Goal: Task Accomplishment & Management: Manage account settings

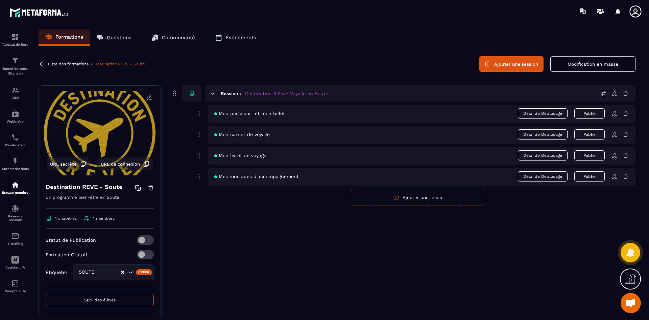
click at [614, 175] on icon at bounding box center [615, 176] width 6 height 6
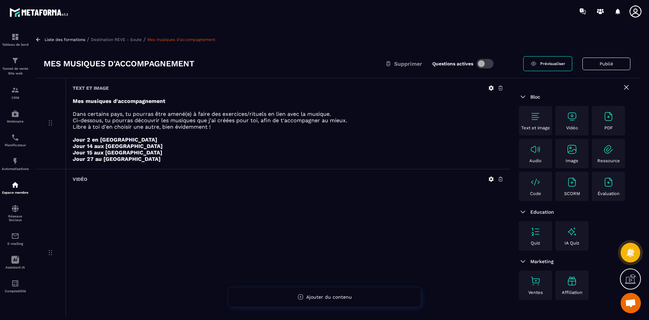
click at [81, 102] on strong "Mes musiques d'accompagnement" at bounding box center [119, 101] width 93 height 6
click at [487, 86] on div "Text et image" at bounding box center [288, 88] width 431 height 6
click at [490, 86] on icon at bounding box center [491, 88] width 6 height 6
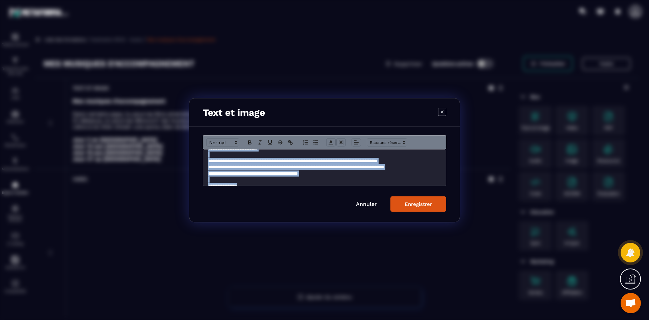
scroll to position [34, 0]
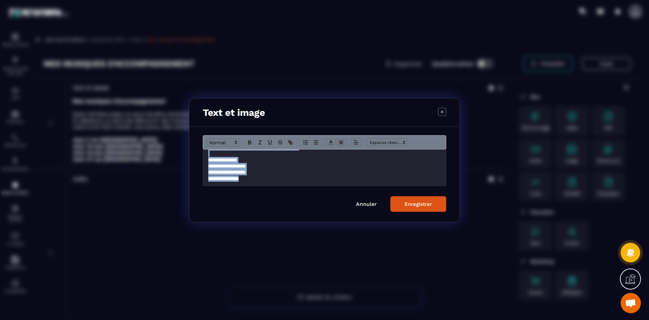
drag, startPoint x: 209, startPoint y: 155, endPoint x: 357, endPoint y: 184, distance: 150.9
click at [357, 184] on div "**********" at bounding box center [324, 167] width 243 height 36
copy div "**********"
click at [442, 112] on icon "Modal window" at bounding box center [442, 112] width 8 height 8
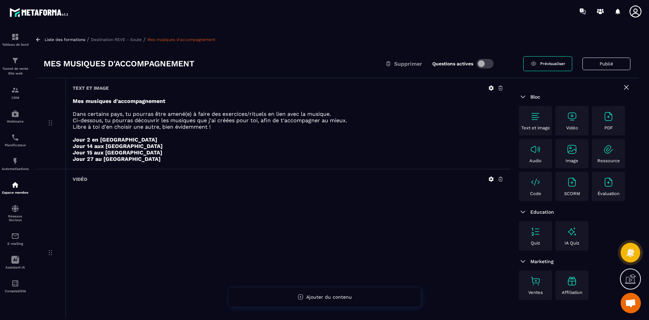
scroll to position [0, 0]
click at [77, 39] on p "Liste des formations" at bounding box center [65, 39] width 41 height 5
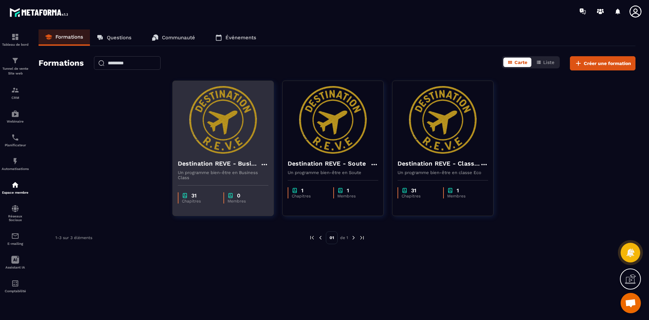
click at [256, 161] on h4 "Destination REVE - Business Class" at bounding box center [219, 163] width 83 height 9
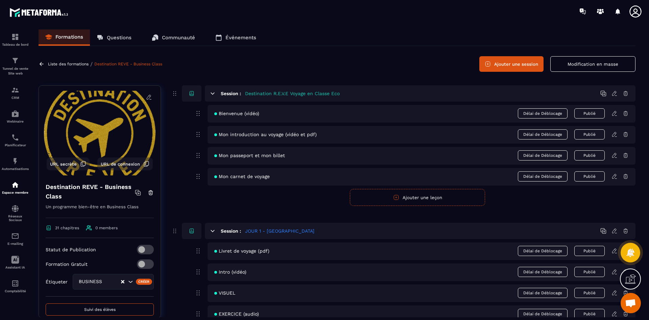
click at [523, 65] on button "Ajouter une session" at bounding box center [512, 64] width 64 height 16
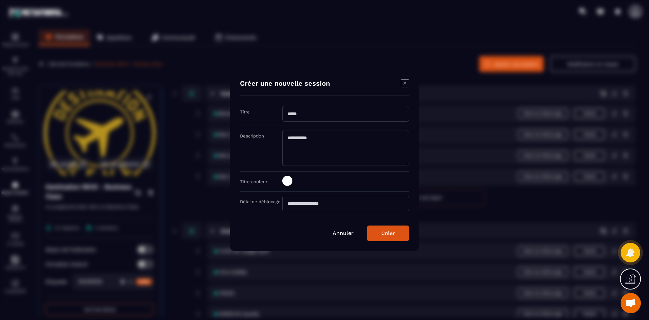
click at [318, 110] on input "Modal window" at bounding box center [345, 114] width 127 height 16
type input "**********"
click at [288, 181] on span "Modal window" at bounding box center [287, 181] width 10 height 10
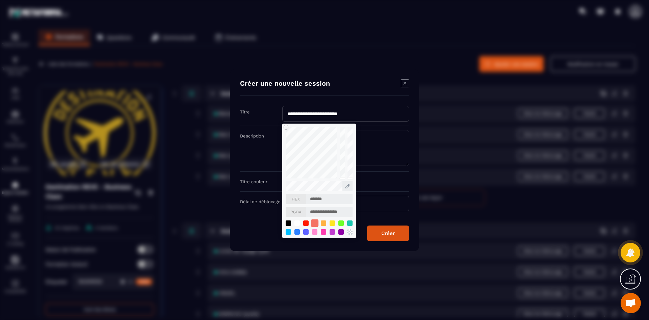
click at [316, 223] on div "Modal window" at bounding box center [314, 222] width 7 height 7
type input "*******"
type input "**********"
click at [393, 236] on div "Créer" at bounding box center [388, 233] width 14 height 6
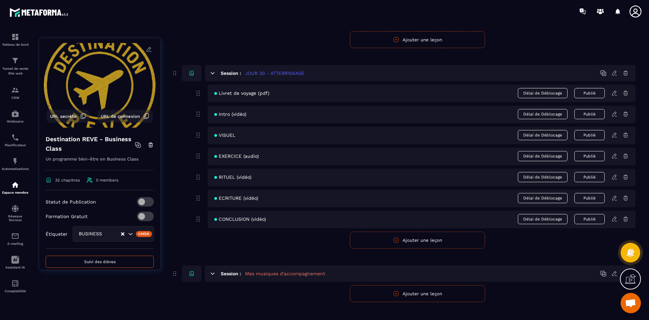
scroll to position [5573, 0]
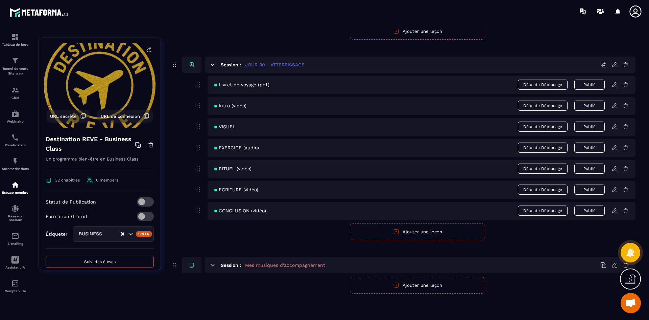
click at [455, 286] on button "Ajouter une leçon" at bounding box center [417, 284] width 135 height 17
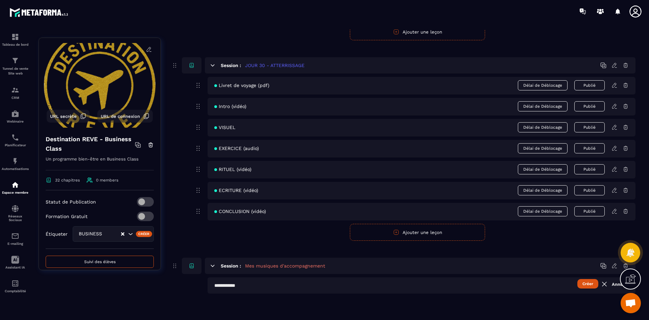
click at [586, 284] on button "Créer" at bounding box center [588, 283] width 21 height 9
click at [249, 287] on input "text" at bounding box center [422, 285] width 428 height 16
click at [251, 288] on input "text" at bounding box center [422, 285] width 428 height 16
type input "**********"
click at [590, 282] on button "Créer" at bounding box center [588, 283] width 21 height 9
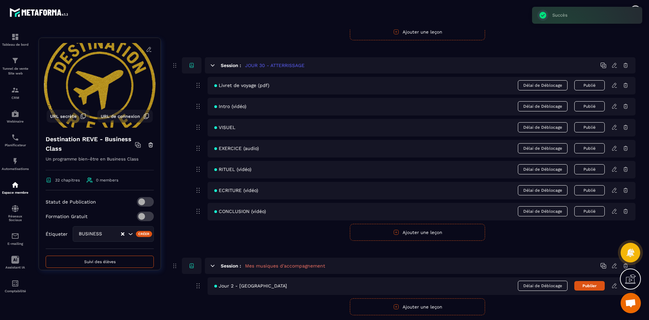
click at [614, 283] on icon at bounding box center [615, 285] width 6 height 6
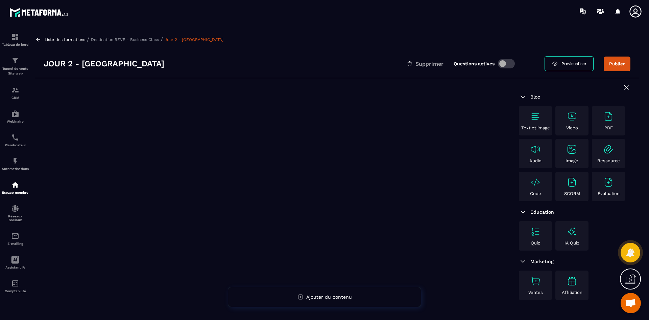
click at [532, 122] on div "Text et image" at bounding box center [536, 120] width 30 height 19
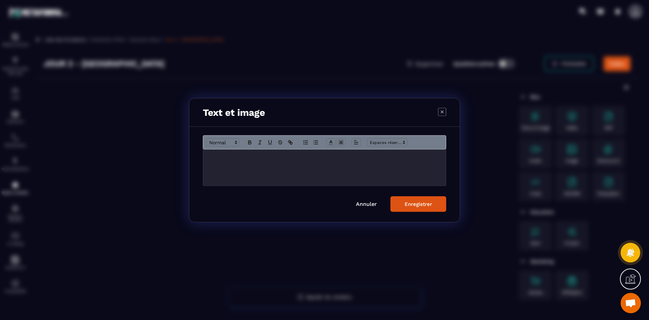
click at [233, 164] on div "Modal window" at bounding box center [324, 167] width 243 height 36
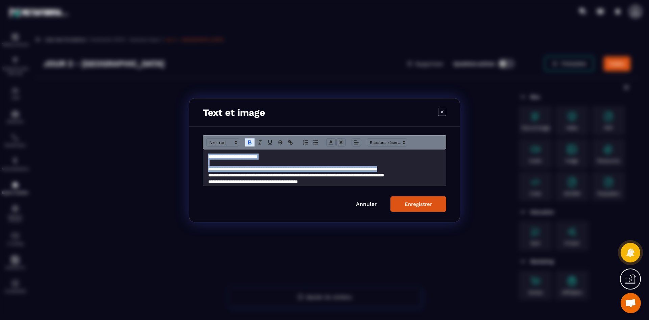
drag, startPoint x: 428, startPoint y: 167, endPoint x: 209, endPoint y: 158, distance: 219.3
click at [209, 158] on div "**********" at bounding box center [324, 167] width 243 height 36
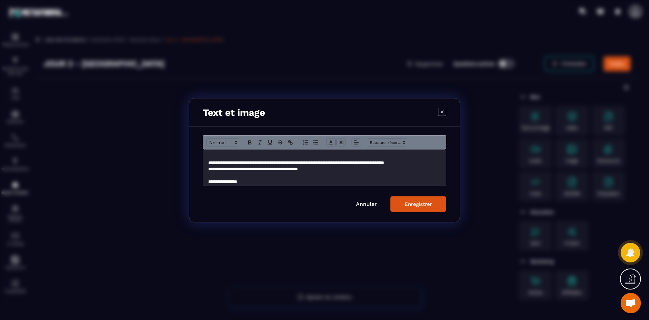
click at [209, 165] on p "**********" at bounding box center [322, 162] width 228 height 6
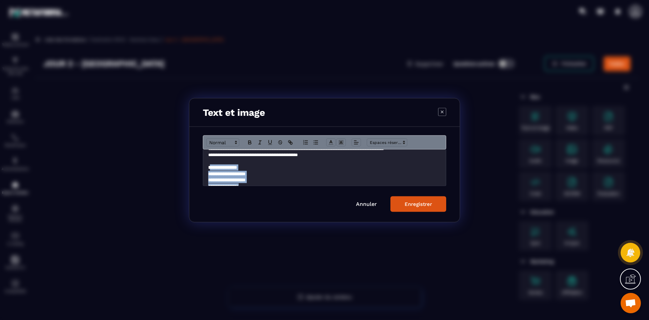
scroll to position [16, 0]
drag, startPoint x: 210, startPoint y: 173, endPoint x: 267, endPoint y: 185, distance: 58.5
click at [267, 185] on div "**********" at bounding box center [324, 167] width 243 height 36
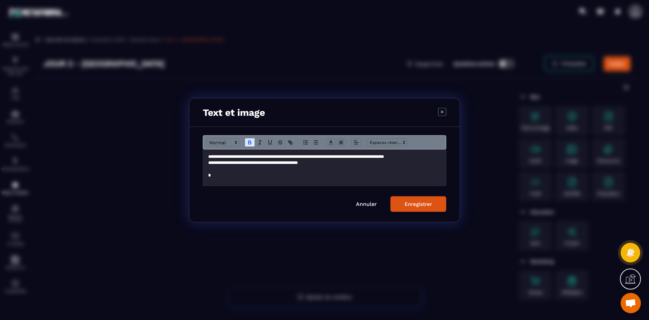
scroll to position [0, 0]
click at [414, 205] on div "Enregistrer" at bounding box center [418, 204] width 27 height 6
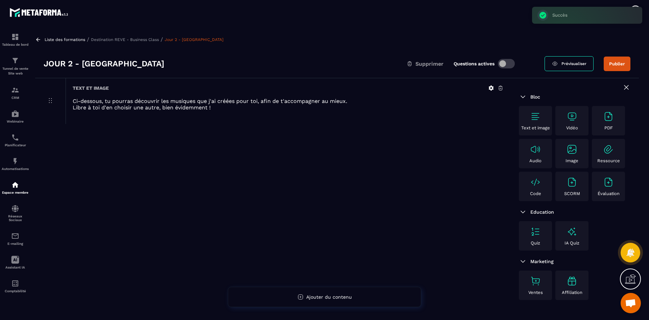
click at [574, 116] on img at bounding box center [572, 116] width 11 height 11
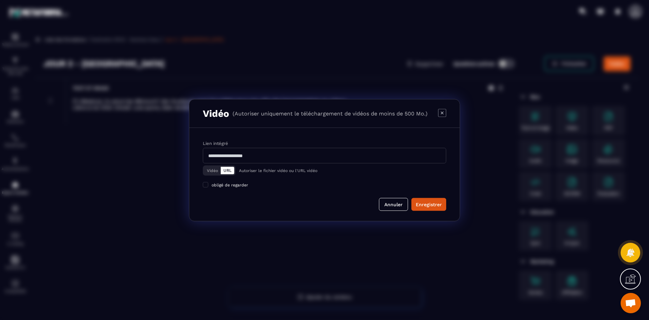
click at [251, 157] on input "Modal window" at bounding box center [324, 155] width 243 height 16
paste input "**********"
type input "**********"
click at [432, 205] on div "Enregistrer" at bounding box center [429, 204] width 26 height 7
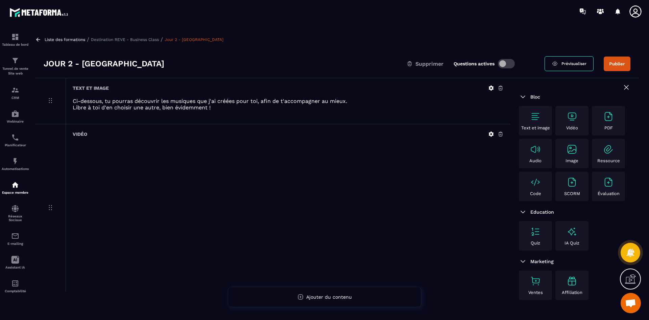
click at [127, 40] on p "Destination REVE - Business Class" at bounding box center [125, 39] width 68 height 5
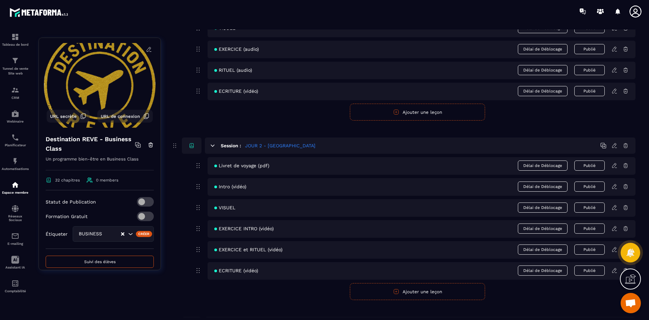
scroll to position [304, 0]
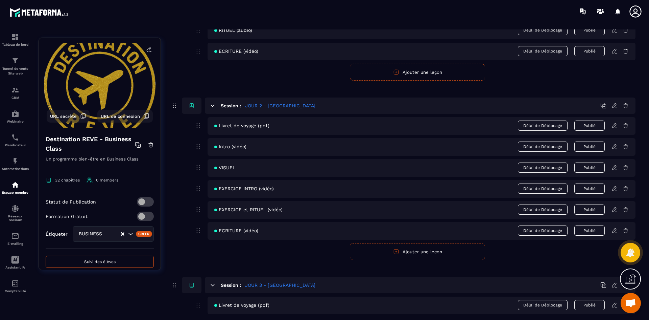
click at [615, 188] on icon at bounding box center [614, 188] width 4 height 4
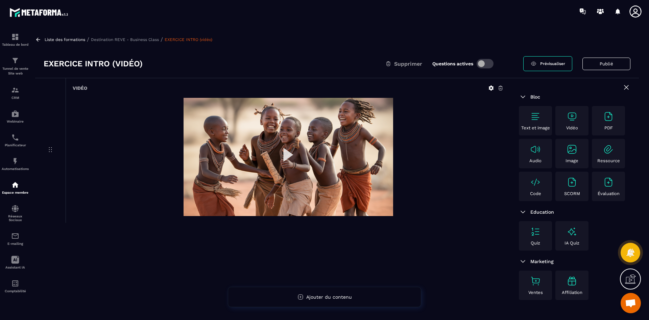
click at [285, 151] on img at bounding box center [289, 157] width 210 height 118
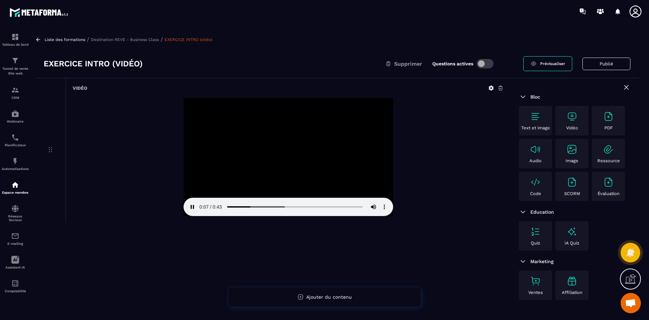
click at [150, 40] on p "Destination REVE - Business Class" at bounding box center [125, 39] width 68 height 5
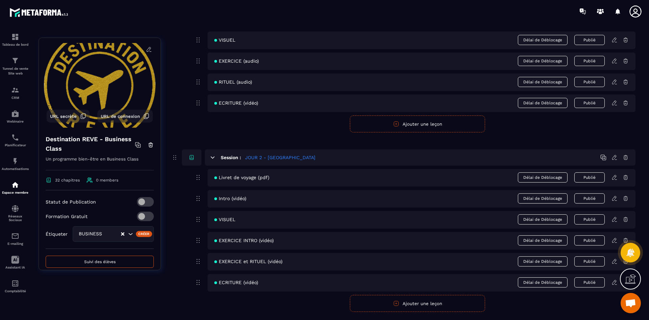
scroll to position [271, 0]
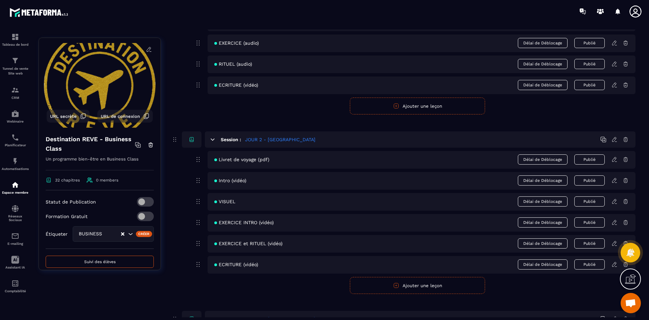
click at [614, 244] on icon at bounding box center [615, 243] width 6 height 6
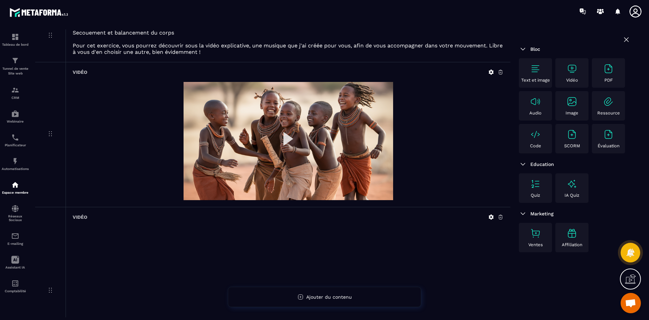
scroll to position [68, 0]
click at [535, 72] on img at bounding box center [535, 68] width 11 height 11
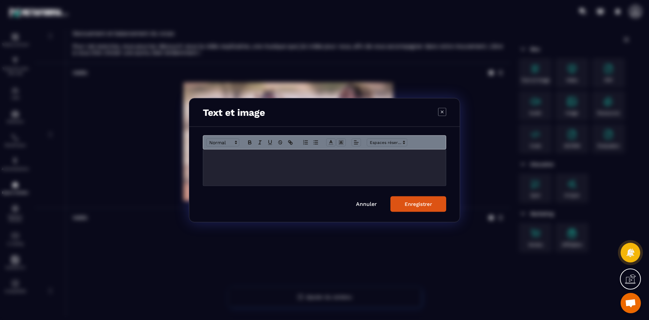
click at [245, 158] on p "Modal window" at bounding box center [324, 156] width 233 height 6
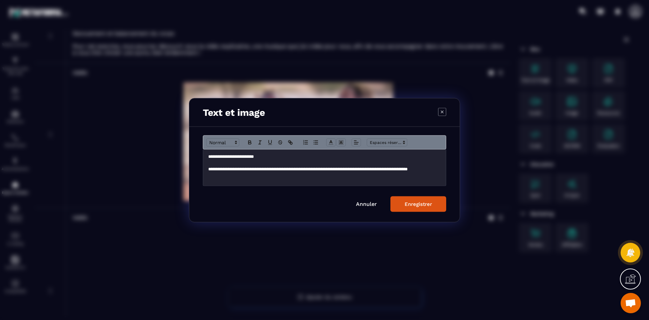
click at [351, 168] on p "**********" at bounding box center [324, 172] width 233 height 13
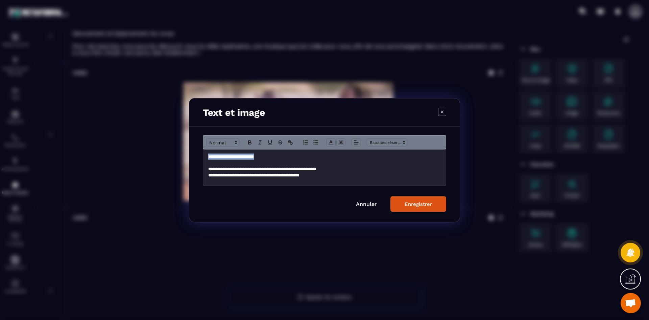
drag, startPoint x: 285, startPoint y: 156, endPoint x: 209, endPoint y: 155, distance: 76.4
click at [209, 155] on p "**********" at bounding box center [324, 156] width 233 height 6
click at [250, 143] on icon "Modal window" at bounding box center [250, 142] width 6 height 6
drag, startPoint x: 310, startPoint y: 156, endPoint x: 257, endPoint y: 161, distance: 53.3
click at [310, 157] on p "**********" at bounding box center [324, 156] width 233 height 6
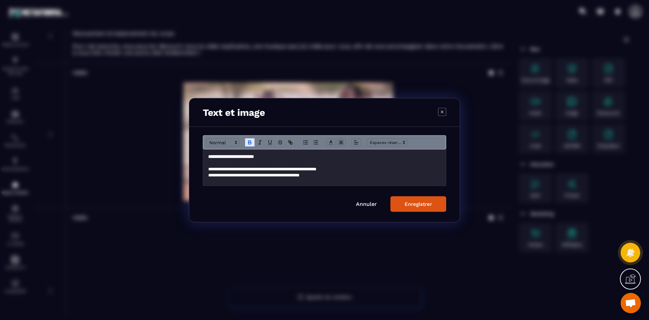
click at [224, 162] on p "Modal window" at bounding box center [324, 162] width 233 height 6
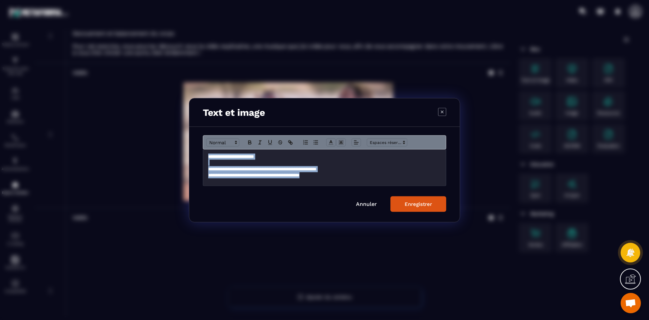
drag, startPoint x: 207, startPoint y: 156, endPoint x: 335, endPoint y: 180, distance: 129.8
click at [335, 180] on div "**********" at bounding box center [324, 167] width 243 height 36
copy div "**********"
click at [412, 202] on div "Enregistrer" at bounding box center [418, 204] width 27 height 6
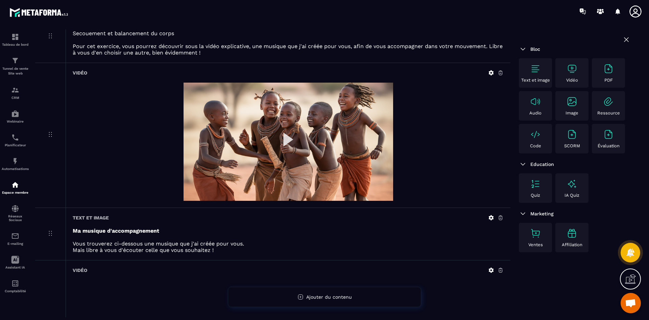
scroll to position [34, 0]
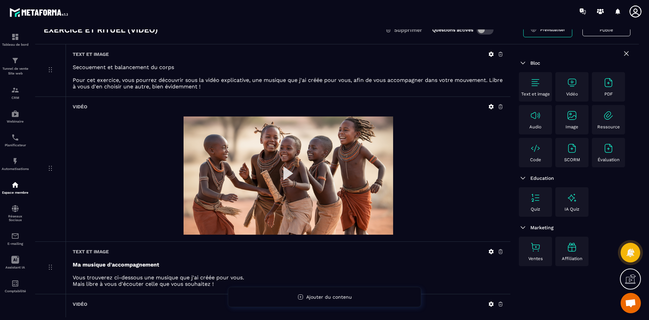
click at [284, 170] on img at bounding box center [289, 175] width 210 height 118
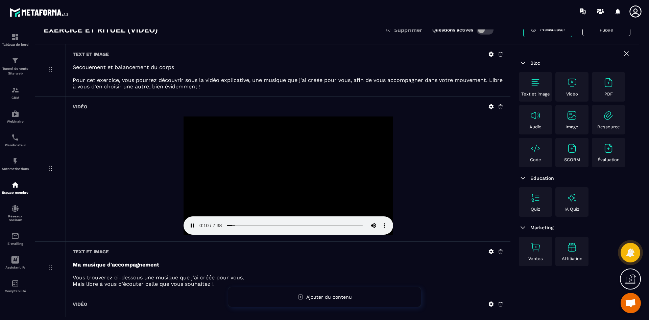
click at [419, 175] on div at bounding box center [288, 175] width 431 height 118
click at [123, 78] on p "Pour cet exercice, vous pourrez découvrir sous la vidéo explicative, une musiqu…" at bounding box center [288, 83] width 431 height 13
click at [124, 80] on p "Pour cet exercice, vous pourrez découvrir sous la vidéo explicative, une musiqu…" at bounding box center [288, 83] width 431 height 13
click at [492, 55] on icon at bounding box center [491, 54] width 5 height 5
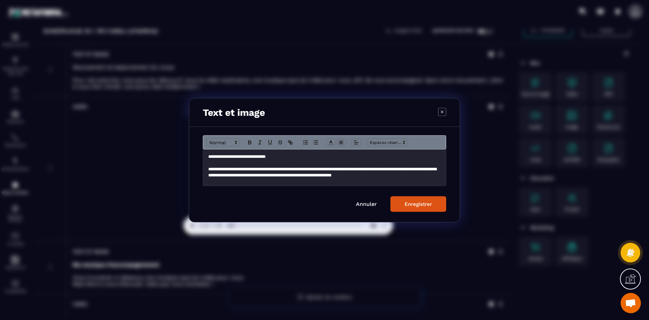
click at [284, 152] on div "**********" at bounding box center [324, 167] width 243 height 36
drag, startPoint x: 299, startPoint y: 156, endPoint x: 206, endPoint y: 154, distance: 92.4
click at [206, 154] on div "**********" at bounding box center [324, 167] width 243 height 36
click at [251, 140] on icon "Modal window" at bounding box center [250, 142] width 6 height 6
click at [256, 166] on p "**********" at bounding box center [324, 172] width 233 height 13
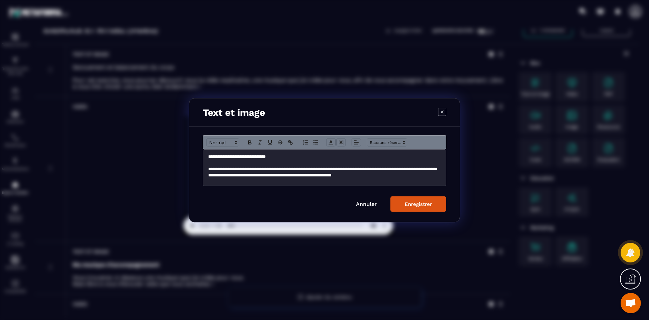
click at [251, 168] on p "**********" at bounding box center [324, 172] width 233 height 13
click at [239, 168] on p "**********" at bounding box center [324, 172] width 233 height 13
click at [288, 169] on p "**********" at bounding box center [324, 172] width 233 height 13
click at [318, 166] on p "**********" at bounding box center [324, 172] width 233 height 13
click at [269, 175] on p "**********" at bounding box center [322, 175] width 228 height 19
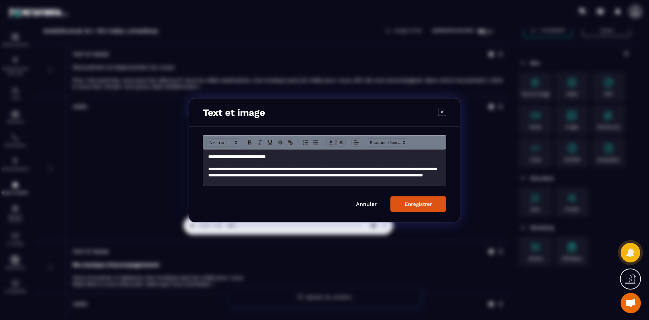
click at [366, 175] on p "**********" at bounding box center [322, 175] width 228 height 19
click at [419, 172] on p "**********" at bounding box center [322, 175] width 228 height 19
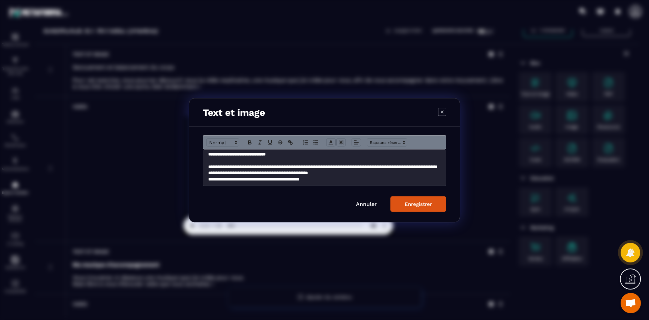
scroll to position [3, 0]
click at [277, 167] on p "**********" at bounding box center [322, 169] width 228 height 13
click at [403, 167] on p "**********" at bounding box center [322, 172] width 228 height 19
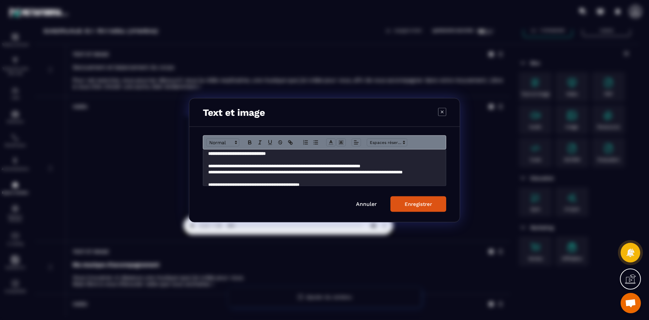
click at [256, 167] on p "**********" at bounding box center [322, 166] width 228 height 6
click at [355, 165] on p "**********" at bounding box center [322, 166] width 228 height 6
click at [354, 165] on p "**********" at bounding box center [322, 166] width 228 height 6
click at [327, 166] on p "**********" at bounding box center [322, 166] width 228 height 6
click at [312, 167] on p "**********" at bounding box center [322, 166] width 228 height 6
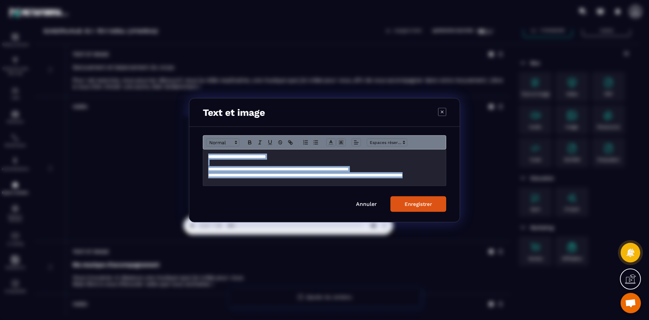
scroll to position [9, 0]
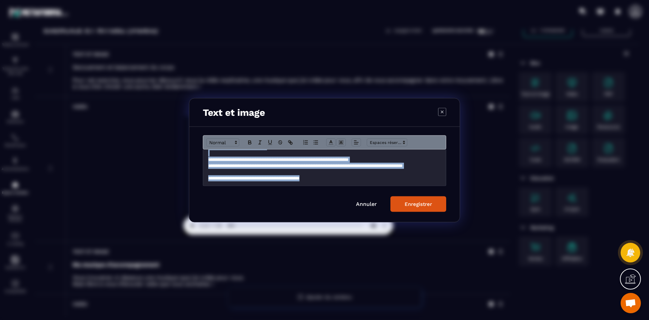
drag, startPoint x: 208, startPoint y: 157, endPoint x: 349, endPoint y: 180, distance: 142.5
click at [349, 180] on div "**********" at bounding box center [324, 167] width 243 height 36
copy div "**********"
click at [414, 198] on button "Enregistrer" at bounding box center [419, 204] width 56 height 16
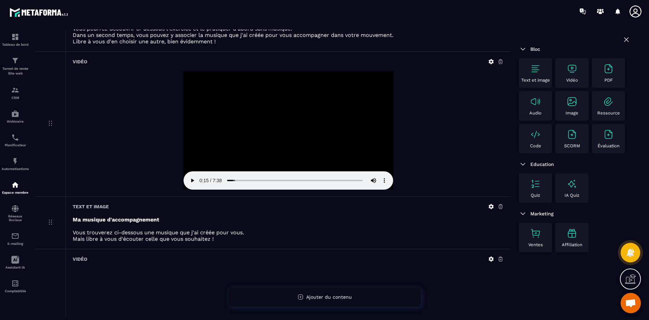
scroll to position [101, 0]
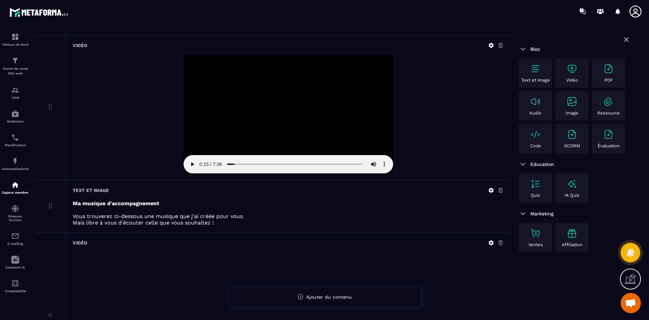
click at [500, 189] on icon at bounding box center [501, 190] width 6 height 6
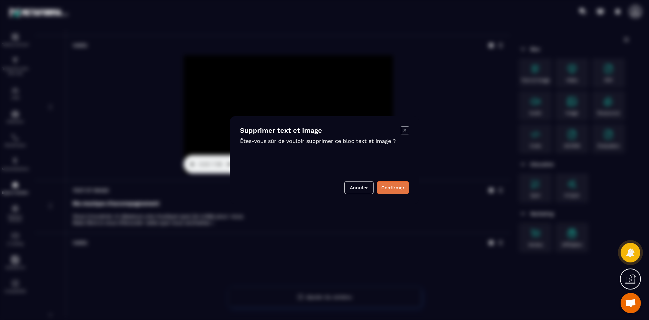
click at [393, 185] on button "Confirmer" at bounding box center [393, 187] width 32 height 13
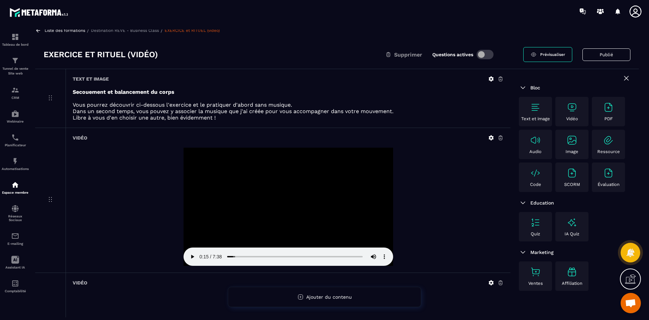
scroll to position [0, 0]
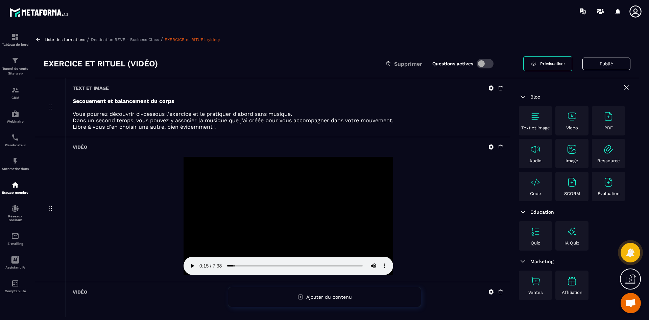
click at [142, 39] on p "Destination REVE - Business Class" at bounding box center [125, 39] width 68 height 5
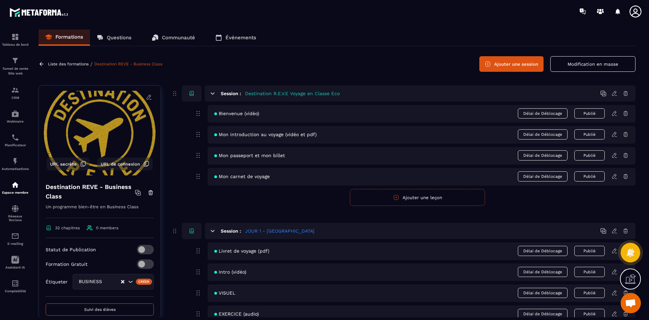
click at [83, 65] on p "Liste des formations" at bounding box center [68, 64] width 41 height 5
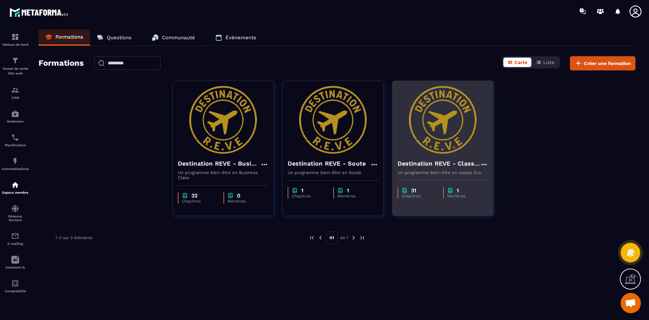
click at [475, 164] on h4 "Destination REVE - Classe Eco" at bounding box center [439, 163] width 83 height 9
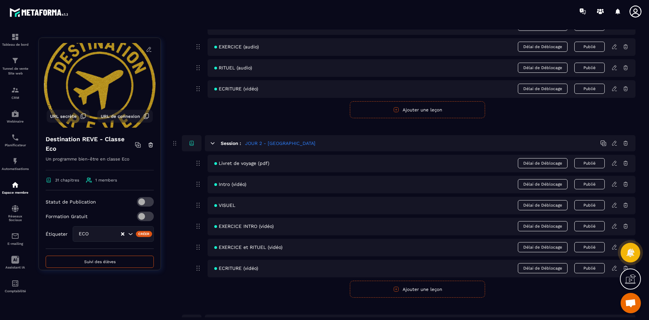
scroll to position [271, 0]
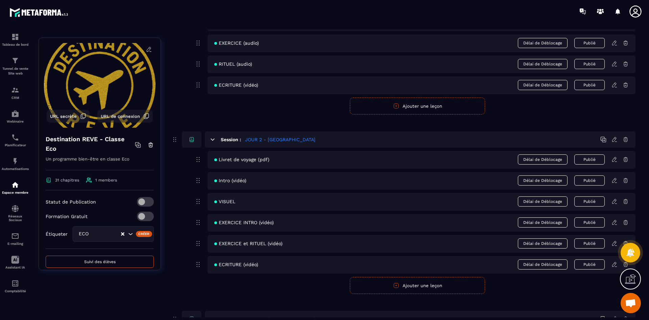
click at [612, 243] on icon at bounding box center [615, 243] width 6 height 6
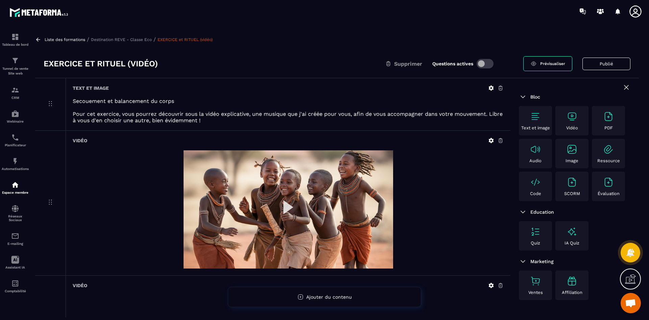
click at [491, 88] on icon at bounding box center [491, 88] width 6 height 6
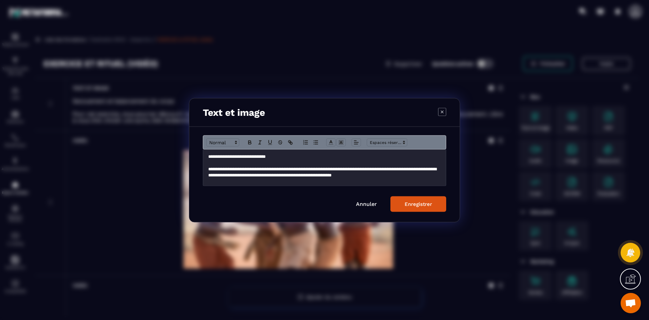
click at [388, 173] on p "**********" at bounding box center [324, 172] width 233 height 13
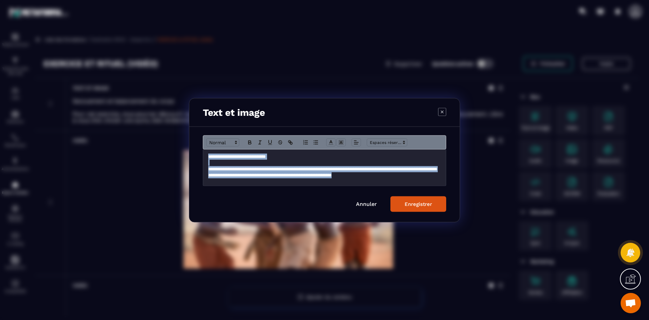
drag, startPoint x: 439, startPoint y: 174, endPoint x: 207, endPoint y: 150, distance: 233.6
click at [207, 150] on div "**********" at bounding box center [324, 167] width 243 height 36
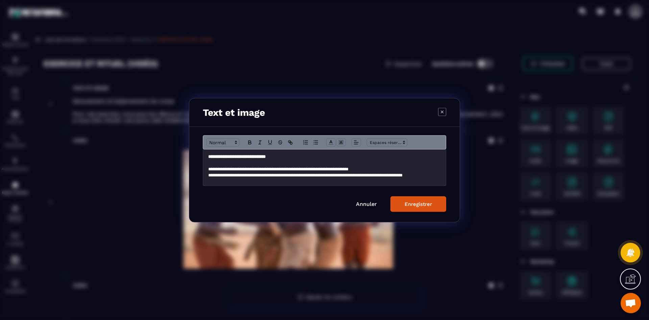
scroll to position [4, 0]
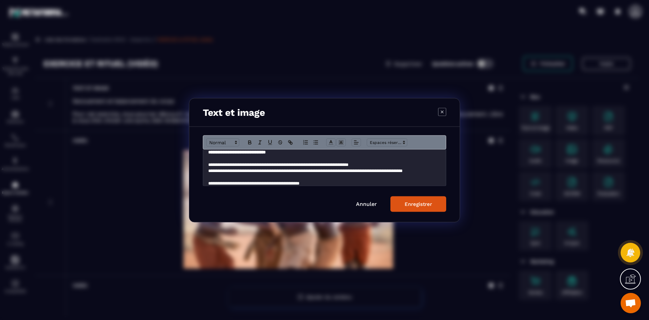
click at [419, 208] on button "Enregistrer" at bounding box center [419, 204] width 56 height 16
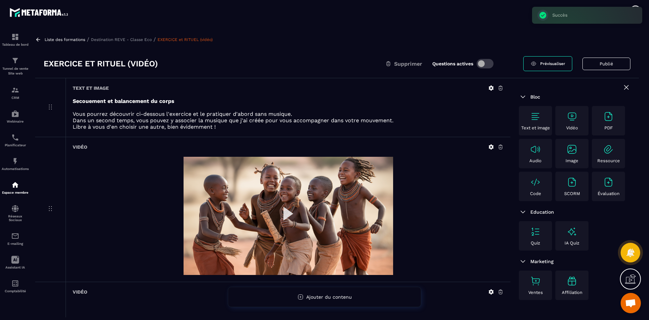
click at [134, 41] on p "Destination REVE - Classe Eco" at bounding box center [121, 39] width 61 height 5
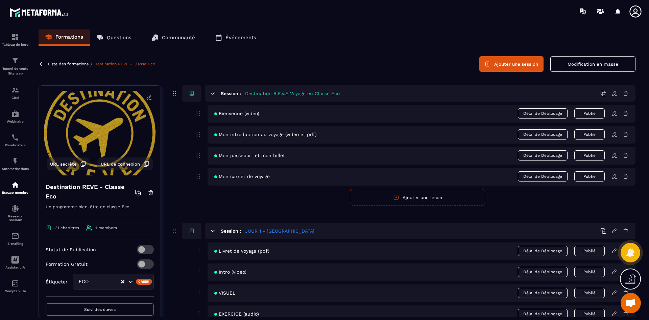
click at [72, 65] on p "Liste des formations" at bounding box center [68, 64] width 41 height 5
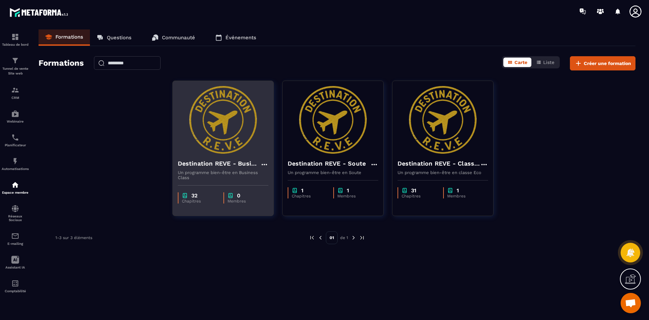
click at [247, 169] on div "Destination REVE - Business Class" at bounding box center [223, 164] width 91 height 11
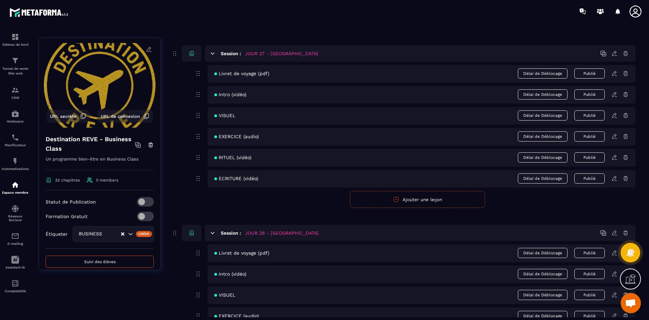
scroll to position [4971, 0]
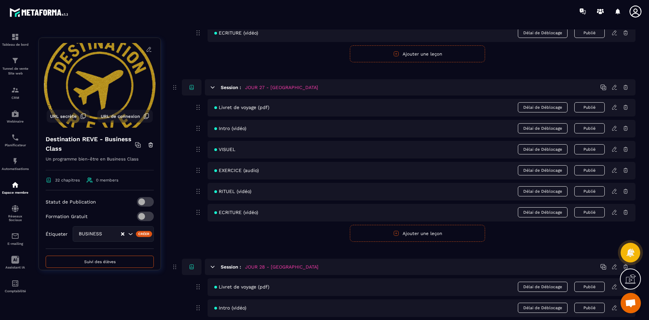
click at [614, 191] on icon at bounding box center [615, 191] width 6 height 6
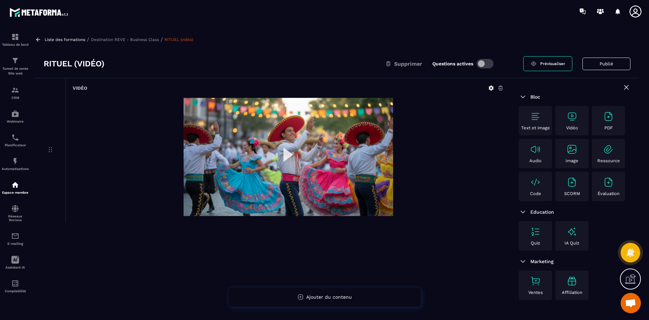
click at [287, 155] on img at bounding box center [289, 157] width 210 height 118
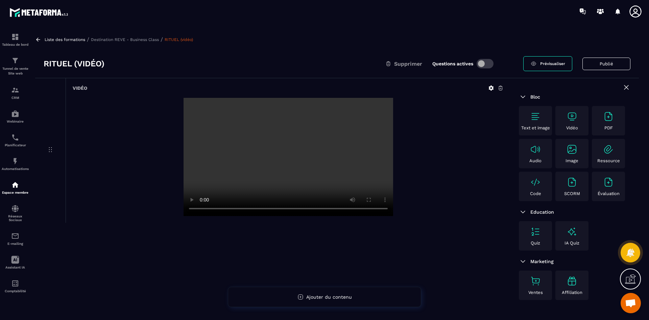
click at [114, 39] on p "Destination REVE - Business Class" at bounding box center [125, 39] width 68 height 5
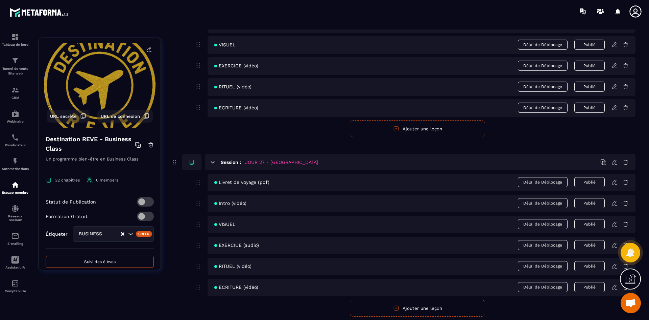
scroll to position [4937, 0]
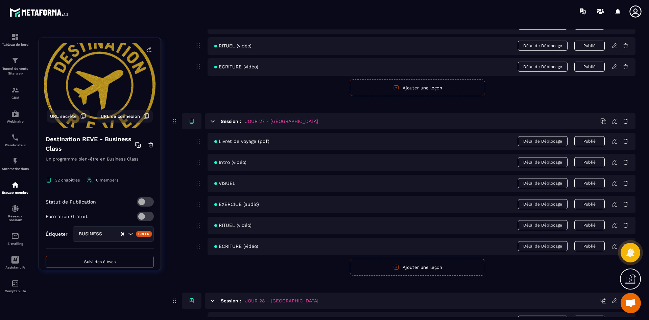
click at [615, 205] on icon at bounding box center [614, 204] width 4 height 4
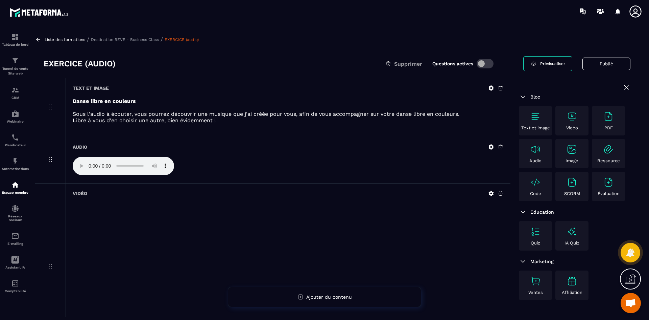
click at [133, 39] on p "Destination REVE - Business Class" at bounding box center [125, 39] width 68 height 5
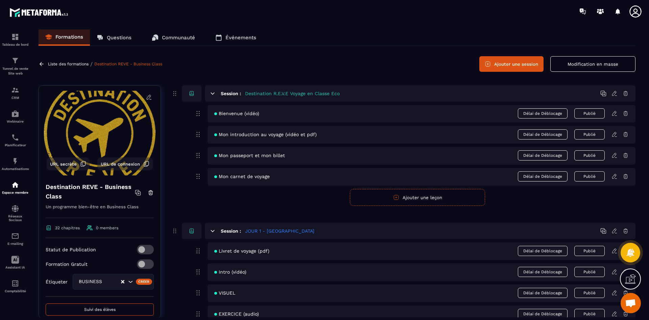
click at [78, 64] on p "Liste des formations" at bounding box center [68, 64] width 41 height 5
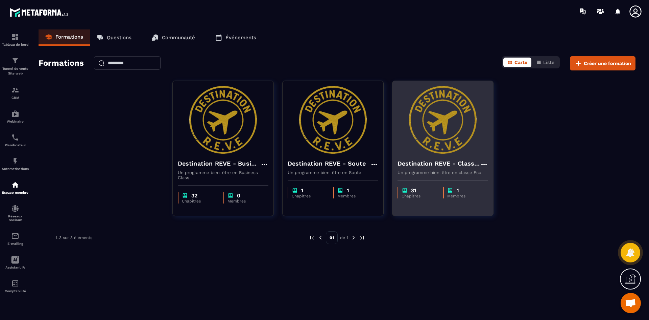
click at [448, 149] on img at bounding box center [443, 120] width 91 height 68
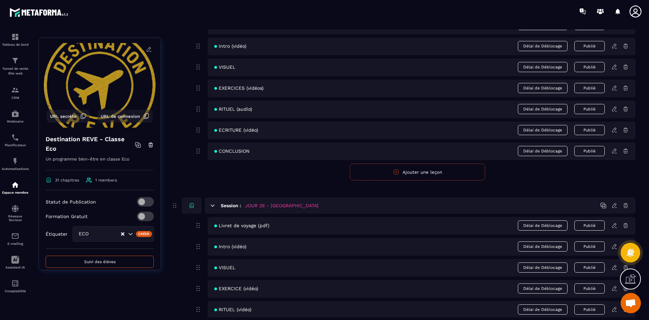
scroll to position [4870, 0]
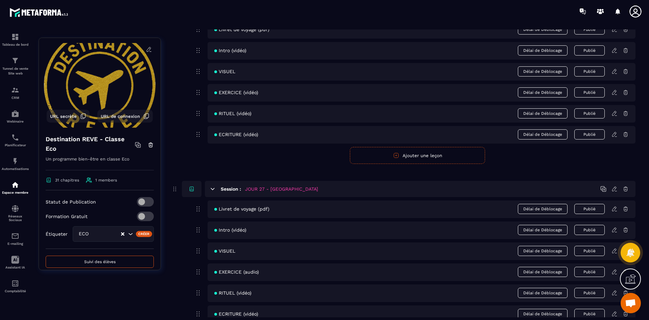
click at [615, 271] on icon at bounding box center [614, 270] width 1 height 1
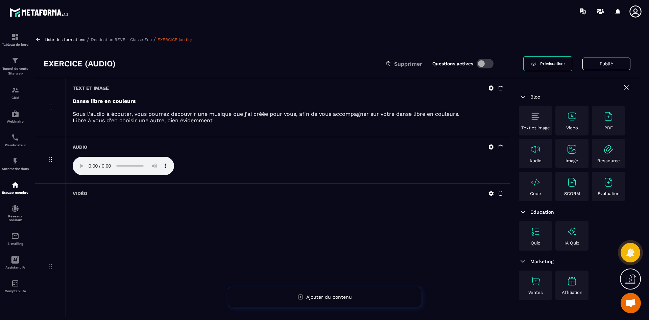
click at [72, 38] on p "Liste des formations" at bounding box center [65, 39] width 41 height 5
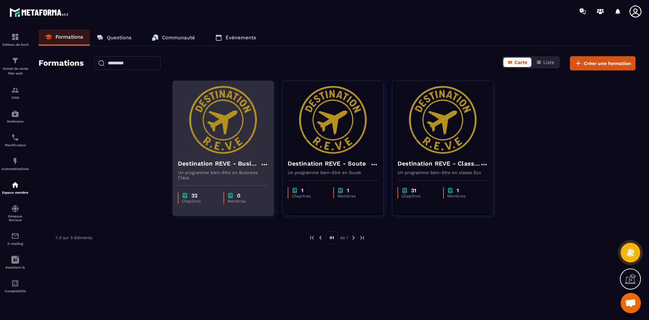
click at [233, 146] on img at bounding box center [223, 120] width 91 height 68
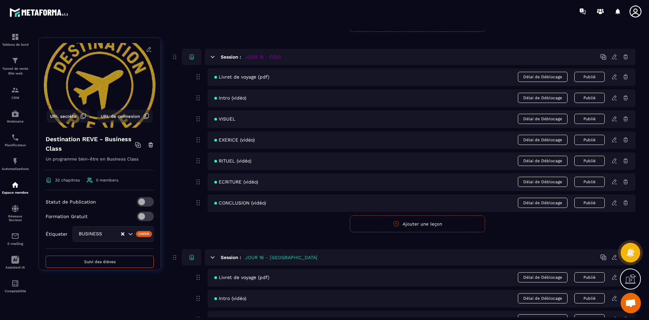
scroll to position [2739, 0]
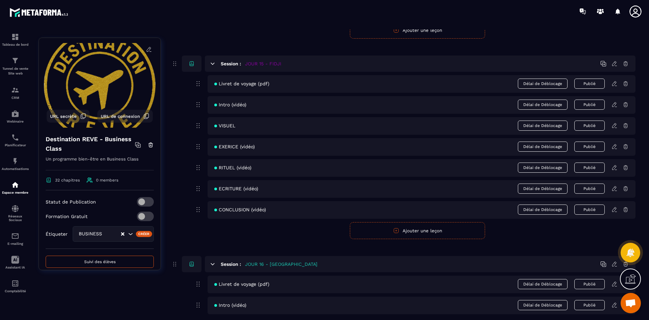
click at [614, 147] on icon at bounding box center [615, 146] width 6 height 6
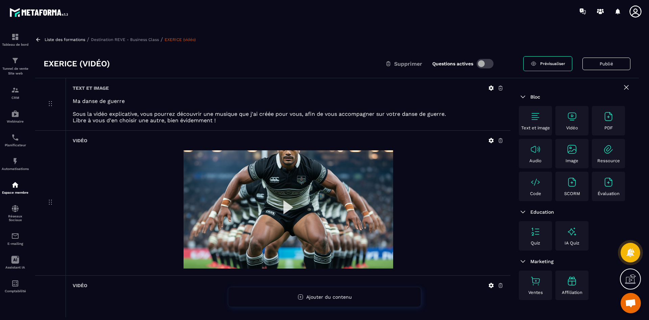
click at [493, 88] on icon at bounding box center [491, 88] width 5 height 5
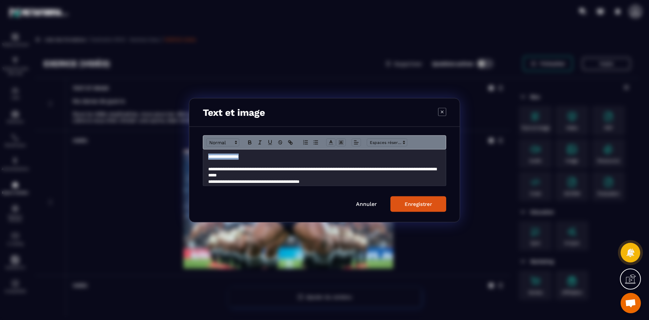
drag, startPoint x: 253, startPoint y: 157, endPoint x: 209, endPoint y: 155, distance: 44.7
click at [209, 155] on p "**********" at bounding box center [322, 156] width 228 height 6
click at [248, 141] on icon "Modal window" at bounding box center [250, 142] width 6 height 6
click at [412, 202] on div "Enregistrer" at bounding box center [418, 204] width 27 height 6
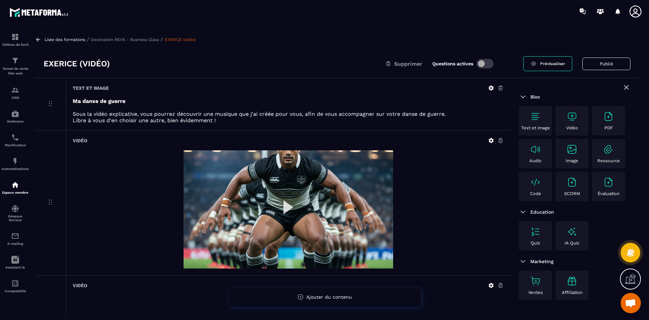
click at [119, 40] on p "Destination REVE - Business Class" at bounding box center [125, 39] width 68 height 5
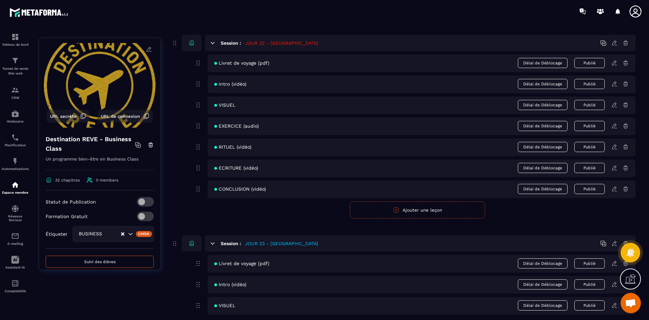
scroll to position [4092, 0]
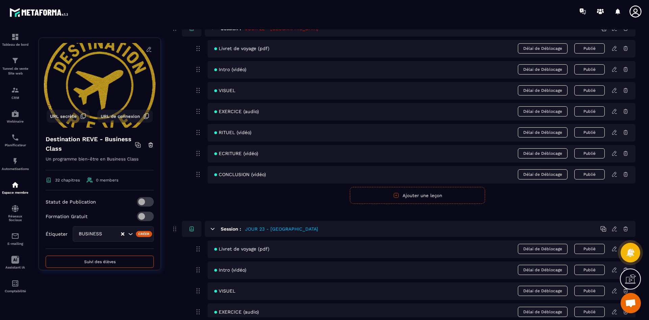
click at [614, 112] on icon at bounding box center [615, 111] width 6 height 6
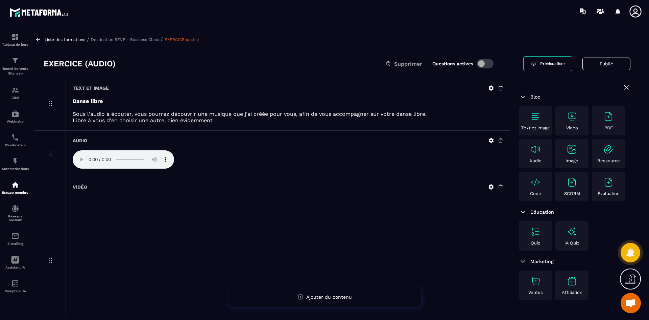
click at [133, 40] on p "Destination REVE - Business Class" at bounding box center [125, 39] width 68 height 5
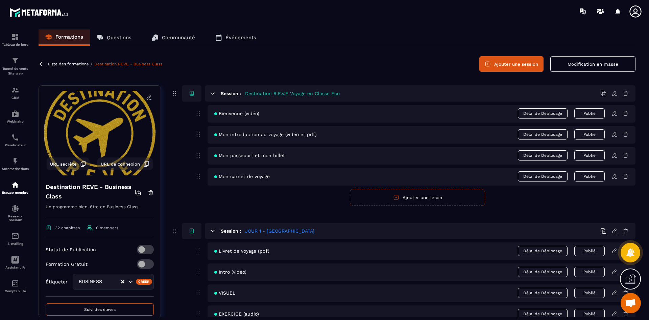
click at [81, 63] on p "Liste des formations" at bounding box center [68, 64] width 41 height 5
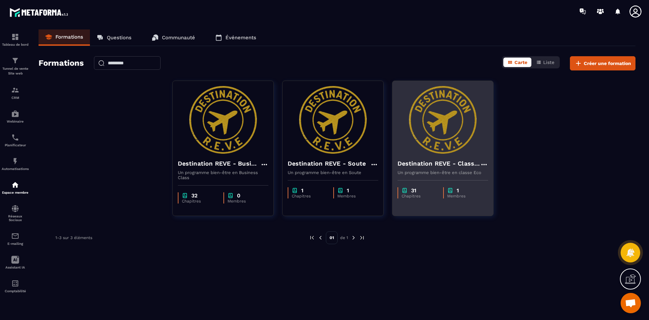
click at [451, 146] on img at bounding box center [443, 120] width 91 height 68
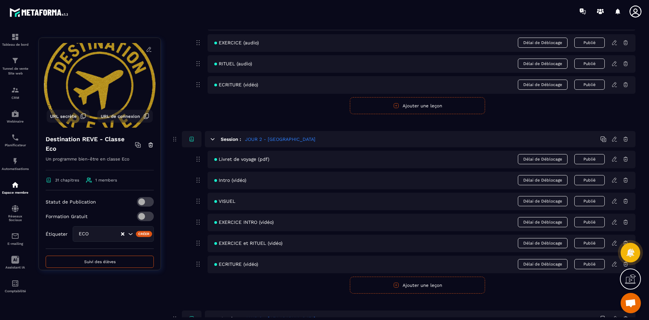
scroll to position [271, 0]
click at [615, 244] on icon at bounding box center [615, 243] width 6 height 6
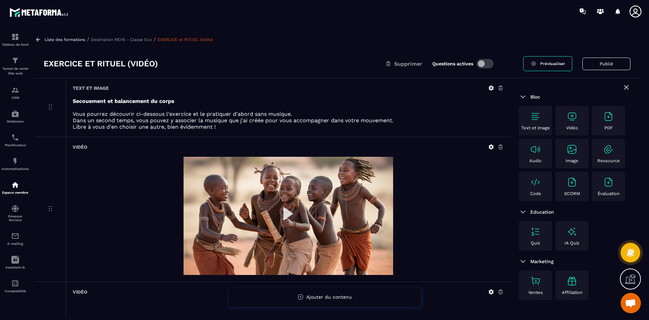
click at [114, 40] on p "Destination REVE - Classe Eco" at bounding box center [121, 39] width 61 height 5
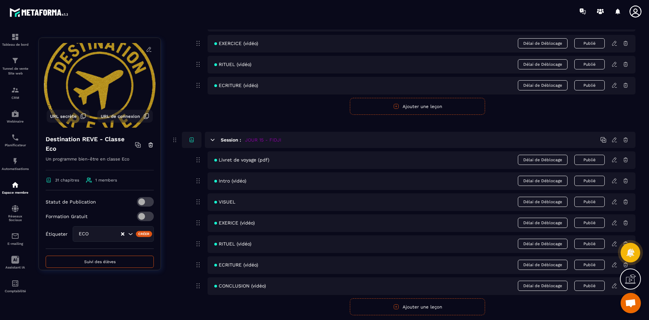
scroll to position [2672, 0]
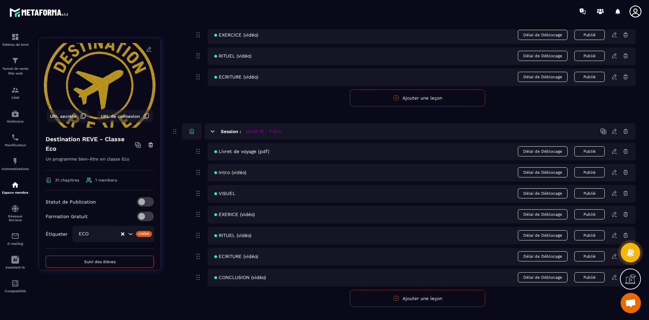
click at [615, 212] on icon at bounding box center [614, 214] width 4 height 4
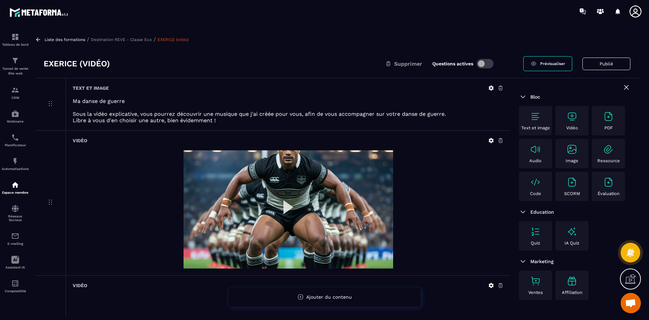
click at [489, 88] on icon at bounding box center [491, 88] width 6 height 6
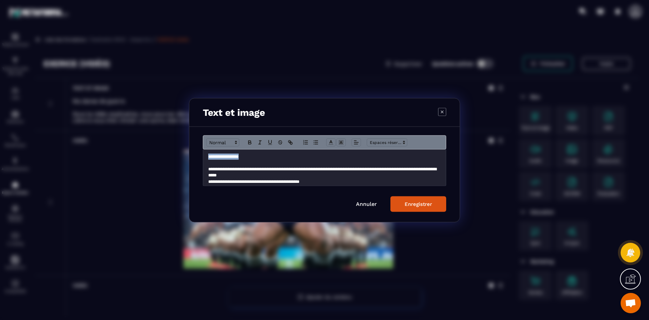
drag, startPoint x: 255, startPoint y: 155, endPoint x: 206, endPoint y: 154, distance: 49.4
click at [206, 154] on div "**********" at bounding box center [324, 167] width 243 height 36
click at [248, 139] on icon "Modal window" at bounding box center [250, 142] width 6 height 6
click at [436, 206] on button "Enregistrer" at bounding box center [419, 204] width 56 height 16
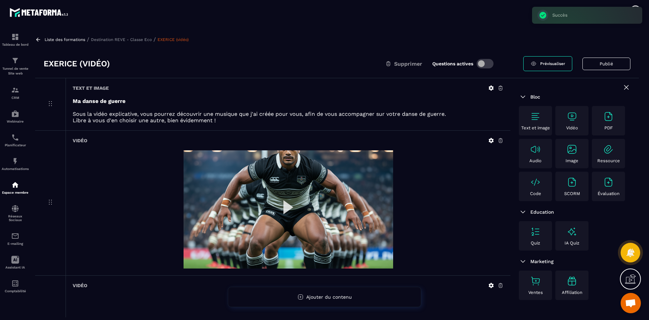
click at [108, 39] on p "Destination REVE - Classe Eco" at bounding box center [121, 39] width 61 height 5
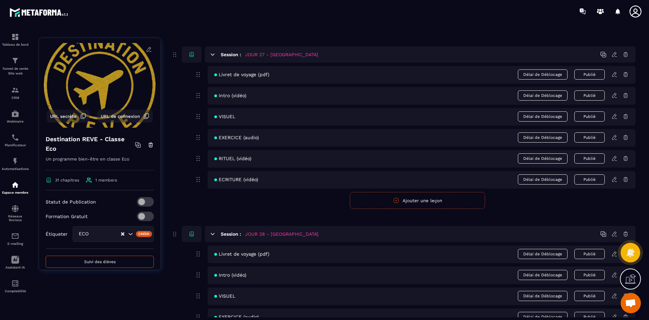
scroll to position [5005, 0]
click at [614, 137] on icon at bounding box center [615, 136] width 6 height 6
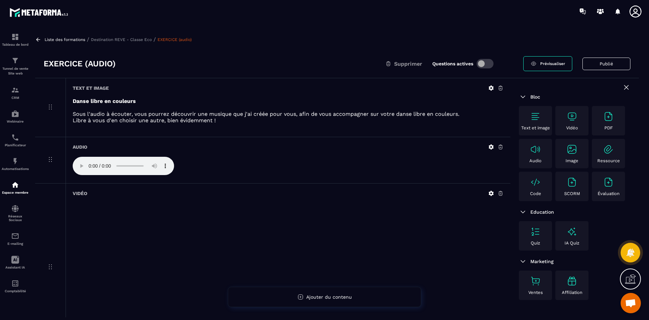
click at [114, 39] on p "Destination REVE - Classe Eco" at bounding box center [121, 39] width 61 height 5
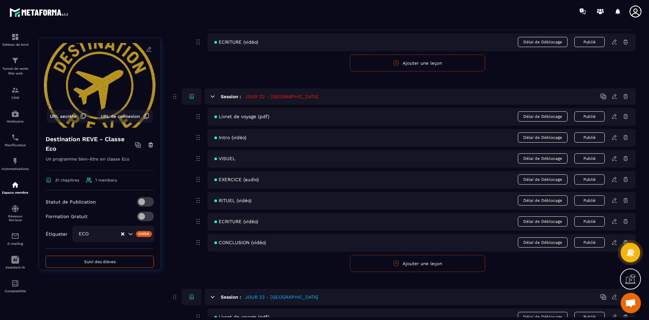
scroll to position [4024, 0]
click at [614, 178] on icon at bounding box center [615, 179] width 6 height 6
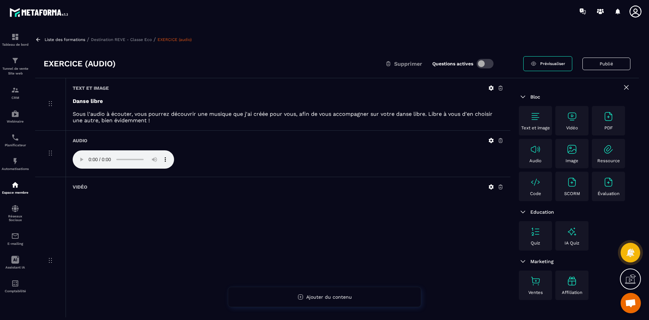
click at [125, 39] on p "Destination REVE - Classe Eco" at bounding box center [121, 39] width 61 height 5
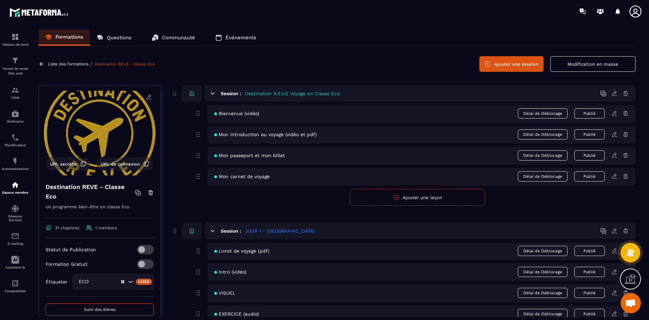
click at [79, 64] on p "Liste des formations" at bounding box center [68, 64] width 41 height 5
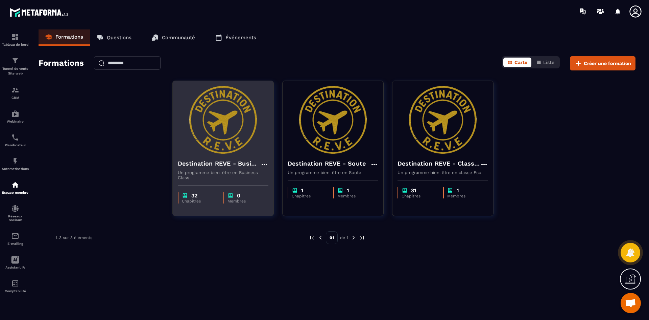
click at [242, 146] on img at bounding box center [223, 120] width 91 height 68
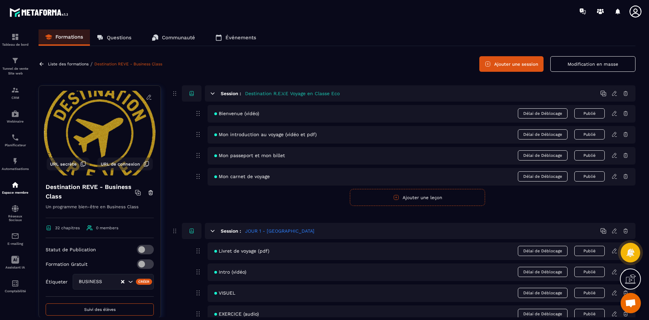
click at [521, 66] on button "Ajouter une session" at bounding box center [512, 64] width 64 height 16
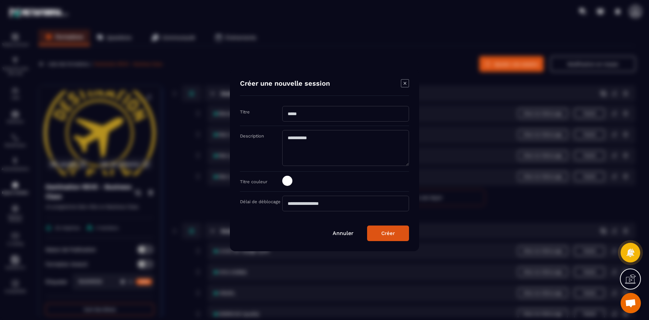
click at [320, 110] on input "Modal window" at bounding box center [345, 114] width 127 height 16
type input "*********"
click at [290, 178] on span "Modal window" at bounding box center [287, 181] width 10 height 10
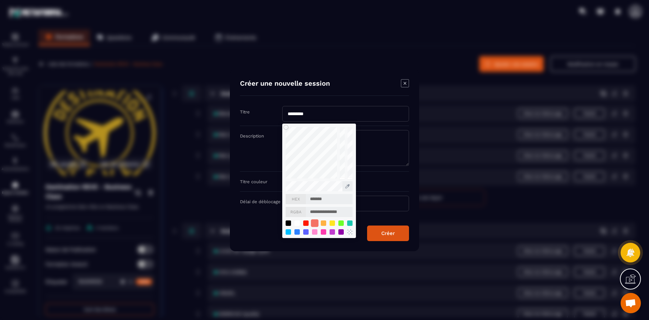
click at [317, 224] on div "Modal window" at bounding box center [314, 222] width 7 height 7
type input "*******"
type input "**********"
click at [388, 236] on div "Créer" at bounding box center [388, 233] width 14 height 6
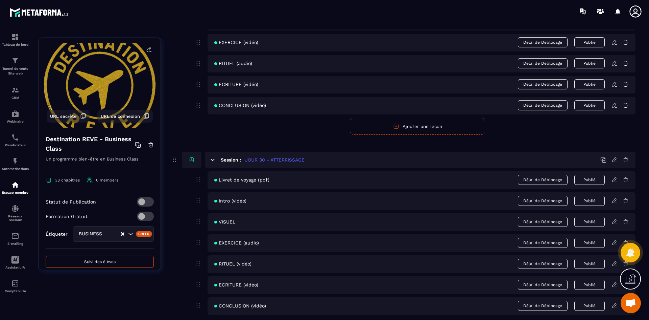
scroll to position [5648, 0]
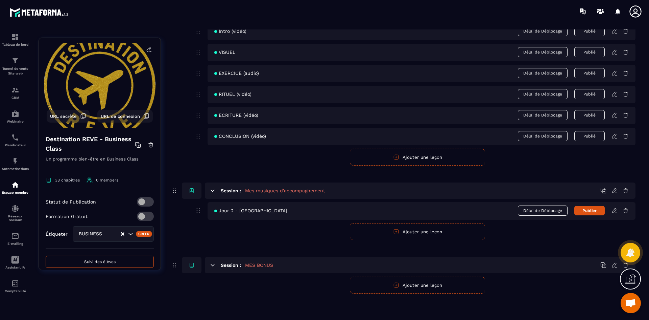
click at [625, 190] on icon at bounding box center [626, 190] width 6 height 6
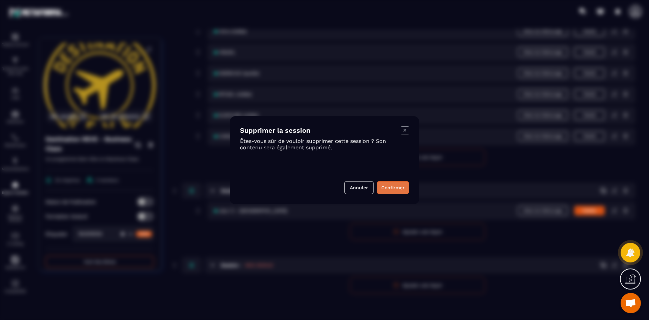
click at [396, 187] on button "Confirmer" at bounding box center [393, 187] width 32 height 13
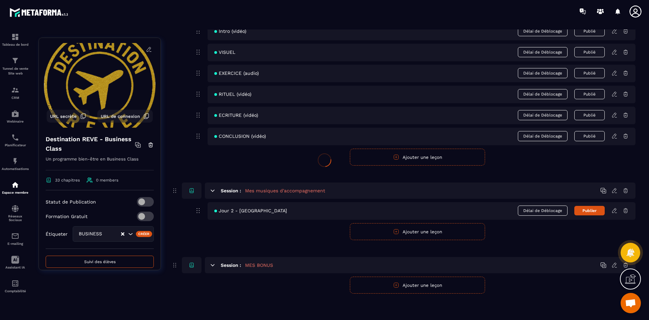
scroll to position [5573, 0]
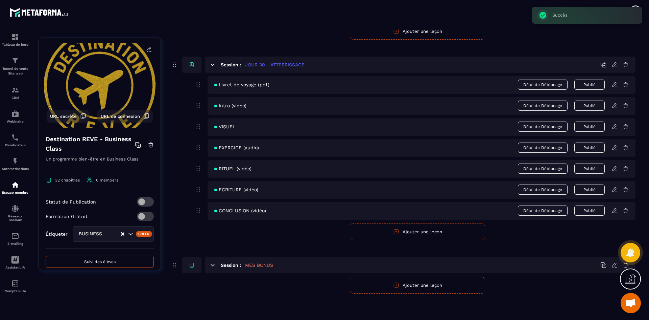
click at [426, 286] on button "Ajouter une leçon" at bounding box center [417, 284] width 135 height 17
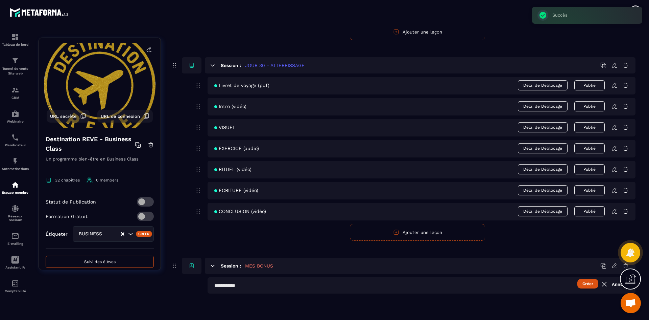
click at [249, 288] on input "text" at bounding box center [422, 285] width 428 height 16
type input "**********"
click at [590, 284] on button "Créer" at bounding box center [588, 283] width 21 height 9
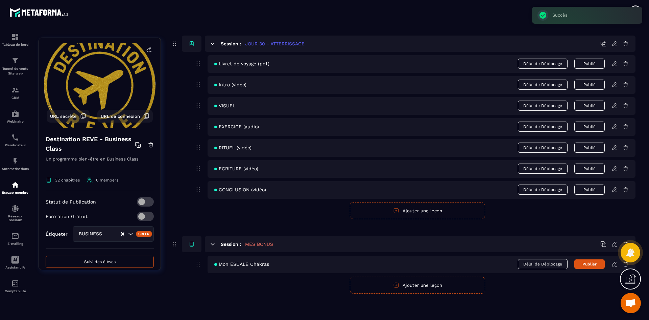
click at [393, 288] on button "Ajouter une leçon" at bounding box center [417, 284] width 135 height 17
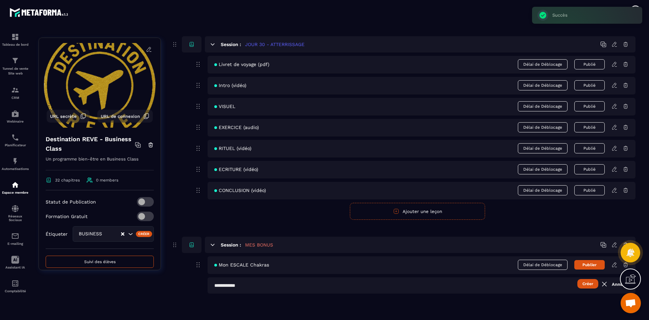
click at [250, 288] on input "text" at bounding box center [422, 285] width 428 height 16
type input "**********"
click at [590, 286] on button "Créer" at bounding box center [588, 283] width 21 height 9
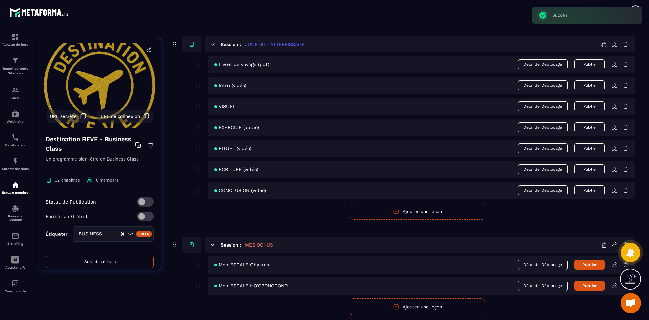
click at [615, 263] on icon at bounding box center [614, 263] width 1 height 1
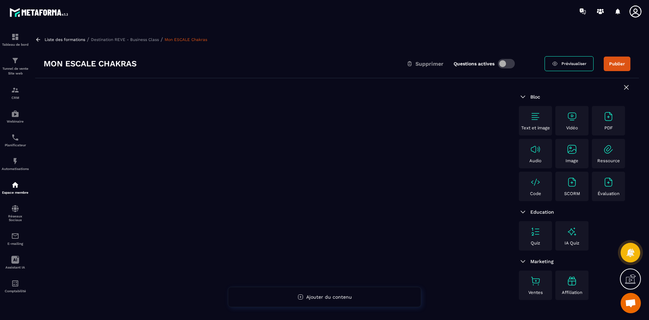
click at [612, 116] on img at bounding box center [608, 116] width 11 height 11
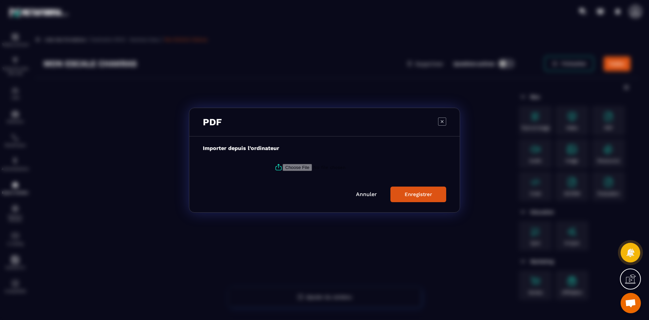
click at [275, 165] on icon "Modal window" at bounding box center [279, 167] width 8 height 8
click at [283, 165] on input "Modal window" at bounding box center [329, 166] width 92 height 7
type input "**********"
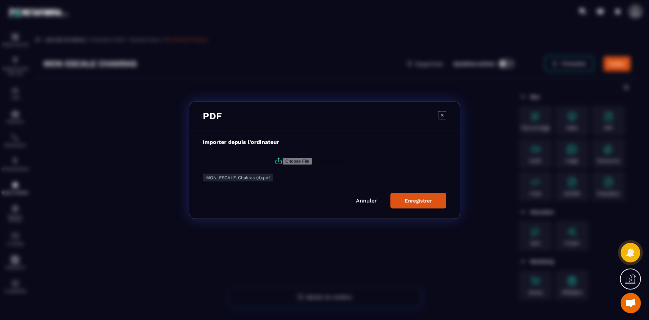
click at [418, 197] on div "Enregistrer" at bounding box center [418, 200] width 27 height 6
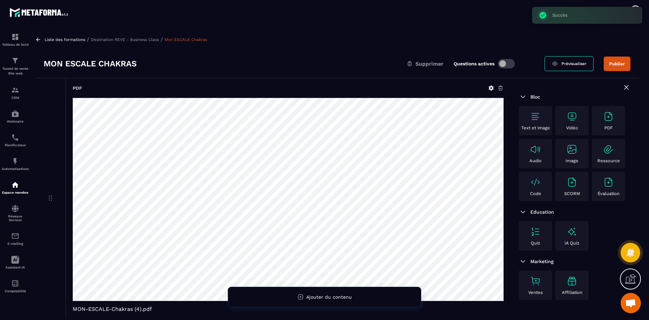
click at [128, 40] on p "Destination REVE - Business Class" at bounding box center [125, 39] width 68 height 5
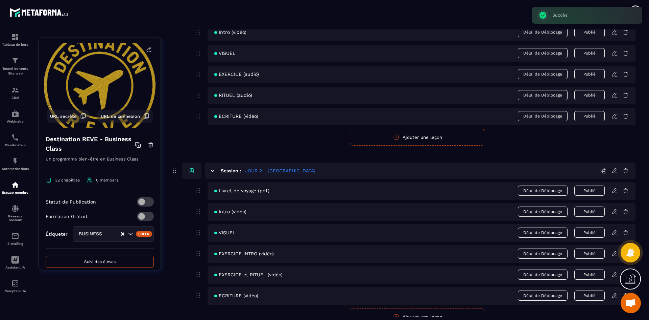
scroll to position [304, 0]
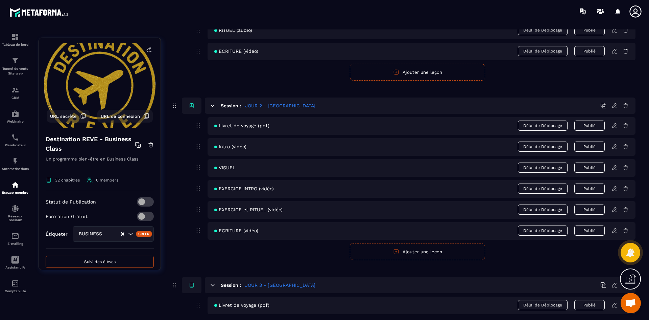
click at [616, 127] on icon at bounding box center [615, 125] width 6 height 6
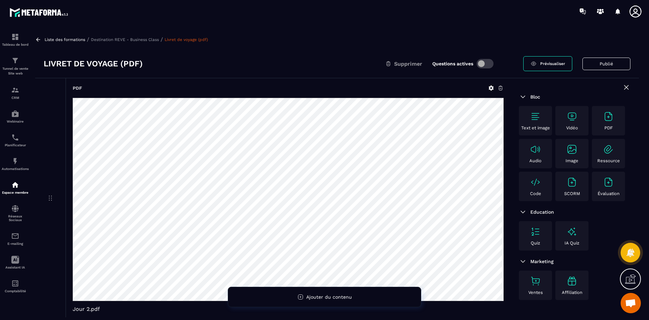
click at [552, 62] on span "Prévisualiser" at bounding box center [552, 63] width 25 height 5
click at [122, 38] on p "Destination REVE - Business Class" at bounding box center [125, 39] width 68 height 5
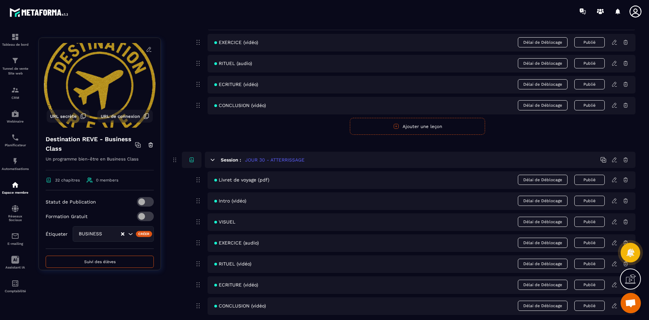
scroll to position [5615, 0]
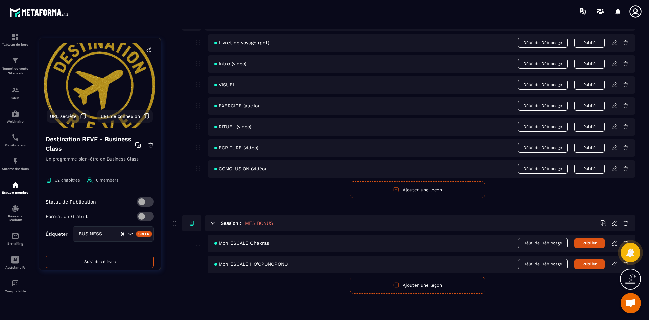
click at [591, 245] on button "Publier" at bounding box center [590, 242] width 30 height 9
click at [591, 263] on button "Publier" at bounding box center [590, 263] width 30 height 9
click at [614, 243] on icon at bounding box center [615, 243] width 6 height 6
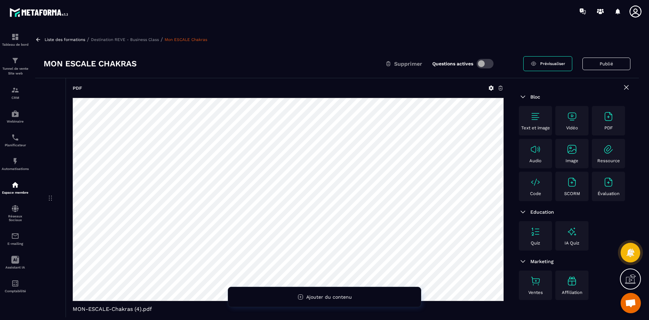
click at [485, 64] on span at bounding box center [485, 63] width 17 height 9
click at [134, 41] on p "Destination REVE - Business Class" at bounding box center [125, 39] width 68 height 5
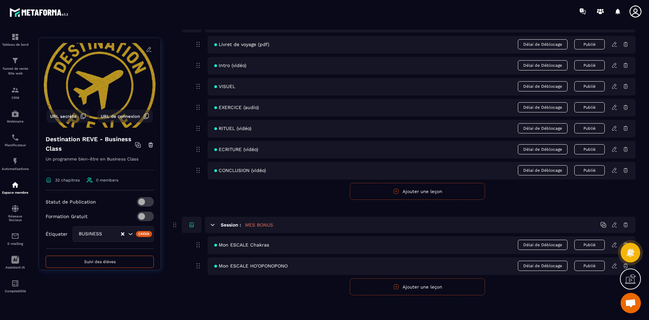
scroll to position [5615, 0]
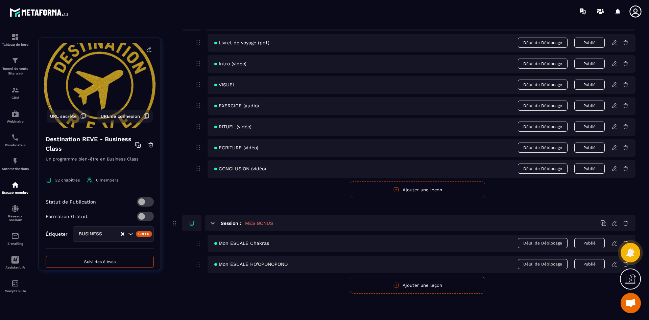
click at [616, 264] on icon at bounding box center [615, 264] width 6 height 6
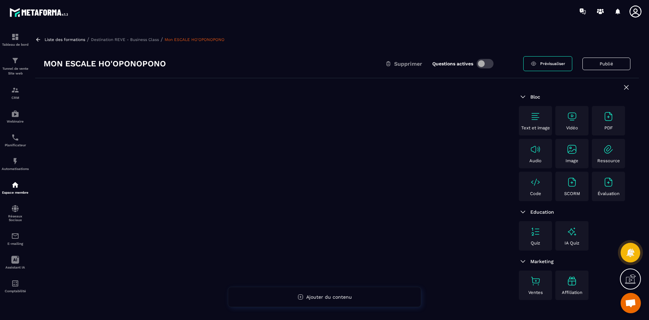
click at [487, 66] on span at bounding box center [485, 63] width 17 height 9
click at [152, 40] on p "Destination REVE - Business Class" at bounding box center [125, 39] width 68 height 5
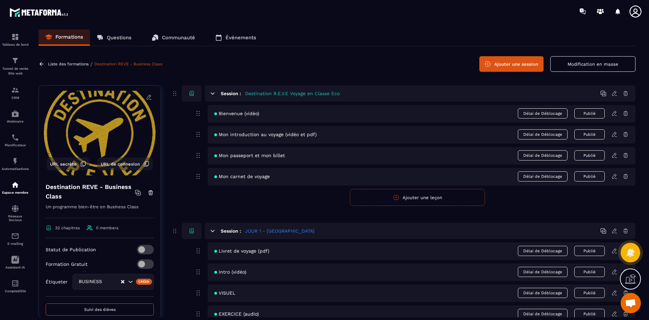
click at [526, 66] on button "Ajouter une session" at bounding box center [512, 64] width 64 height 16
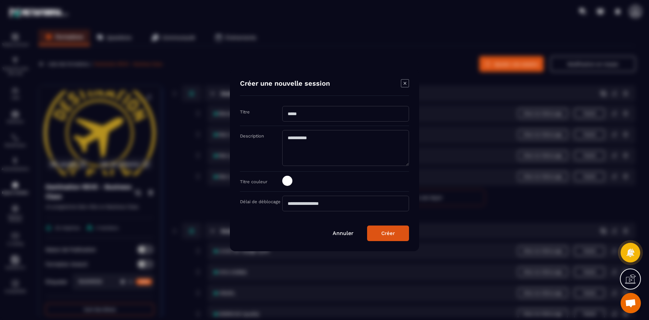
click at [312, 113] on input "Modal window" at bounding box center [345, 114] width 127 height 16
type input "**********"
click at [286, 181] on span "Modal window" at bounding box center [287, 181] width 10 height 10
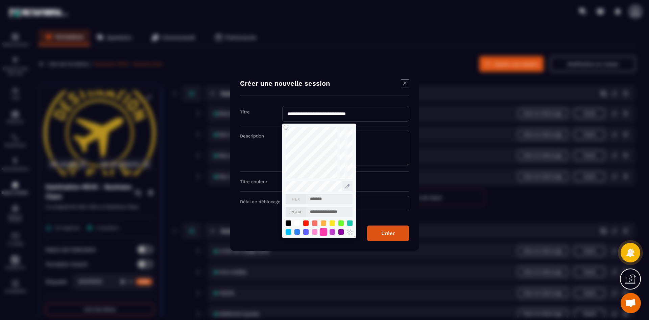
click at [323, 233] on div "Modal window" at bounding box center [323, 231] width 7 height 7
type input "*******"
type input "**********"
click at [388, 233] on div "Créer" at bounding box center [388, 233] width 14 height 6
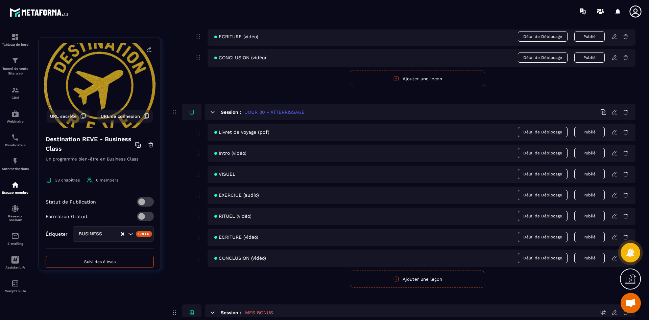
scroll to position [5669, 0]
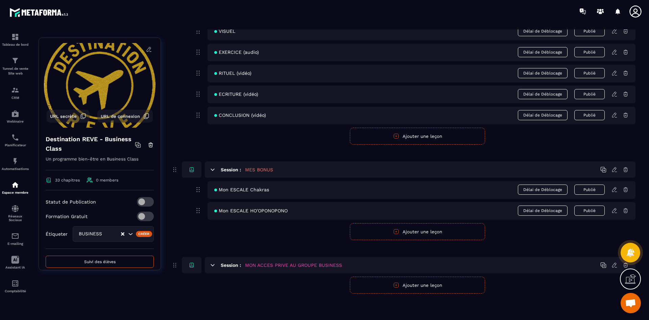
click at [614, 266] on icon at bounding box center [615, 265] width 6 height 6
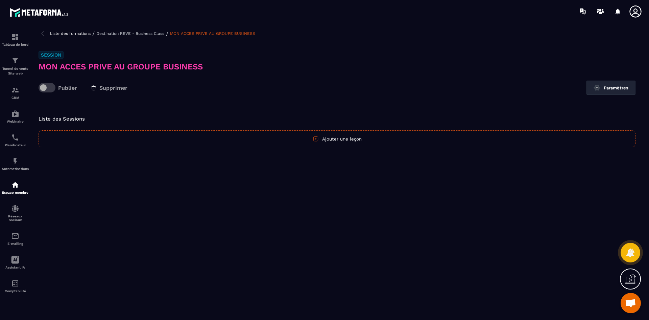
click at [340, 142] on button "Ajouter une leçon" at bounding box center [337, 138] width 597 height 17
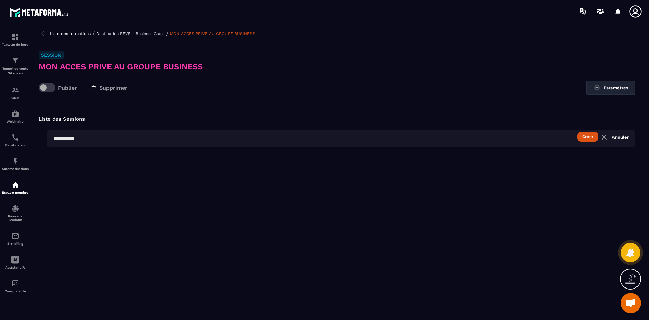
click at [62, 142] on input "text" at bounding box center [341, 138] width 589 height 16
type input "**********"
click at [588, 136] on button "Créer" at bounding box center [588, 136] width 21 height 9
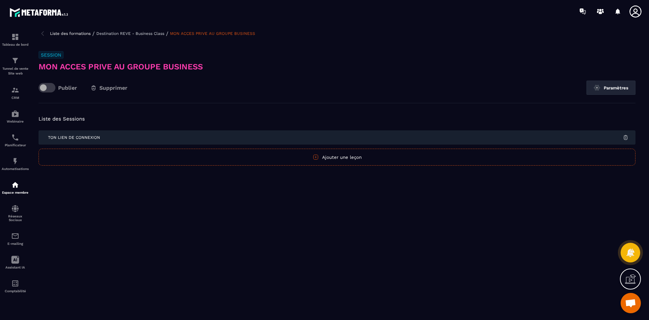
click at [154, 70] on h3 "MON ACCES PRIVE AU GROUPE BUSINESS" at bounding box center [337, 66] width 597 height 11
click at [137, 34] on p "Destination REVE - Business Class" at bounding box center [130, 33] width 68 height 5
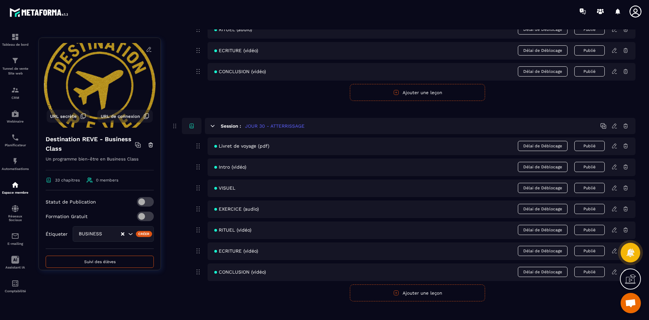
scroll to position [5690, 0]
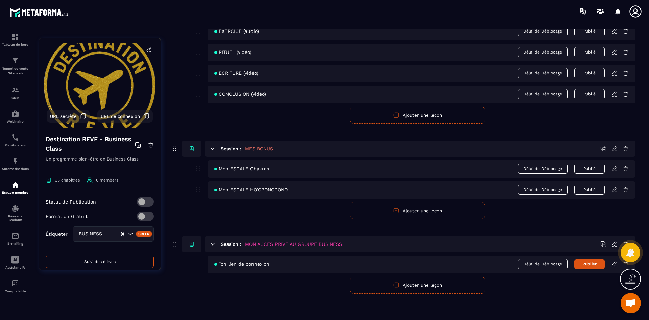
click at [590, 268] on button "Publier" at bounding box center [590, 263] width 30 height 9
click at [614, 192] on icon at bounding box center [615, 189] width 6 height 6
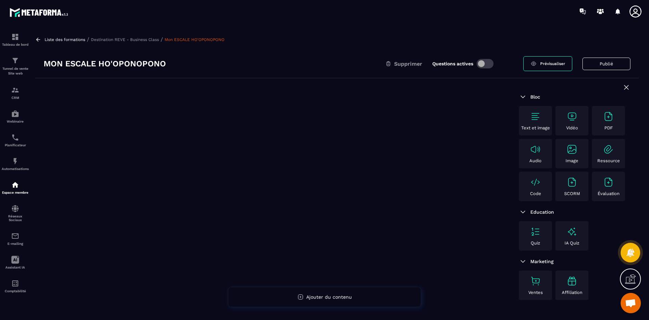
click at [107, 38] on p "Destination REVE - Business Class" at bounding box center [125, 39] width 68 height 5
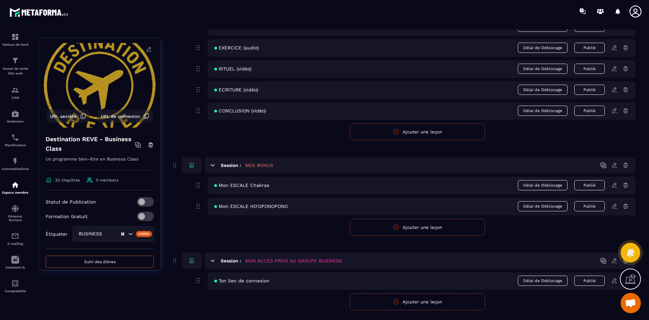
scroll to position [5690, 0]
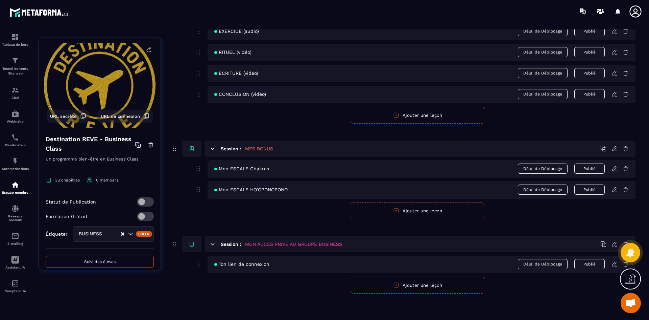
click at [626, 188] on icon at bounding box center [626, 189] width 6 height 6
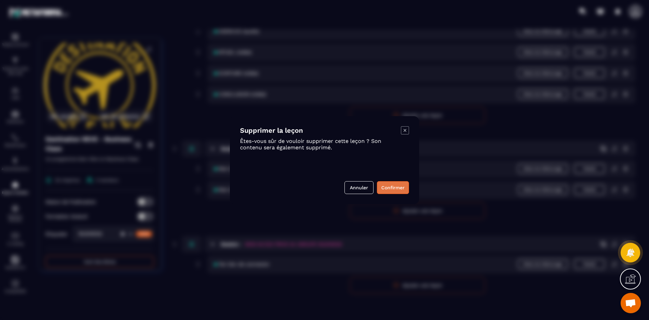
click at [392, 189] on button "Confirmer" at bounding box center [393, 187] width 32 height 13
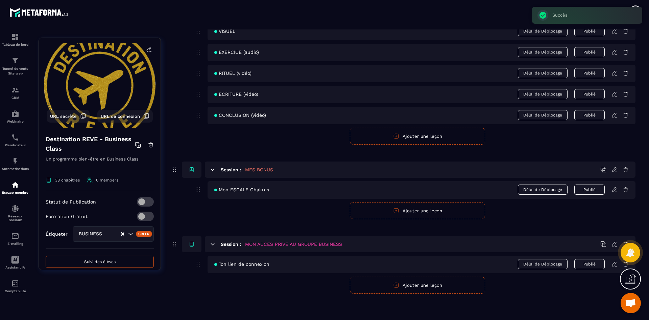
click at [415, 213] on button "Ajouter une leçon" at bounding box center [417, 210] width 135 height 17
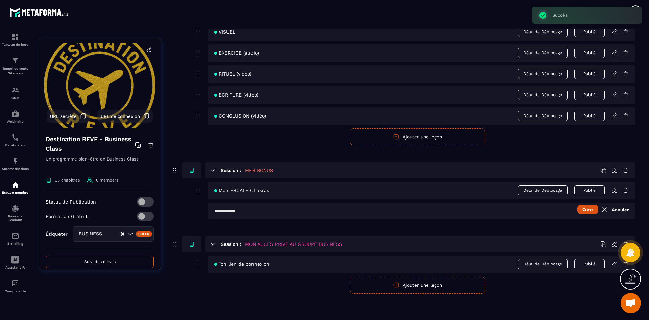
scroll to position [5668, 0]
click at [593, 213] on button "Créer" at bounding box center [588, 208] width 21 height 9
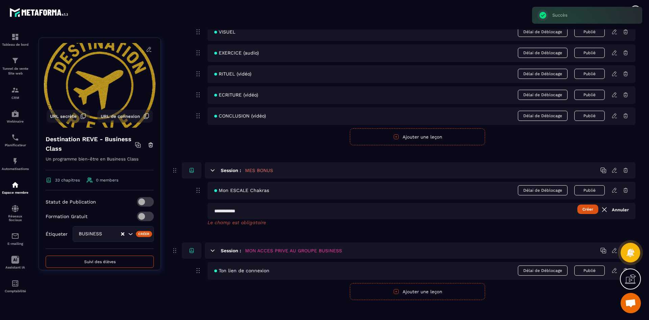
click at [261, 213] on input "text" at bounding box center [422, 211] width 428 height 16
type input "**********"
click at [594, 209] on button "Créer" at bounding box center [588, 208] width 21 height 9
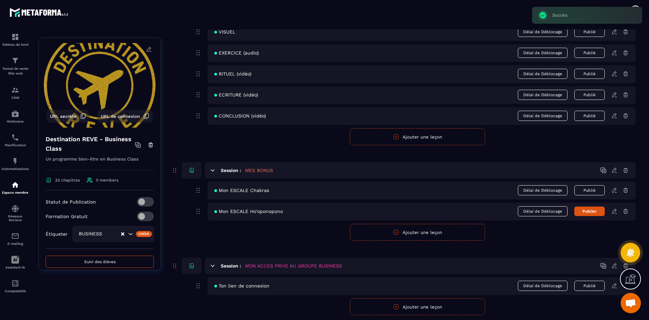
click at [587, 214] on button "Publier" at bounding box center [590, 210] width 30 height 9
click at [615, 210] on icon at bounding box center [615, 211] width 6 height 6
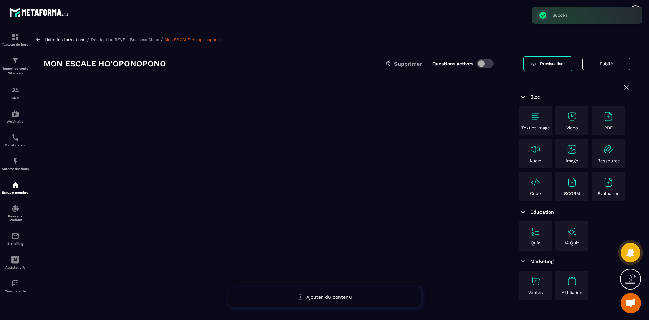
click at [607, 118] on img at bounding box center [608, 116] width 11 height 11
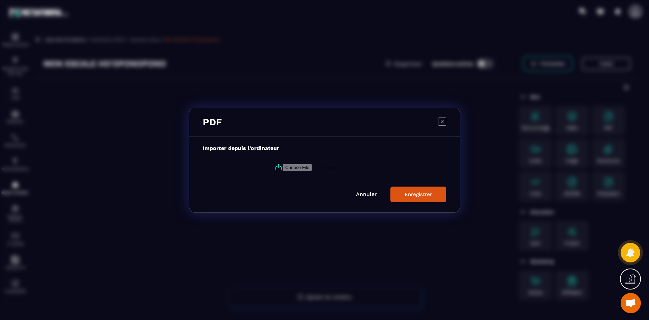
click at [275, 169] on icon "Modal window" at bounding box center [279, 167] width 8 height 8
click at [283, 169] on input "Modal window" at bounding box center [329, 166] width 92 height 7
type input "**********"
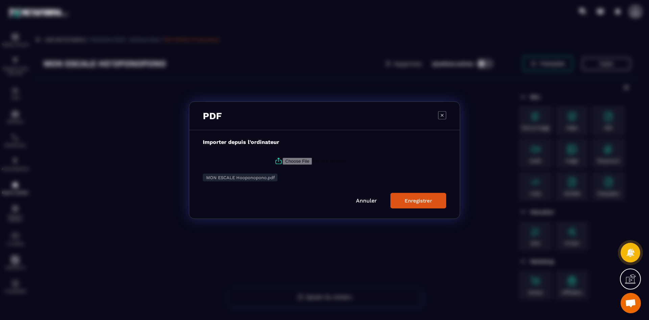
click at [408, 202] on div "Enregistrer" at bounding box center [418, 200] width 27 height 6
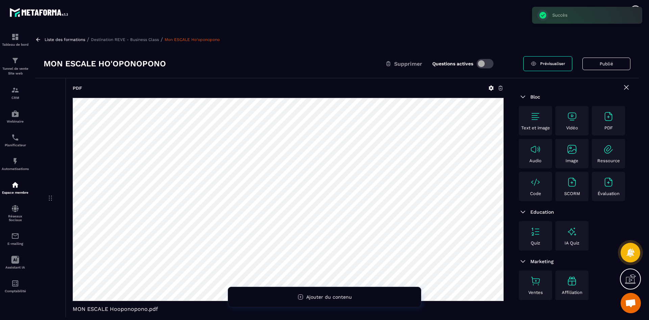
click at [139, 38] on p "Destination REVE - Business Class" at bounding box center [125, 39] width 68 height 5
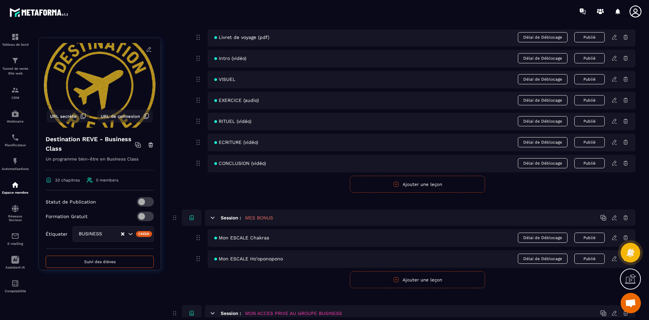
scroll to position [5690, 0]
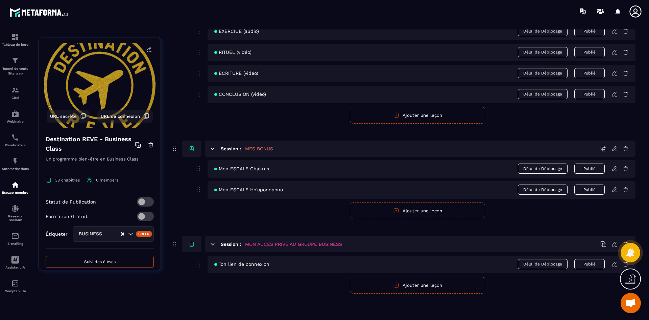
click at [613, 263] on icon at bounding box center [615, 264] width 6 height 6
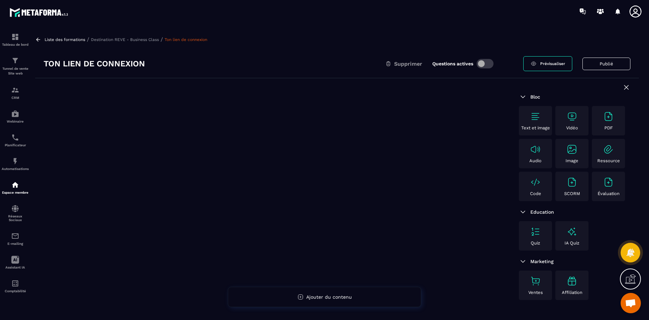
click at [609, 150] on img at bounding box center [608, 149] width 11 height 11
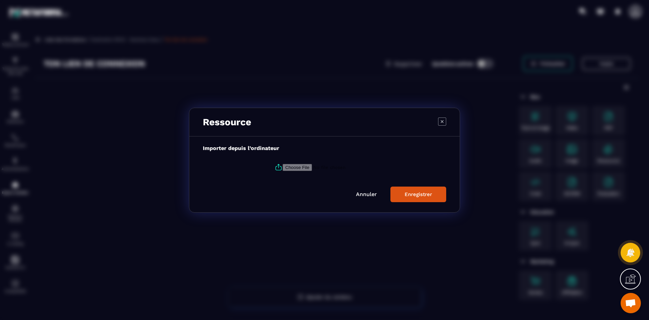
click at [369, 194] on link "Annuler" at bounding box center [366, 194] width 21 height 6
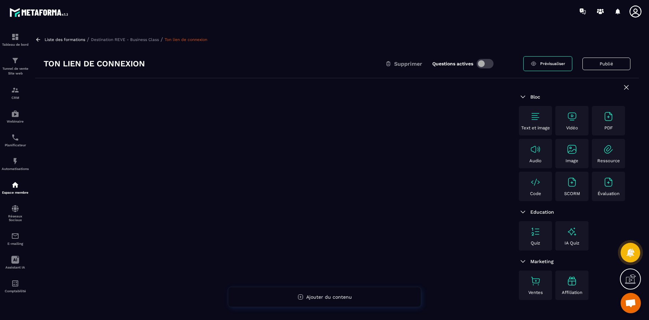
click at [486, 60] on span at bounding box center [485, 63] width 17 height 9
click at [534, 117] on img at bounding box center [535, 116] width 11 height 11
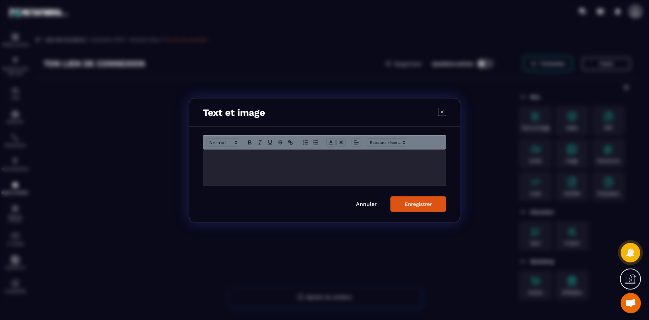
click at [263, 163] on div "Modal window" at bounding box center [324, 167] width 243 height 36
click at [375, 162] on div "**********" at bounding box center [324, 167] width 243 height 36
drag, startPoint x: 339, startPoint y: 156, endPoint x: 426, endPoint y: 157, distance: 87.6
click at [426, 157] on p "**********" at bounding box center [324, 156] width 233 height 6
click at [290, 144] on icon "Modal window" at bounding box center [291, 143] width 2 height 2
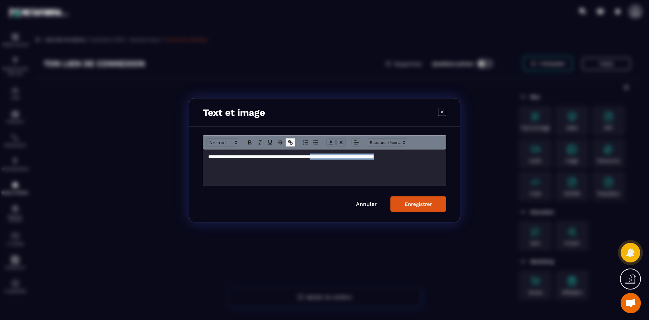
type input "**********"
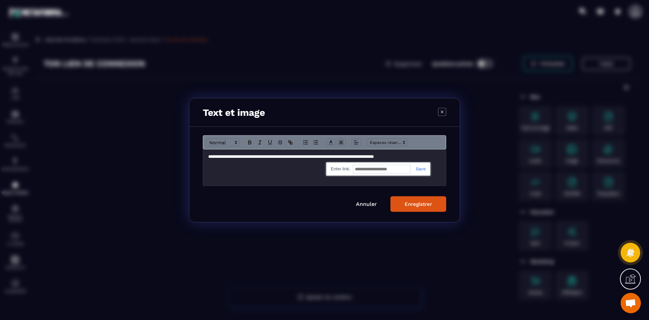
paste input "**********"
type input "**********"
click at [424, 204] on div "Enregistrer" at bounding box center [418, 204] width 27 height 6
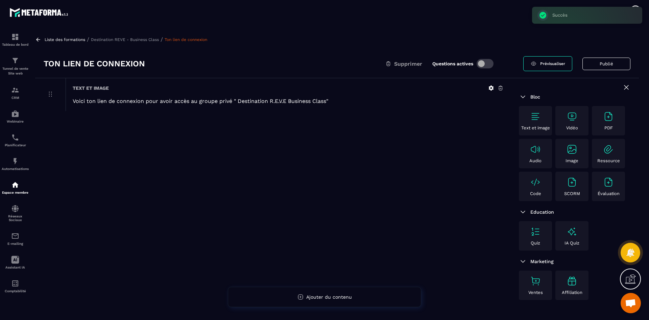
click at [492, 87] on icon at bounding box center [491, 88] width 5 height 5
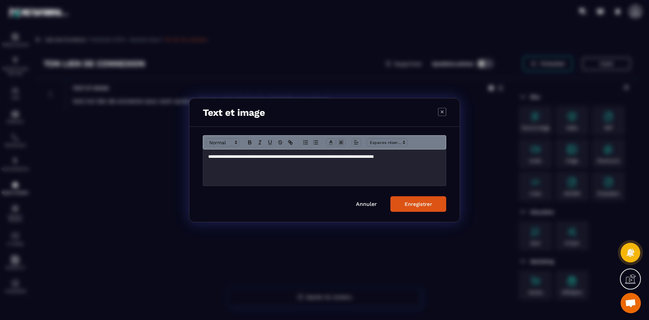
click at [389, 162] on div "**********" at bounding box center [324, 167] width 243 height 36
click at [342, 155] on p "**********" at bounding box center [324, 156] width 233 height 6
drag, startPoint x: 340, startPoint y: 156, endPoint x: 427, endPoint y: 154, distance: 87.3
click at [427, 154] on p "**********" at bounding box center [324, 156] width 233 height 6
click at [291, 142] on icon "Modal window" at bounding box center [291, 143] width 2 height 2
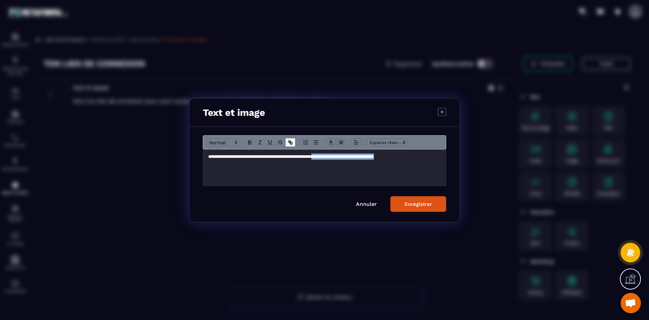
type input "**********"
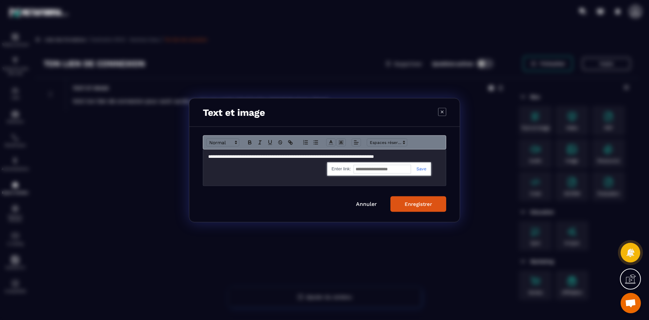
paste input "**********"
type input "**********"
click at [422, 170] on link "Modal window" at bounding box center [419, 168] width 16 height 5
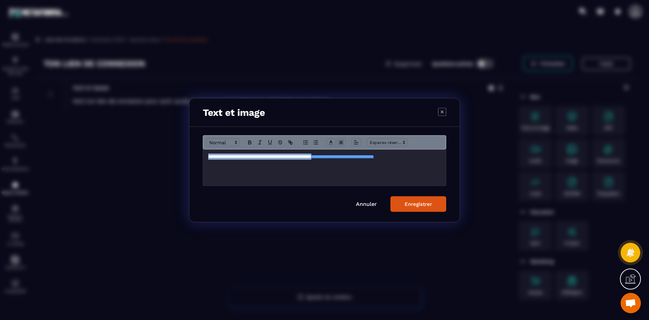
click at [420, 205] on div "Enregistrer" at bounding box center [418, 204] width 27 height 6
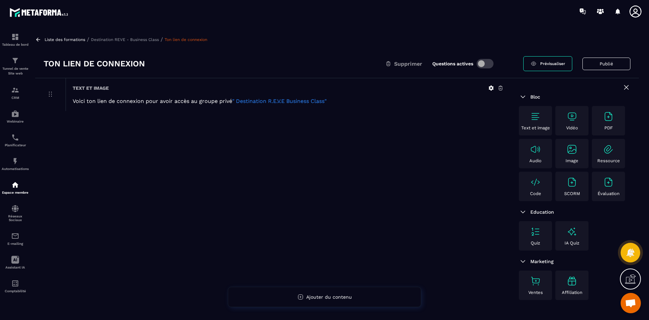
click at [312, 100] on link "" Destination R.E.V.E Business Class"" at bounding box center [279, 101] width 94 height 6
click at [280, 99] on link "" Destination R.E.V.E Business Class"" at bounding box center [279, 101] width 94 height 6
click at [312, 102] on link "" Destination R.E.V.E Business Class"" at bounding box center [279, 101] width 94 height 6
click at [156, 40] on p "Destination REVE - Business Class" at bounding box center [125, 39] width 68 height 5
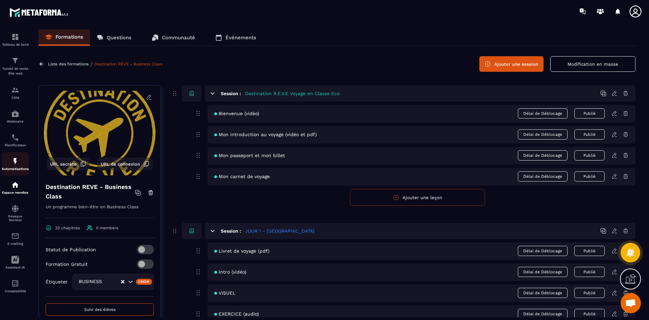
drag, startPoint x: 15, startPoint y: 161, endPoint x: 28, endPoint y: 161, distance: 12.9
click at [15, 161] on img at bounding box center [15, 161] width 8 height 8
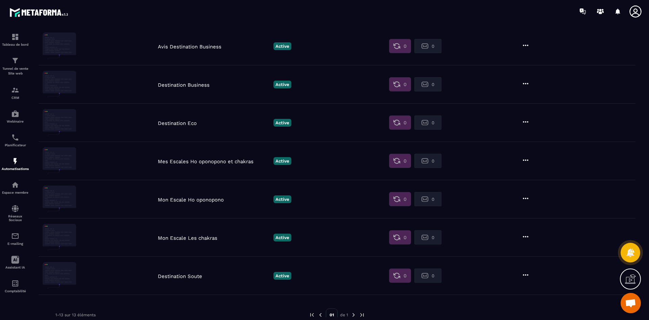
scroll to position [307, 0]
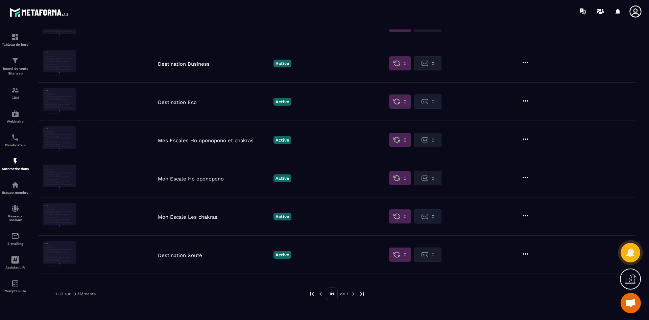
click at [197, 65] on p "Destination Business" at bounding box center [214, 64] width 112 height 6
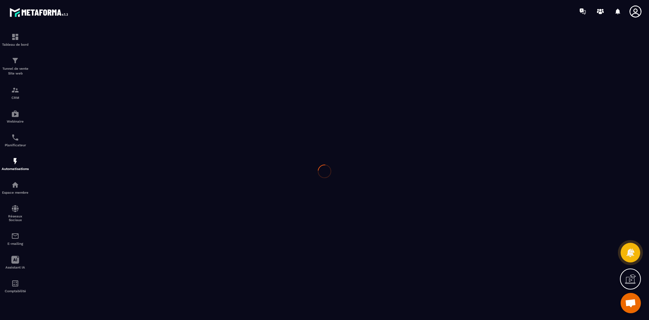
type input "**********"
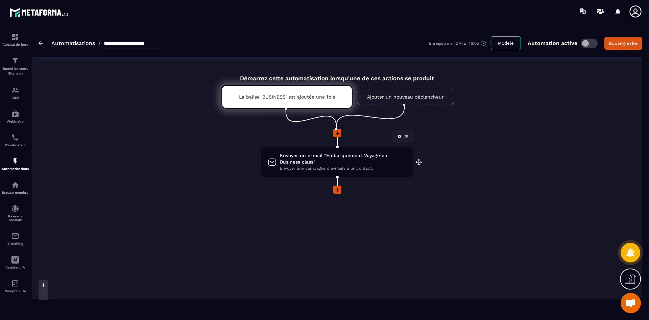
click at [321, 169] on span "Envoyer une campagne d'e-mails à un contact." at bounding box center [343, 168] width 126 height 6
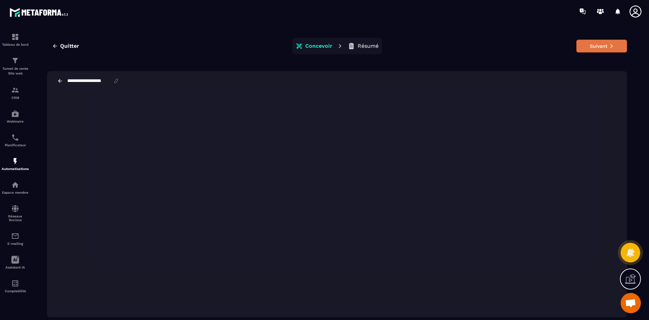
click at [596, 48] on button "Suivant" at bounding box center [602, 46] width 51 height 13
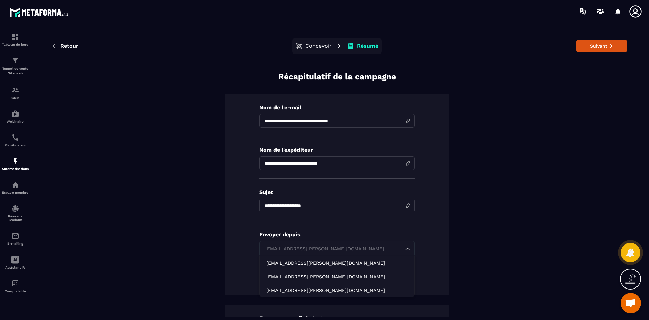
click at [406, 249] on icon "Search for option" at bounding box center [407, 248] width 7 height 7
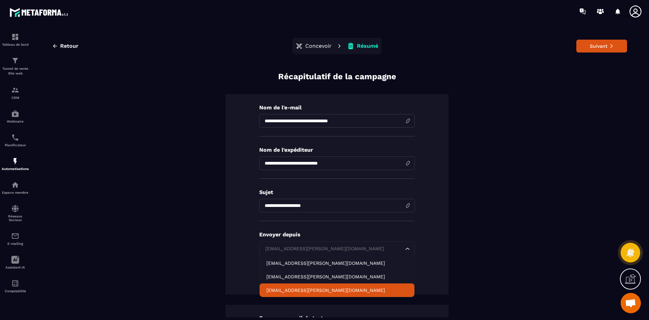
click at [358, 285] on li "[EMAIL_ADDRESS][PERSON_NAME][DOMAIN_NAME]" at bounding box center [337, 290] width 155 height 14
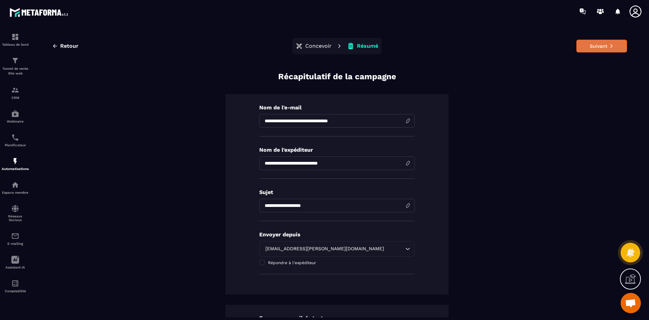
click at [609, 46] on button "Suivant" at bounding box center [602, 46] width 51 height 13
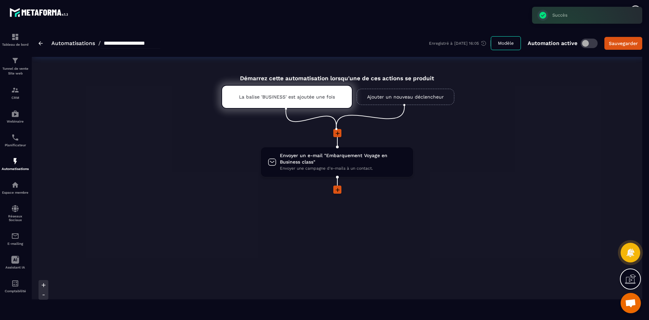
click at [78, 42] on link "Automatisations" at bounding box center [73, 43] width 44 height 6
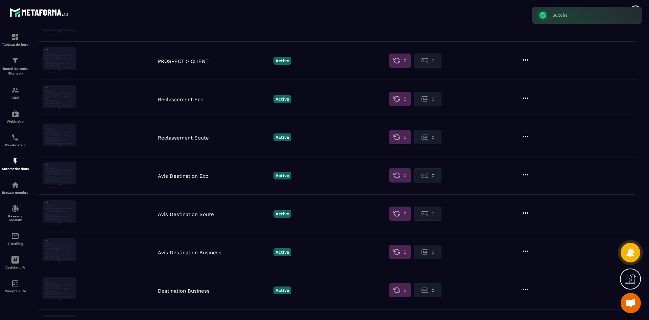
scroll to position [203, 0]
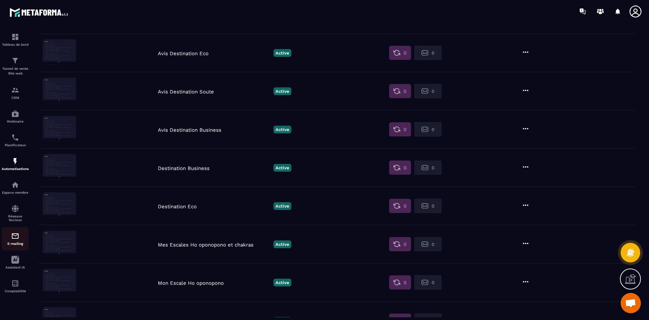
click at [17, 241] on div "E-mailing" at bounding box center [15, 239] width 27 height 14
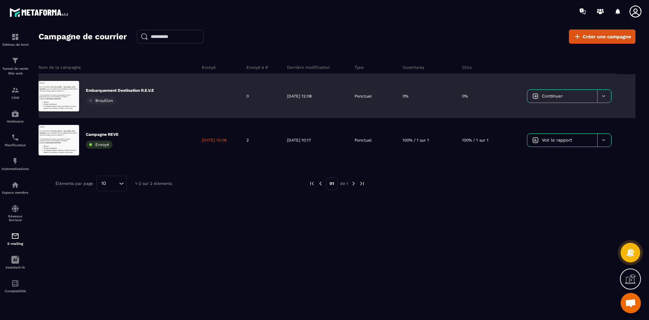
click at [113, 91] on p "Embarquement Destination R.E.V.E" at bounding box center [120, 90] width 68 height 5
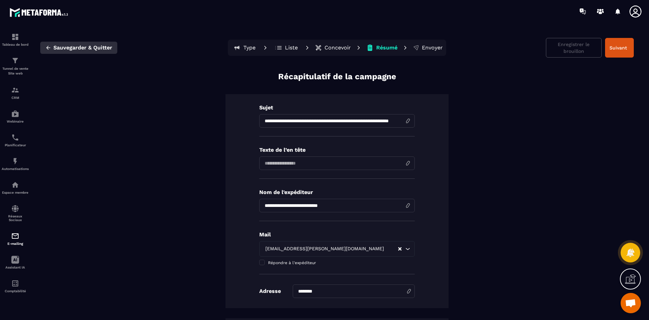
click at [73, 46] on span "Sauvegarder & Quitter" at bounding box center [82, 47] width 59 height 7
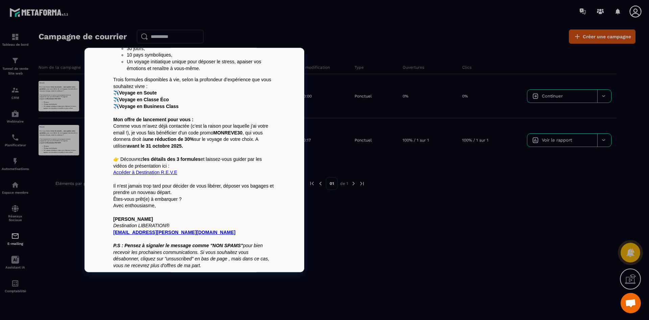
scroll to position [64, 0]
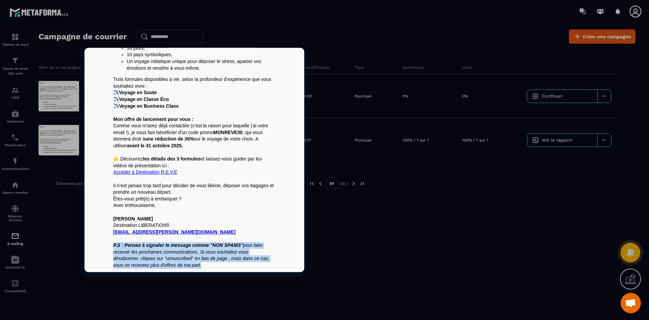
drag, startPoint x: 111, startPoint y: 246, endPoint x: 219, endPoint y: 267, distance: 110.1
click at [219, 267] on p "P.S : Pensez à signaler le message comme "NON SPAMS" pour bien recevoir les pro…" at bounding box center [194, 255] width 162 height 26
copy em "P.S : Pensez à signaler le message comme "NON SPAMS" pour bien recevoir les pro…"
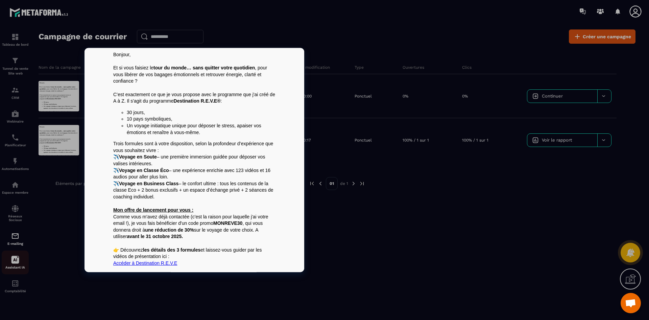
scroll to position [0, 0]
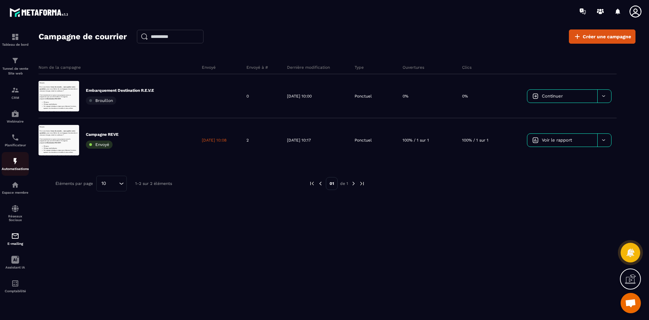
click at [16, 162] on img at bounding box center [15, 161] width 8 height 8
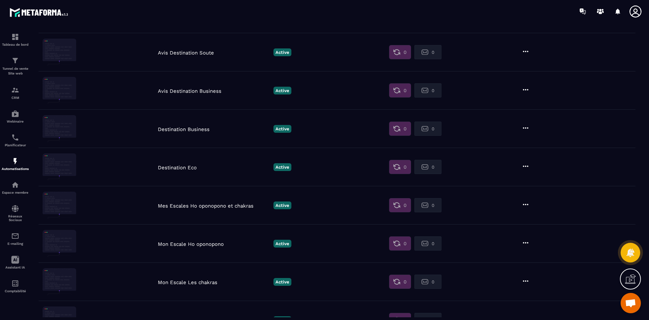
scroll to position [239, 0]
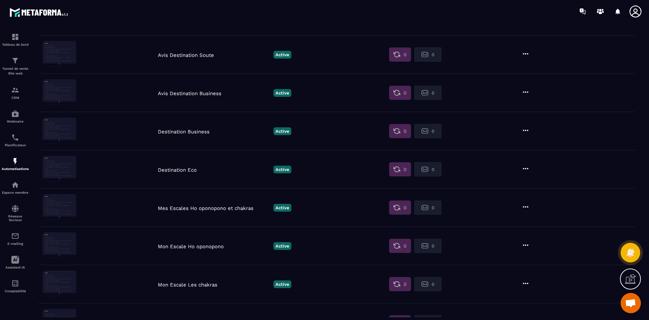
click at [198, 132] on p "Destination Business" at bounding box center [214, 132] width 112 height 6
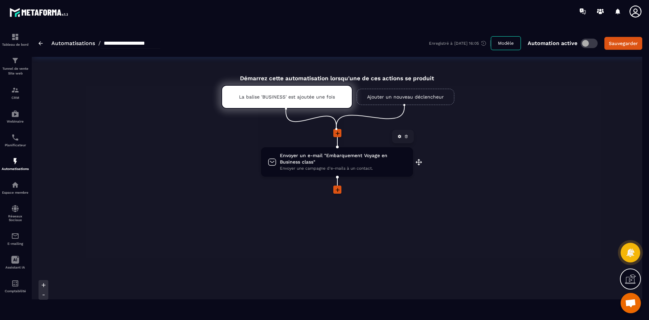
click at [320, 161] on span "Envoyer un e-mail "Embarquement Voyage en Business class"" at bounding box center [343, 158] width 126 height 13
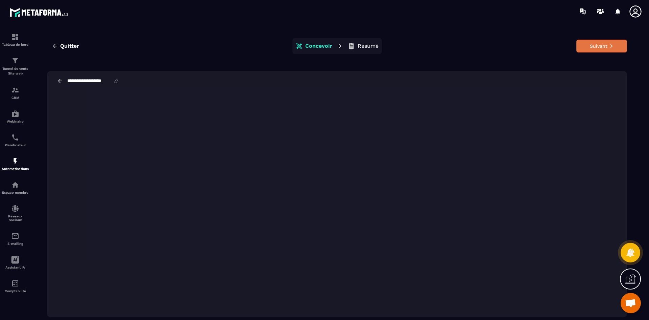
click at [608, 48] on button "Suivant" at bounding box center [602, 46] width 51 height 13
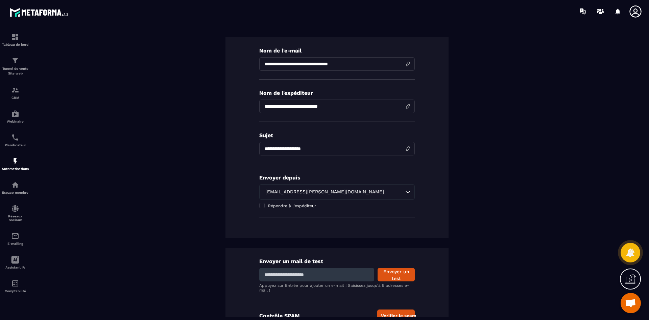
scroll to position [68, 0]
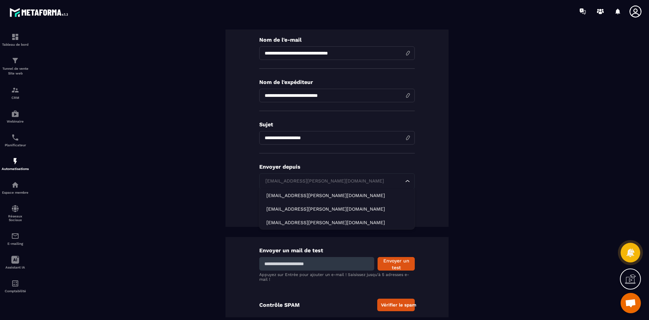
click at [376, 181] on input "Search for option" at bounding box center [334, 180] width 140 height 7
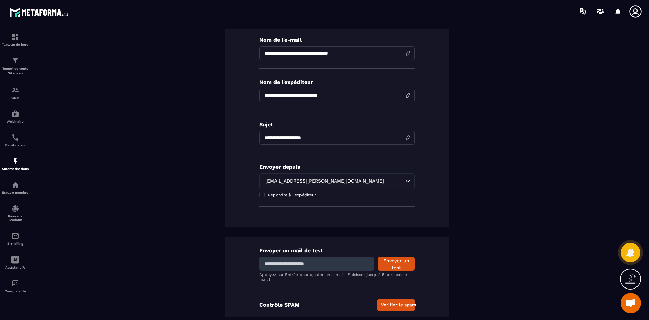
click at [408, 180] on icon "Search for option" at bounding box center [407, 181] width 7 height 7
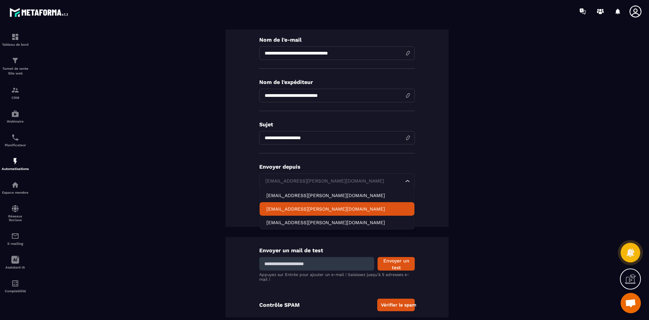
click at [327, 206] on p "[EMAIL_ADDRESS][PERSON_NAME][DOMAIN_NAME]" at bounding box center [336, 208] width 141 height 7
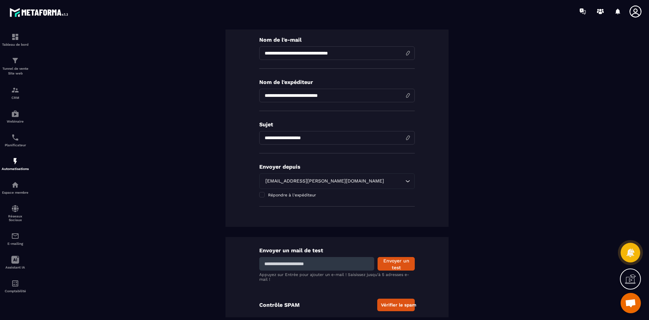
scroll to position [78, 0]
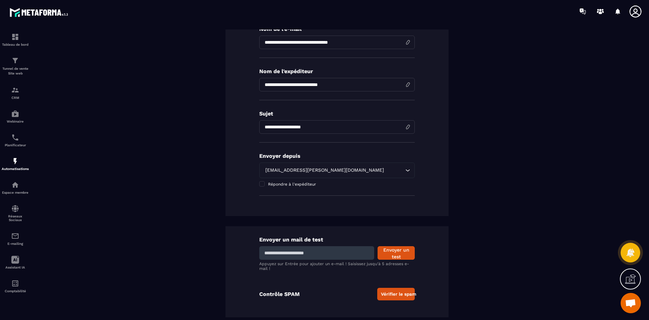
click at [316, 250] on input at bounding box center [316, 253] width 115 height 14
type input "*"
type input "**********"
click at [400, 252] on button "Envoyer un test" at bounding box center [396, 253] width 37 height 14
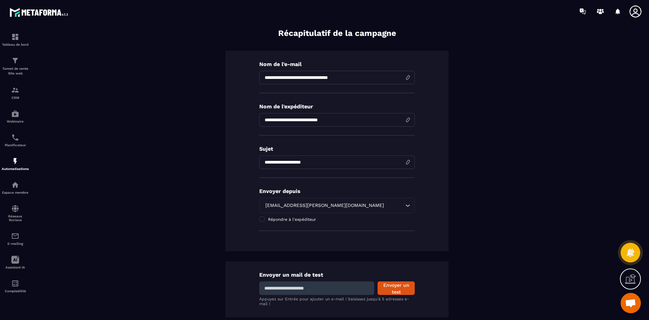
scroll to position [0, 0]
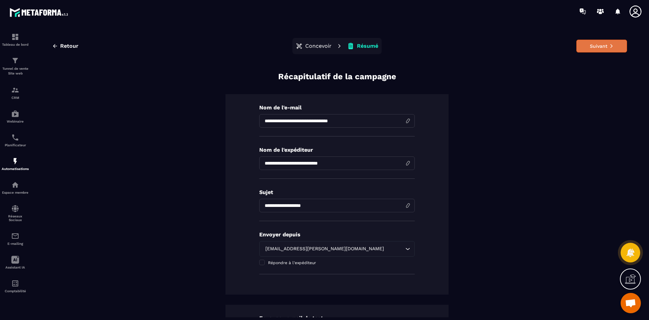
click at [592, 46] on button "Suivant" at bounding box center [602, 46] width 51 height 13
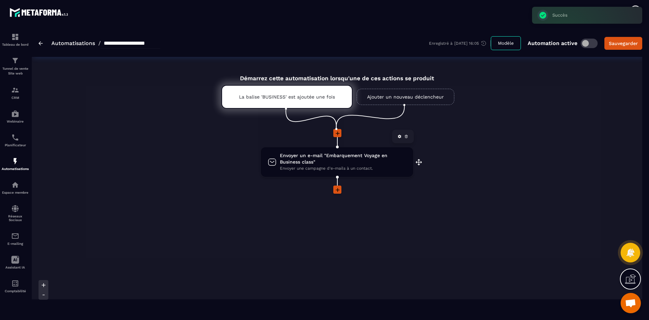
click at [320, 165] on span "Envoyer une campagne d'e-mails à un contact." at bounding box center [343, 168] width 126 height 6
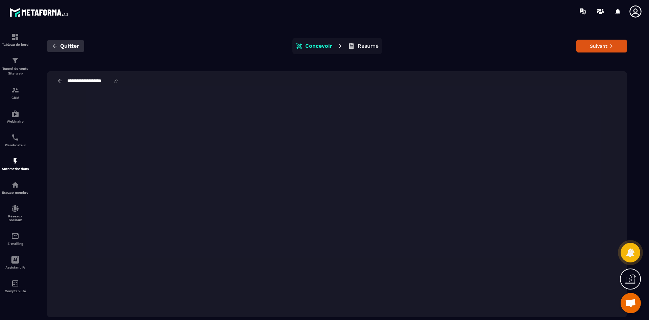
click at [65, 48] on span "Quitter" at bounding box center [69, 46] width 19 height 7
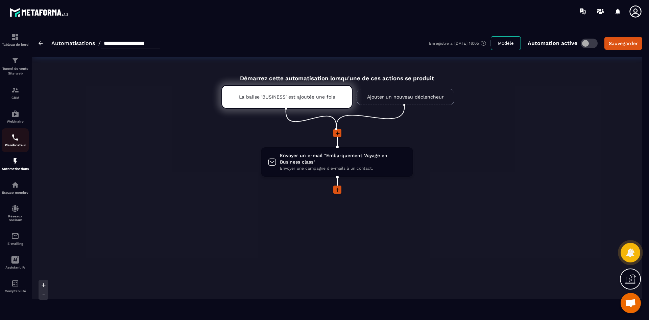
click at [16, 140] on img at bounding box center [15, 137] width 8 height 8
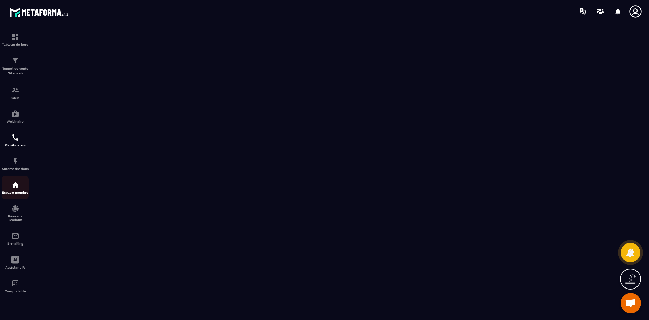
click at [20, 191] on p "Espace membre" at bounding box center [15, 192] width 27 height 4
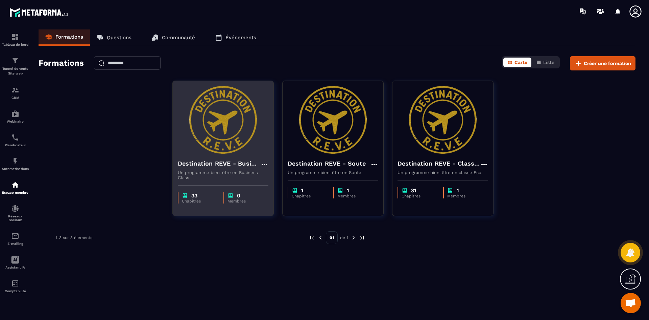
click at [249, 148] on img at bounding box center [223, 120] width 91 height 68
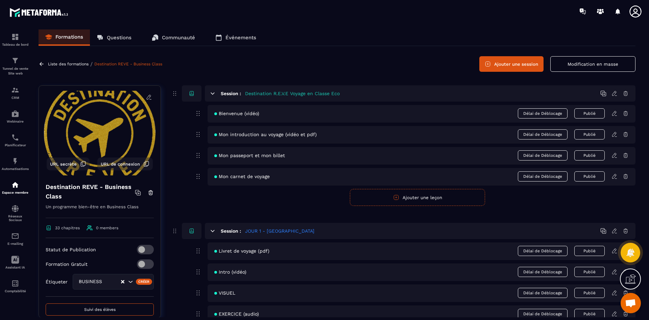
click at [504, 69] on button "Ajouter une session" at bounding box center [512, 64] width 64 height 16
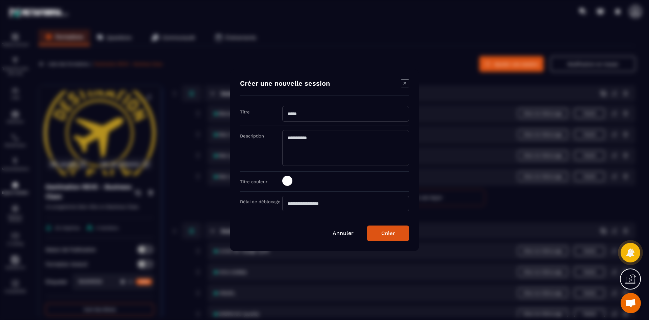
click at [307, 115] on input "Modal window" at bounding box center [345, 114] width 127 height 16
type input "**********"
click at [291, 181] on span "Modal window" at bounding box center [287, 181] width 10 height 10
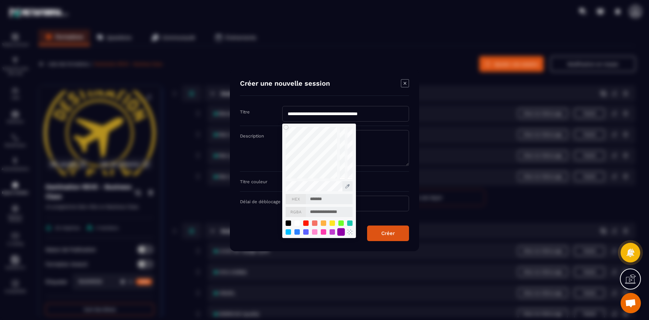
click at [341, 230] on div "Modal window" at bounding box center [340, 231] width 7 height 7
type input "*******"
type input "**********"
click at [289, 232] on div "Modal window" at bounding box center [288, 231] width 7 height 7
type input "*******"
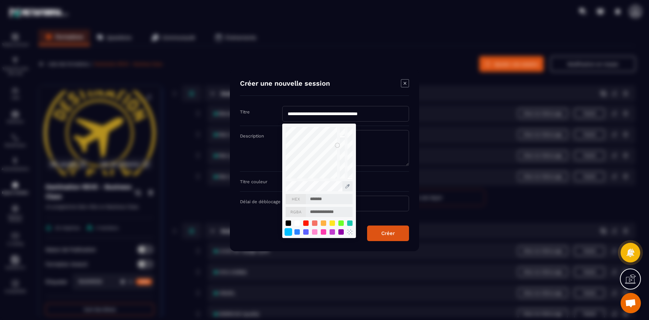
type input "**********"
click at [387, 236] on div "Créer" at bounding box center [388, 233] width 14 height 6
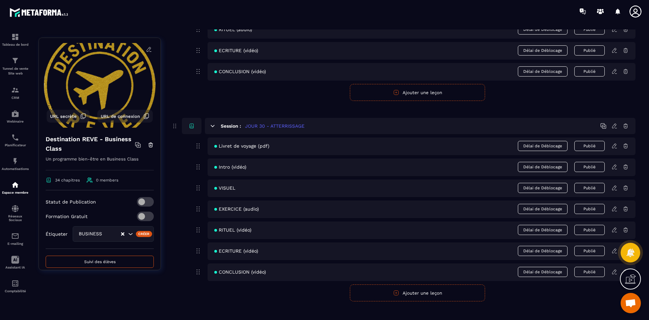
scroll to position [5743, 0]
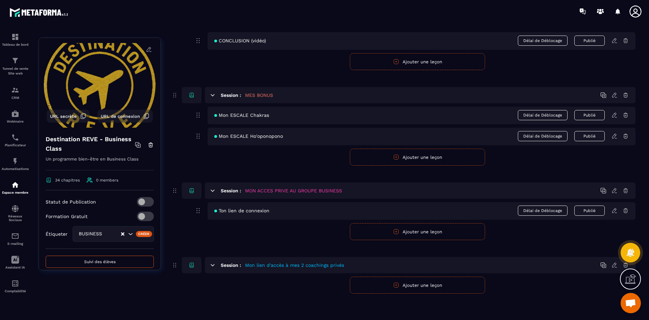
click at [447, 288] on button "Ajouter une leçon" at bounding box center [417, 284] width 135 height 17
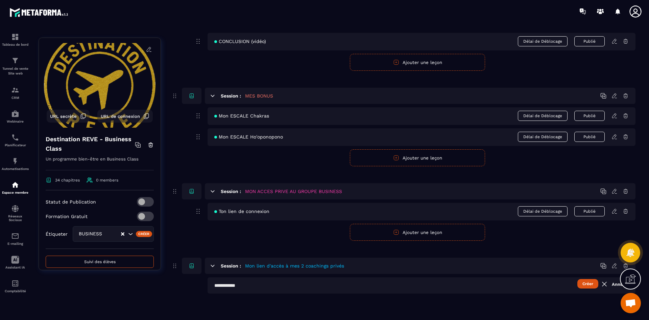
scroll to position [5743, 0]
click at [235, 290] on input "text" at bounding box center [422, 285] width 428 height 16
type input "**********"
click at [588, 284] on button "Créer" at bounding box center [588, 283] width 21 height 9
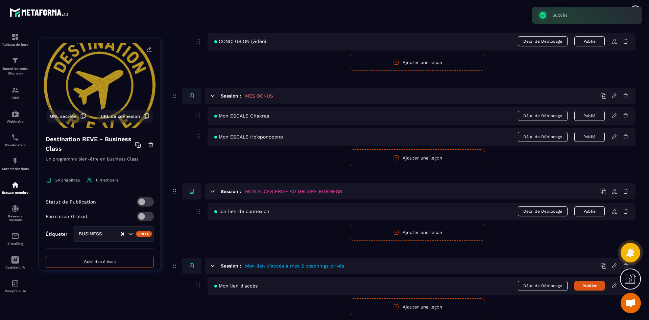
click at [615, 211] on icon at bounding box center [615, 211] width 6 height 6
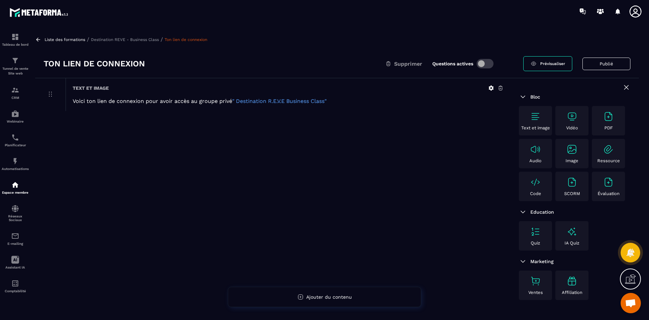
click at [491, 88] on icon at bounding box center [491, 88] width 6 height 6
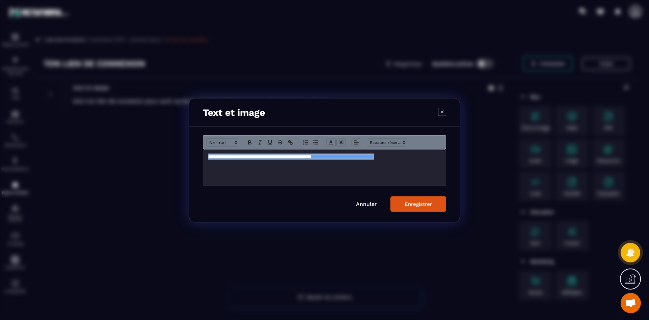
drag, startPoint x: 207, startPoint y: 156, endPoint x: 427, endPoint y: 159, distance: 219.5
click at [427, 159] on div "**********" at bounding box center [324, 167] width 243 height 36
copy p "**********"
click at [370, 206] on link "Annuler" at bounding box center [366, 203] width 21 height 6
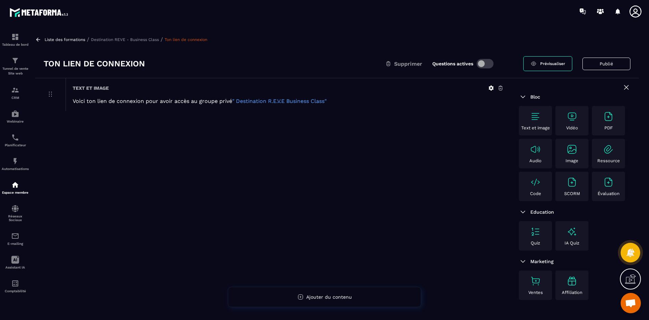
click at [112, 40] on p "Destination REVE - Business Class" at bounding box center [125, 39] width 68 height 5
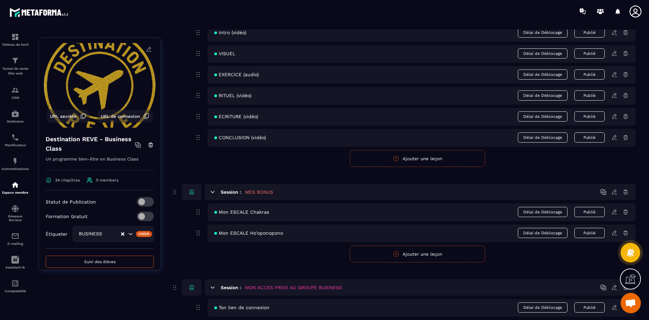
scroll to position [5764, 0]
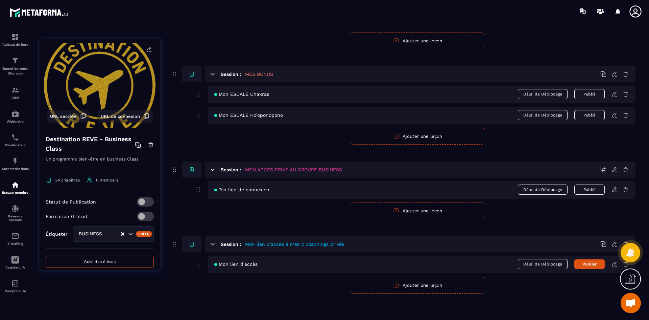
click at [626, 187] on icon at bounding box center [626, 189] width 4 height 4
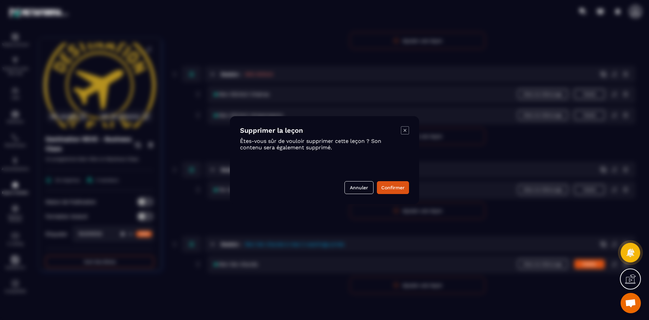
click at [402, 194] on div "Supprimer la leçon Êtes-vous sûr de vouloir supprimer cette leçon ? Son contenu…" at bounding box center [324, 160] width 189 height 88
click at [400, 184] on button "Confirmer" at bounding box center [393, 187] width 32 height 13
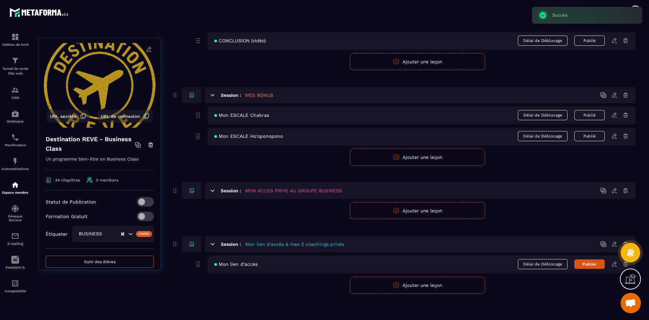
click at [392, 214] on button "Ajouter une leçon" at bounding box center [417, 210] width 135 height 17
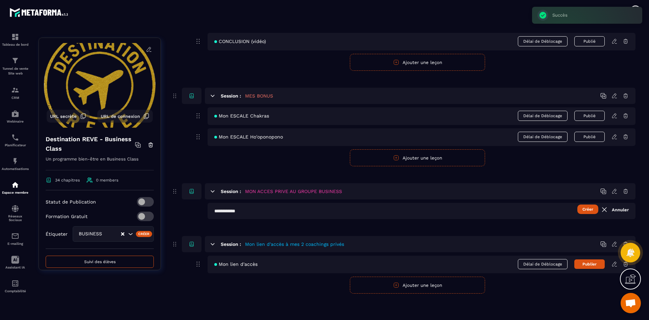
scroll to position [5743, 0]
click at [258, 213] on input "text" at bounding box center [422, 211] width 428 height 16
type input "**********"
click at [587, 210] on button "Créer" at bounding box center [588, 208] width 21 height 9
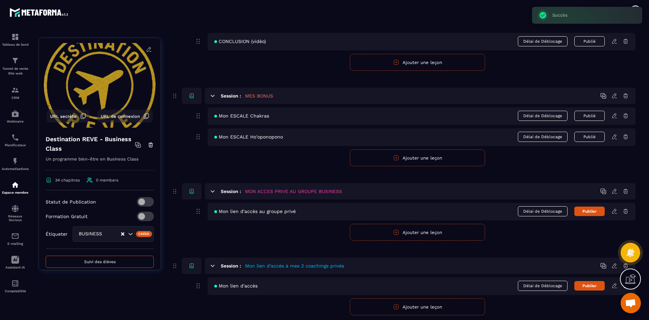
drag, startPoint x: 599, startPoint y: 210, endPoint x: 604, endPoint y: 209, distance: 5.2
click at [599, 210] on button "Publier" at bounding box center [590, 210] width 30 height 9
click at [614, 211] on icon at bounding box center [615, 211] width 6 height 6
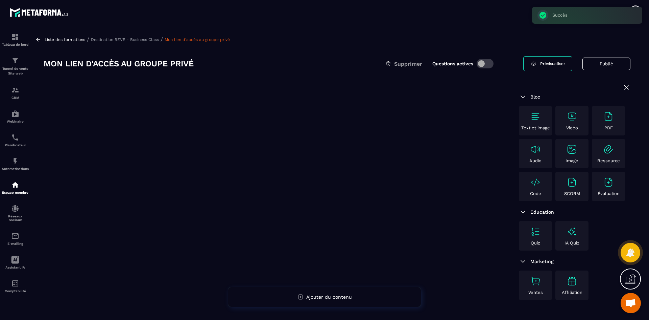
click at [485, 65] on span at bounding box center [485, 63] width 17 height 9
click at [537, 115] on img at bounding box center [535, 116] width 11 height 11
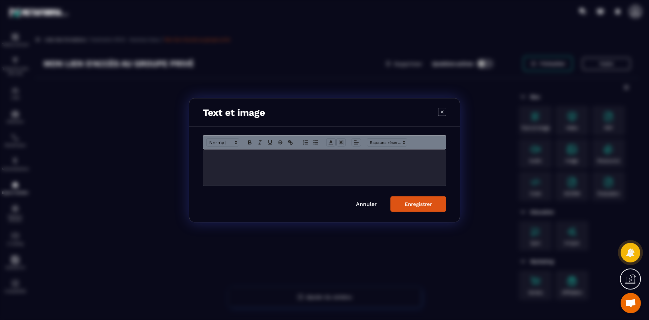
click at [340, 169] on div "Modal window" at bounding box center [324, 167] width 243 height 36
click at [422, 206] on div "Enregistrer" at bounding box center [418, 204] width 27 height 6
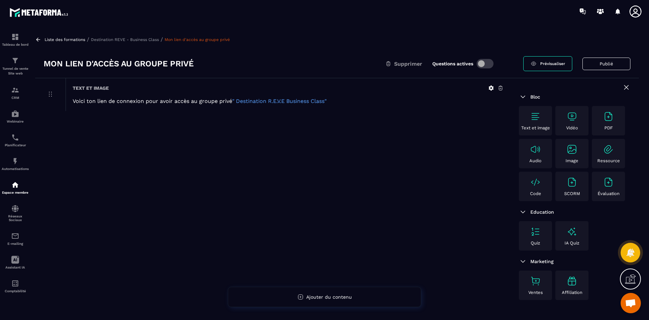
click at [144, 39] on p "Destination REVE - Business Class" at bounding box center [125, 39] width 68 height 5
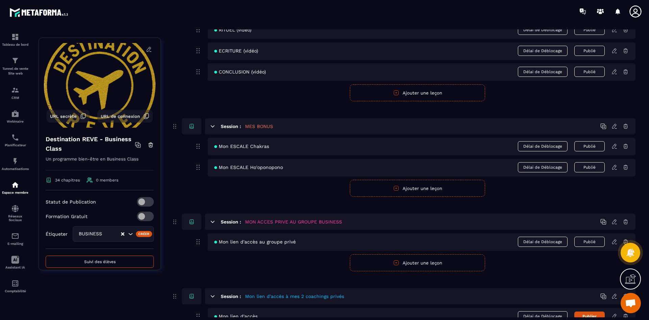
scroll to position [5764, 0]
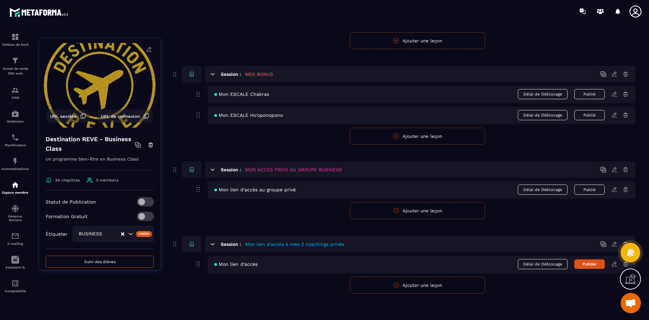
click at [613, 265] on icon at bounding box center [615, 264] width 6 height 6
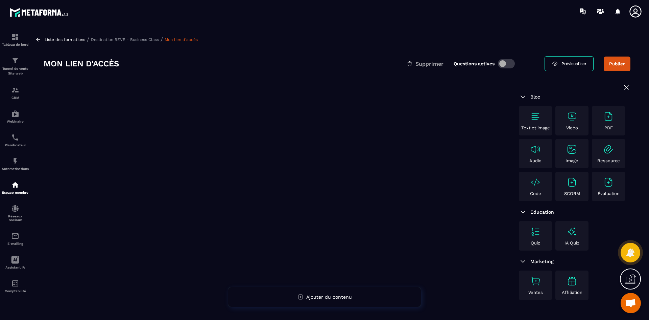
click at [127, 41] on p "Destination REVE - Business Class" at bounding box center [125, 39] width 68 height 5
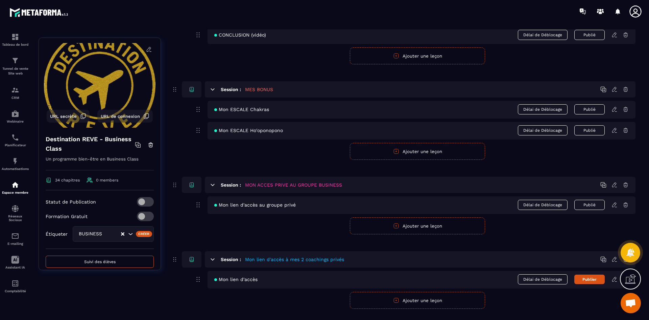
scroll to position [5764, 0]
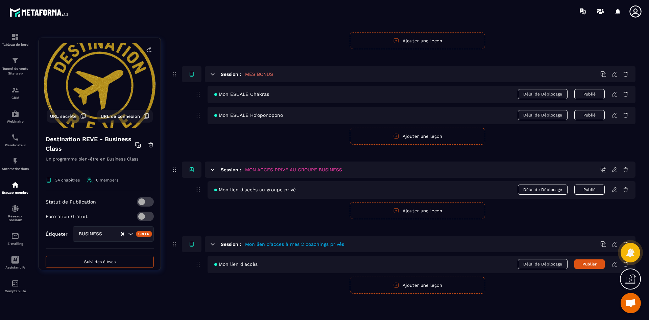
click at [587, 262] on button "Publier" at bounding box center [590, 263] width 30 height 9
click at [613, 264] on icon at bounding box center [614, 263] width 4 height 4
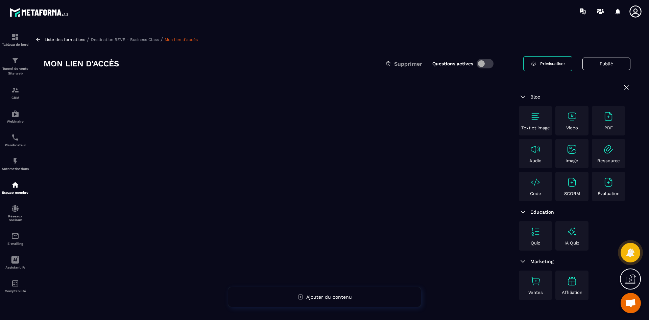
click at [147, 41] on p "Destination REVE - Business Class" at bounding box center [125, 39] width 68 height 5
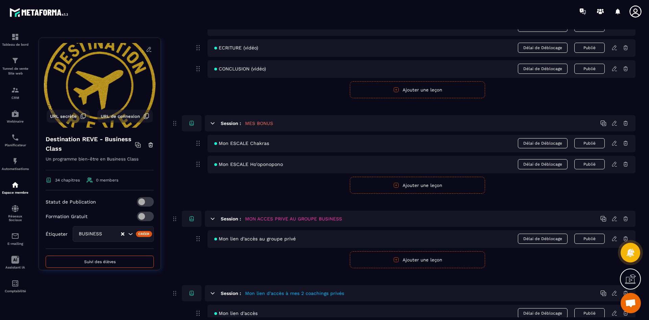
scroll to position [5764, 0]
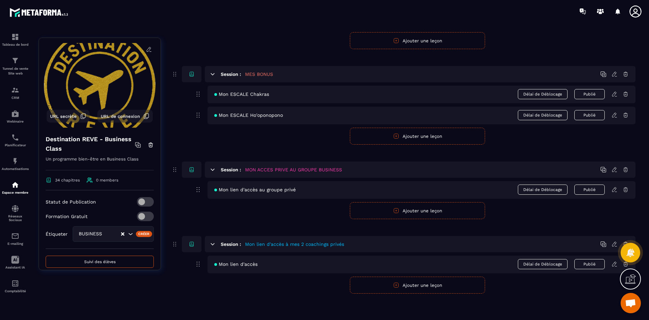
click at [624, 264] on div at bounding box center [631, 252] width 20 height 30
click at [625, 265] on div at bounding box center [631, 252] width 20 height 30
click at [624, 264] on div at bounding box center [631, 252] width 20 height 30
click at [625, 264] on div at bounding box center [631, 252] width 20 height 30
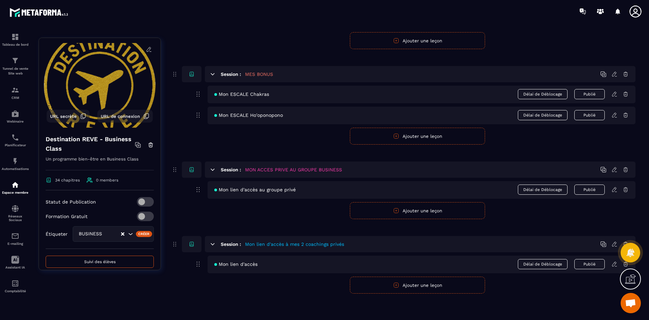
click at [625, 264] on div at bounding box center [631, 252] width 20 height 30
click at [626, 265] on div at bounding box center [631, 252] width 20 height 30
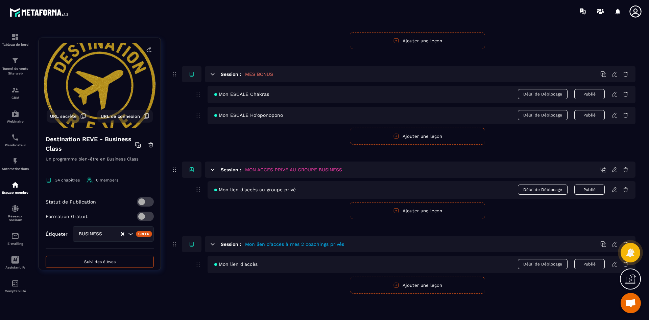
click at [626, 265] on div at bounding box center [631, 252] width 20 height 30
click at [614, 264] on icon at bounding box center [615, 264] width 6 height 6
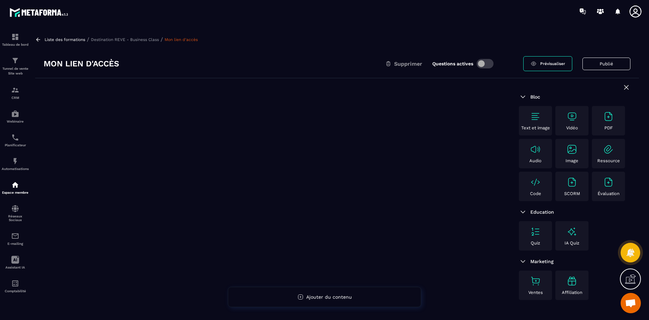
click at [399, 63] on span "Supprimer" at bounding box center [408, 64] width 28 height 6
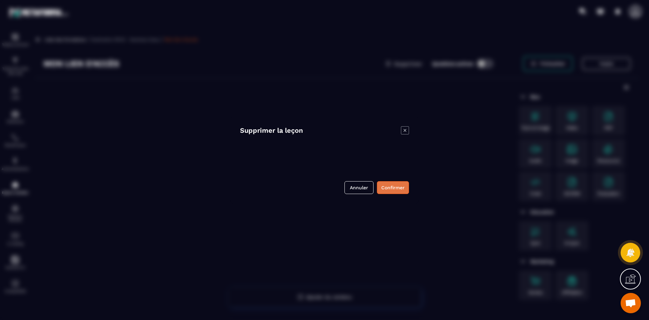
click at [395, 190] on button "Confirmer" at bounding box center [393, 187] width 32 height 13
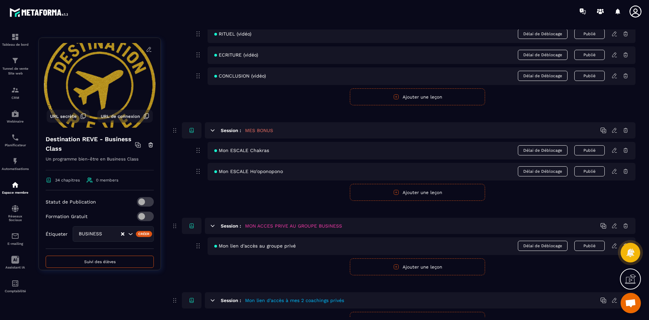
scroll to position [5743, 0]
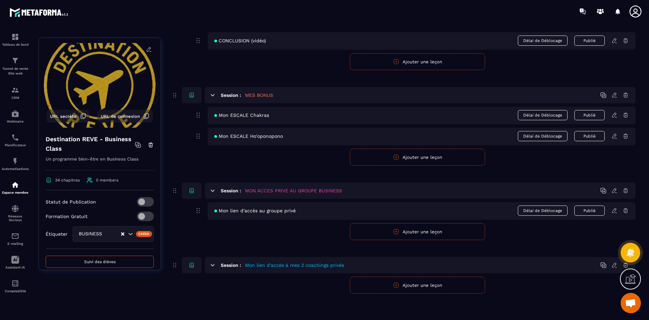
drag, startPoint x: 433, startPoint y: 283, endPoint x: 310, endPoint y: 287, distance: 123.5
click at [432, 283] on button "Ajouter une leçon" at bounding box center [417, 284] width 135 height 17
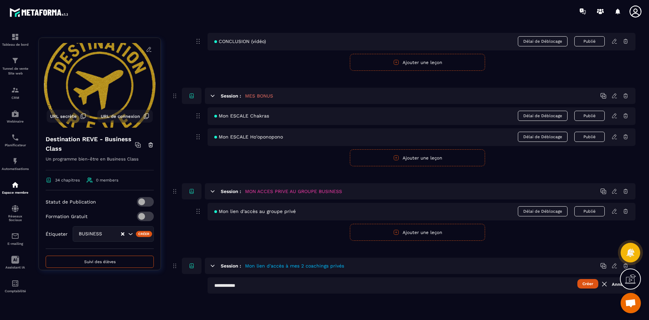
click at [251, 288] on input "text" at bounding box center [422, 285] width 428 height 16
type input "**********"
click at [589, 284] on button "Créer" at bounding box center [588, 283] width 21 height 9
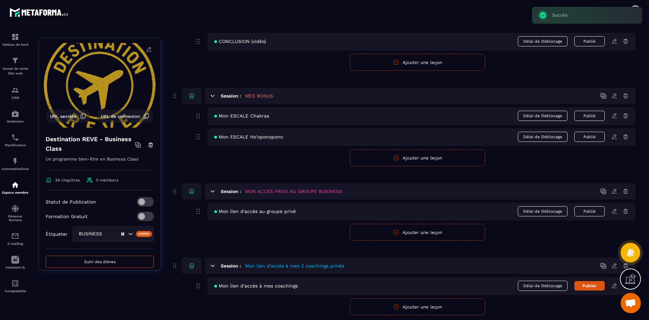
click at [589, 286] on button "Publier" at bounding box center [590, 285] width 30 height 9
click at [615, 285] on icon at bounding box center [614, 285] width 4 height 4
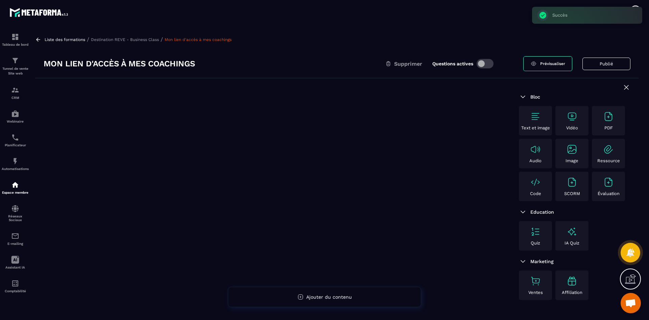
click at [486, 63] on span at bounding box center [485, 63] width 17 height 9
click at [537, 118] on img at bounding box center [535, 116] width 11 height 11
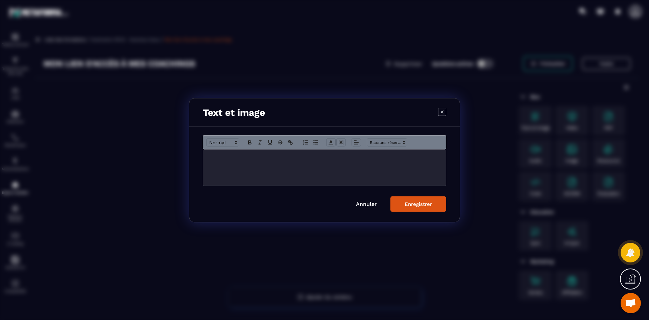
click at [252, 170] on div "Modal window" at bounding box center [324, 167] width 243 height 36
drag, startPoint x: 425, startPoint y: 155, endPoint x: 203, endPoint y: 155, distance: 221.8
click at [203, 155] on div "**********" at bounding box center [324, 167] width 243 height 37
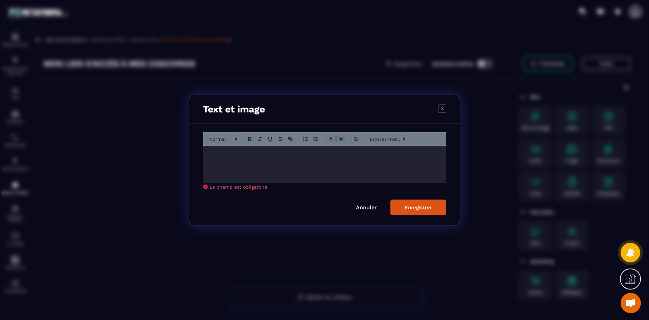
click at [442, 109] on icon "Modal window" at bounding box center [442, 108] width 8 height 8
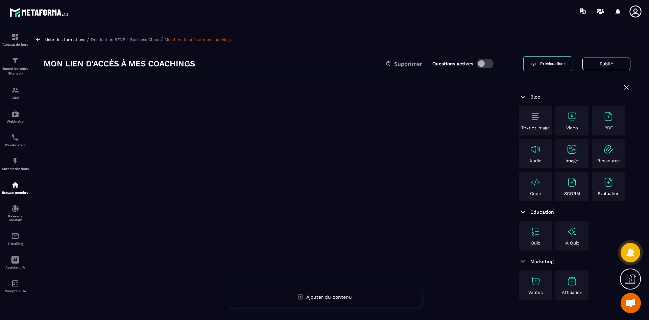
click at [535, 119] on img at bounding box center [535, 116] width 11 height 11
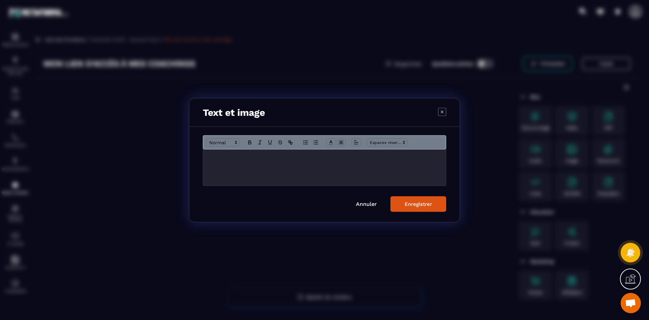
click at [259, 159] on p "Modal window" at bounding box center [324, 156] width 233 height 6
drag, startPoint x: 422, startPoint y: 157, endPoint x: 306, endPoint y: 157, distance: 116.3
click at [306, 157] on p "**********" at bounding box center [324, 156] width 233 height 6
click at [379, 155] on p "**********" at bounding box center [324, 156] width 233 height 6
click at [429, 202] on div "Enregistrer" at bounding box center [418, 204] width 27 height 6
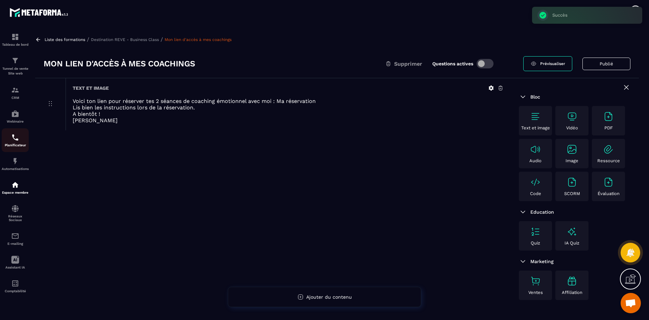
click at [18, 141] on div "Planificateur" at bounding box center [15, 140] width 27 height 14
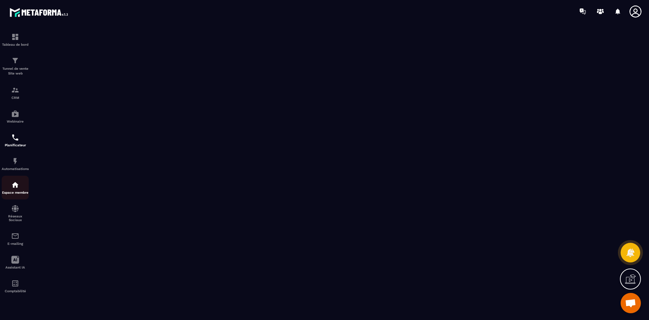
click at [15, 185] on img at bounding box center [15, 185] width 8 height 8
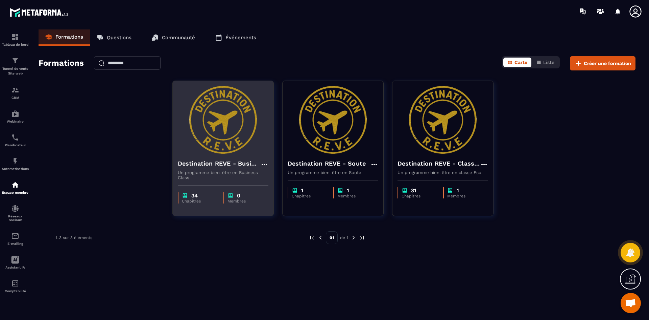
click at [232, 138] on img at bounding box center [223, 120] width 91 height 68
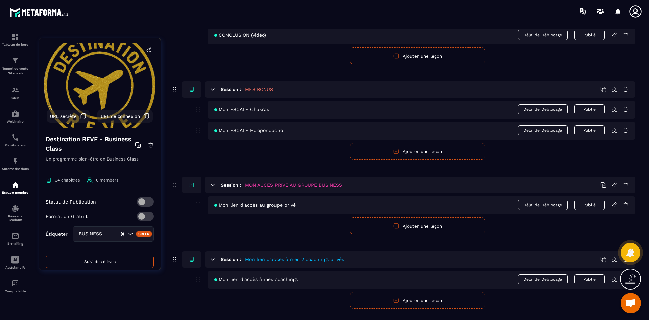
scroll to position [5764, 0]
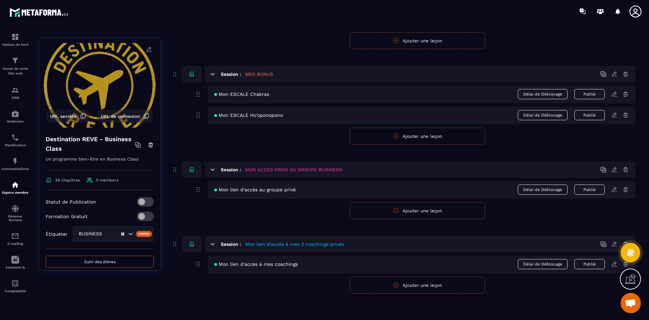
click at [615, 264] on icon at bounding box center [614, 263] width 4 height 4
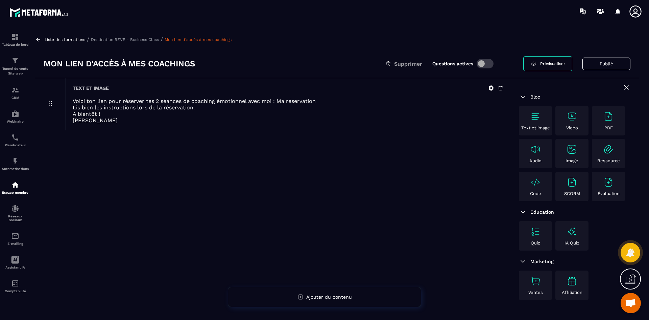
click at [286, 103] on p "Voici ton lien pour réserver tes 2 séances de coaching émotionnel avec moi : Ma…" at bounding box center [288, 101] width 431 height 6
click at [294, 100] on p "Voici ton lien pour réserver tes 2 séances de coaching émotionnel avec moi : Ma…" at bounding box center [288, 101] width 431 height 6
click at [490, 89] on icon at bounding box center [491, 88] width 5 height 5
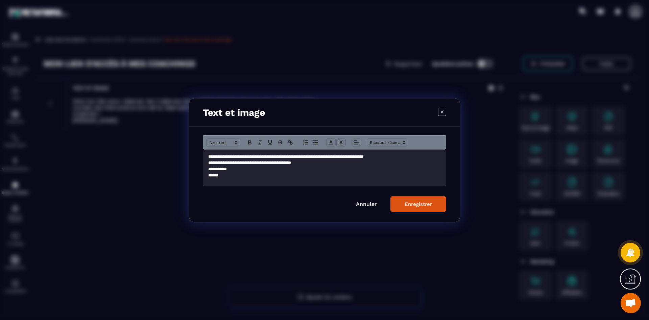
click at [383, 170] on p "**********" at bounding box center [324, 169] width 233 height 6
click at [407, 156] on p "**********" at bounding box center [324, 156] width 233 height 6
drag, startPoint x: 407, startPoint y: 156, endPoint x: 380, endPoint y: 156, distance: 27.1
click at [380, 156] on p "**********" at bounding box center [324, 156] width 233 height 6
drag, startPoint x: 426, startPoint y: 156, endPoint x: 375, endPoint y: 156, distance: 50.7
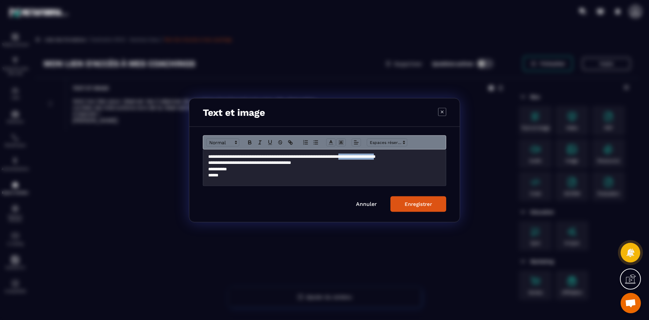
click at [375, 156] on p "**********" at bounding box center [324, 156] width 233 height 6
drag, startPoint x: 380, startPoint y: 157, endPoint x: 288, endPoint y: 141, distance: 92.9
click at [288, 141] on icon "Modal window" at bounding box center [289, 141] width 2 height 2
type input "**********"
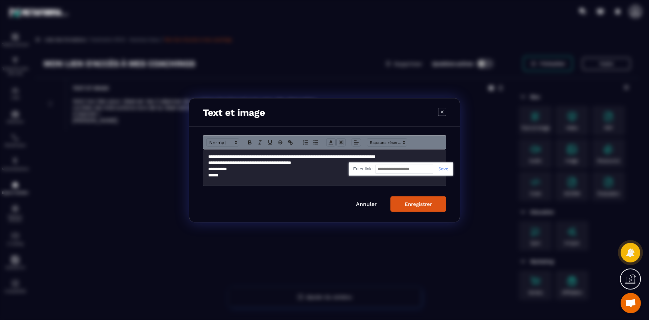
paste input "**********"
type input "**********"
click at [444, 169] on link "Modal window" at bounding box center [441, 168] width 16 height 5
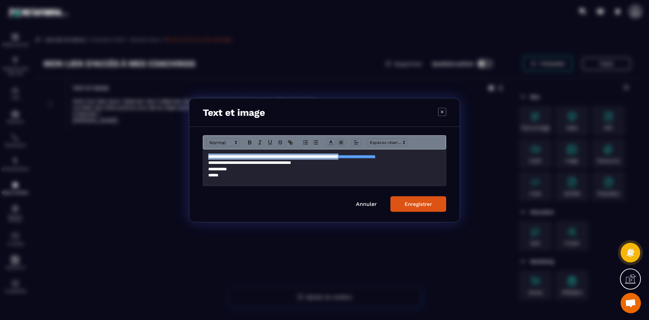
click at [413, 206] on div "Enregistrer" at bounding box center [418, 204] width 27 height 6
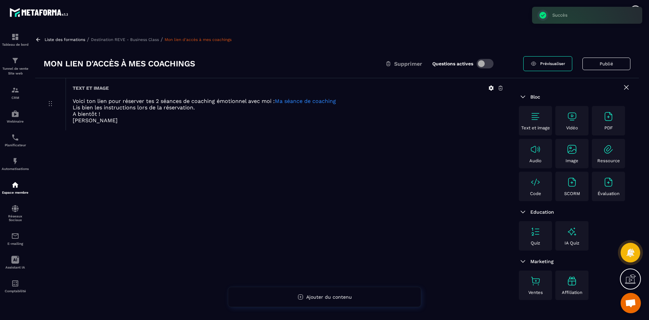
click at [318, 102] on link "Ma séance de coaching" at bounding box center [305, 101] width 61 height 6
click at [230, 116] on p "A bientôt !" at bounding box center [288, 114] width 431 height 6
click at [492, 89] on icon at bounding box center [491, 88] width 6 height 6
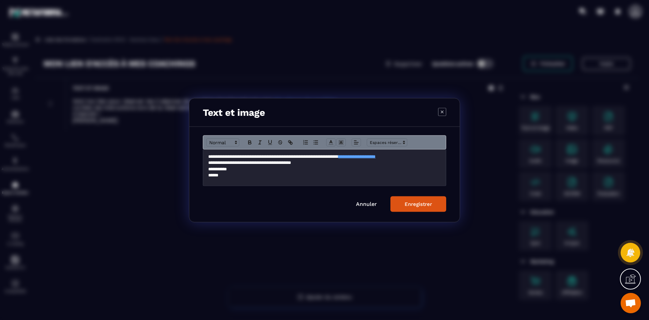
click at [313, 168] on p "**********" at bounding box center [324, 169] width 233 height 6
drag, startPoint x: 276, startPoint y: 155, endPoint x: 351, endPoint y: 156, distance: 75.1
click at [351, 156] on p "**********" at bounding box center [324, 156] width 233 height 6
click at [254, 140] on button "Modal window" at bounding box center [249, 142] width 9 height 8
click at [419, 204] on div "Enregistrer" at bounding box center [418, 204] width 27 height 6
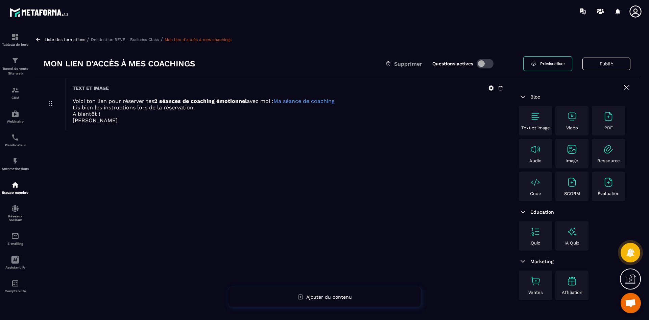
click at [135, 40] on p "Destination REVE - Business Class" at bounding box center [125, 39] width 68 height 5
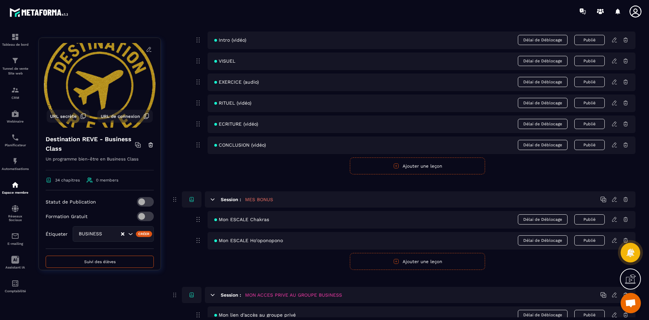
scroll to position [5764, 0]
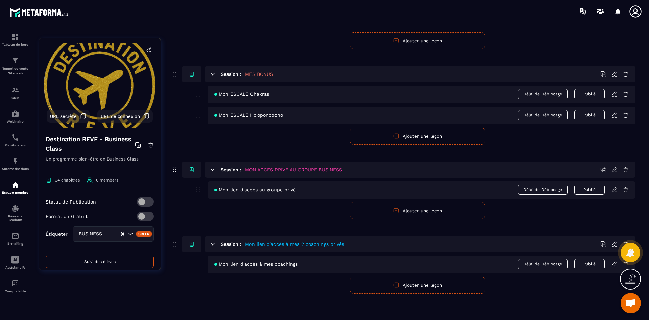
click at [615, 262] on icon at bounding box center [615, 264] width 6 height 6
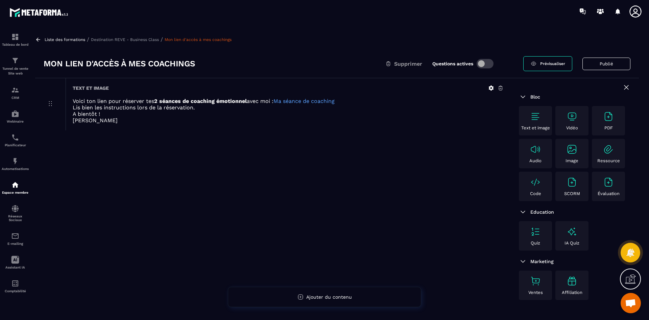
click at [157, 40] on p "Destination REVE - Business Class" at bounding box center [125, 39] width 68 height 5
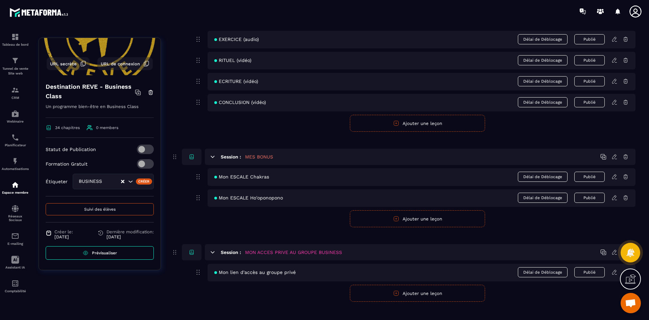
scroll to position [5764, 0]
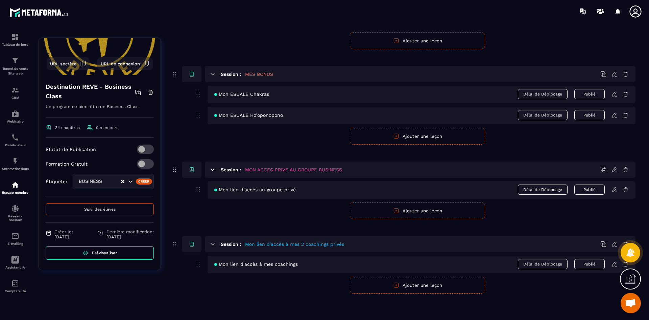
click at [615, 189] on icon at bounding box center [615, 189] width 6 height 6
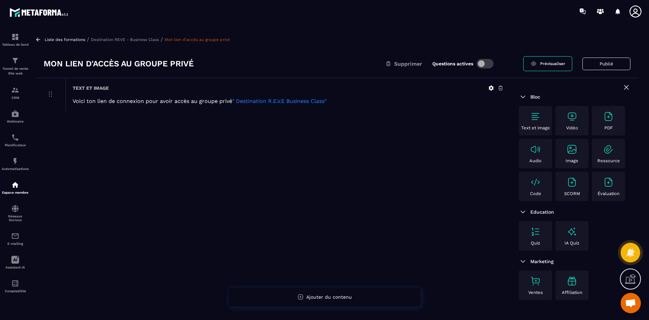
click at [290, 102] on link "" Destination R.E.V.E Business Class"" at bounding box center [279, 101] width 94 height 6
click at [137, 39] on p "Destination REVE - Business Class" at bounding box center [125, 39] width 68 height 5
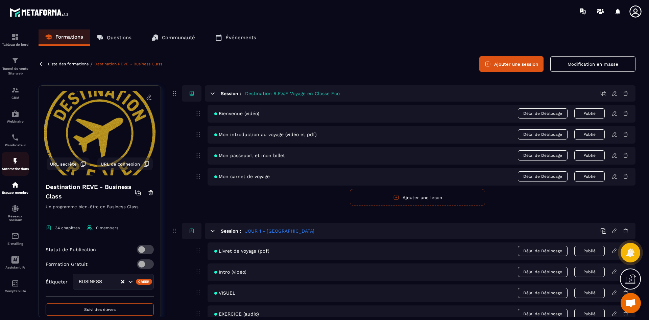
click at [17, 168] on p "Automatisations" at bounding box center [15, 169] width 27 height 4
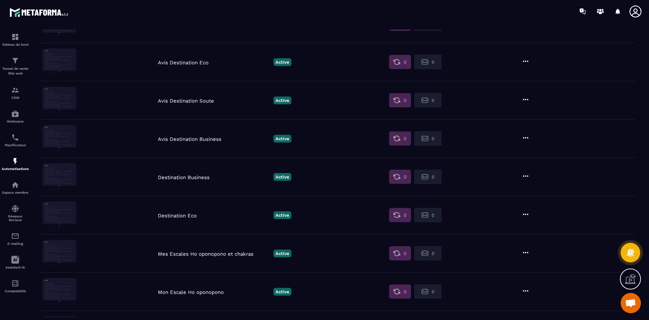
scroll to position [172, 0]
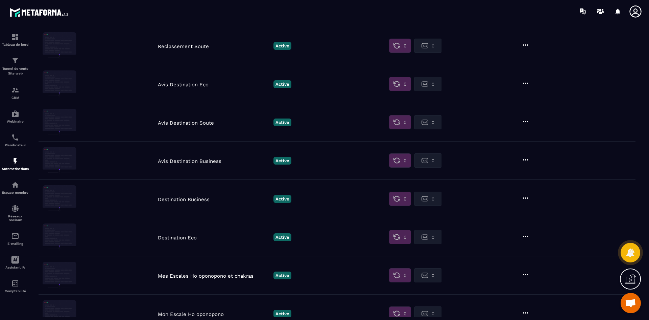
click at [200, 199] on p "Destination Business" at bounding box center [214, 199] width 112 height 6
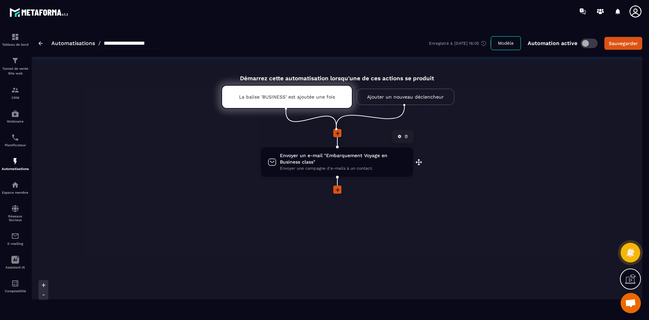
click at [326, 158] on span "Envoyer un e-mail "Embarquement Voyage en Business class"" at bounding box center [343, 158] width 126 height 13
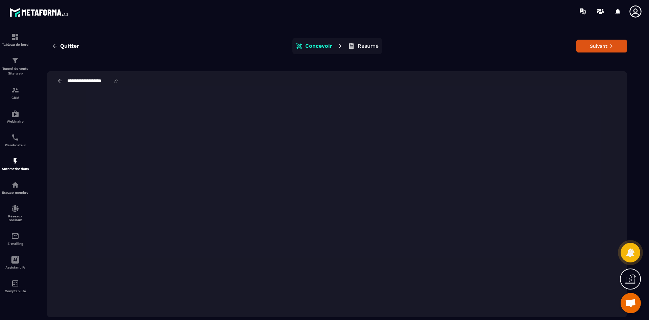
scroll to position [15, 0]
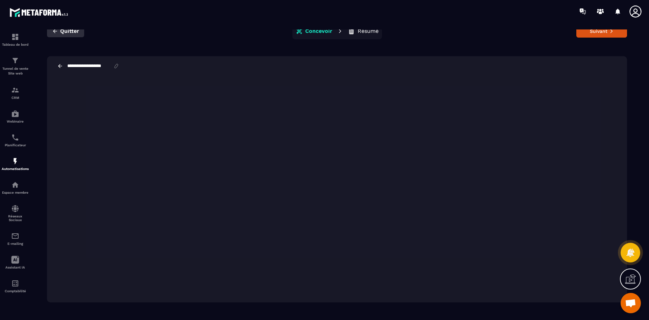
click at [65, 31] on span "Quitter" at bounding box center [69, 31] width 19 height 7
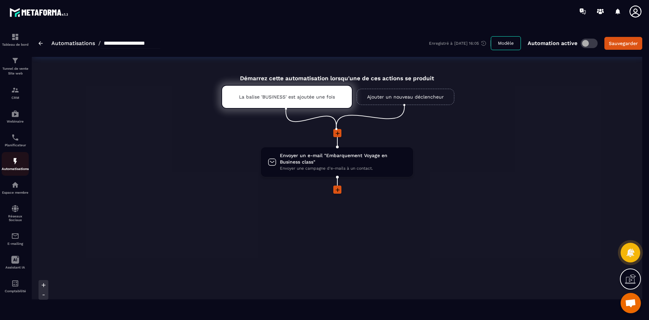
click at [20, 161] on div "Automatisations" at bounding box center [15, 164] width 27 height 14
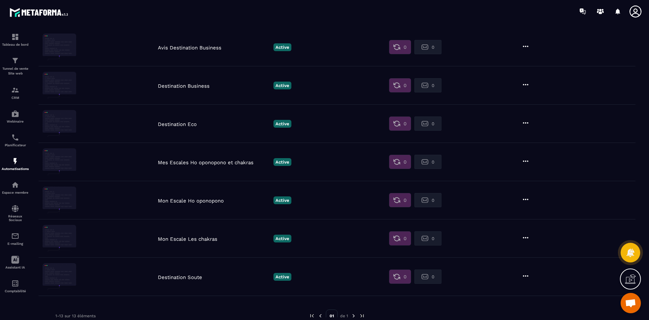
scroll to position [307, 0]
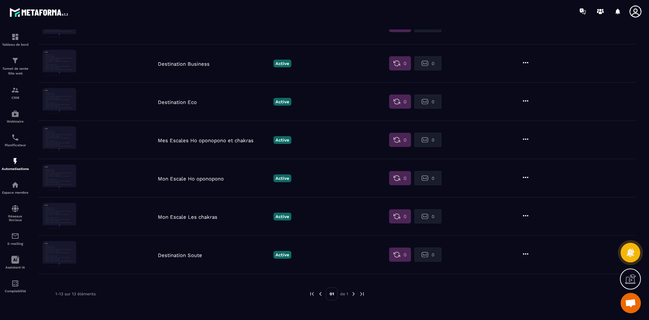
click at [187, 255] on p "Destination Soute" at bounding box center [214, 255] width 112 height 6
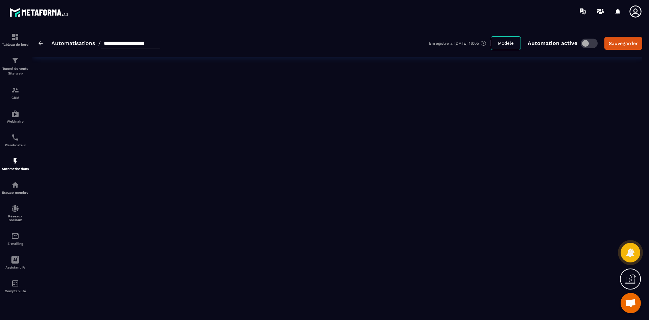
type input "**********"
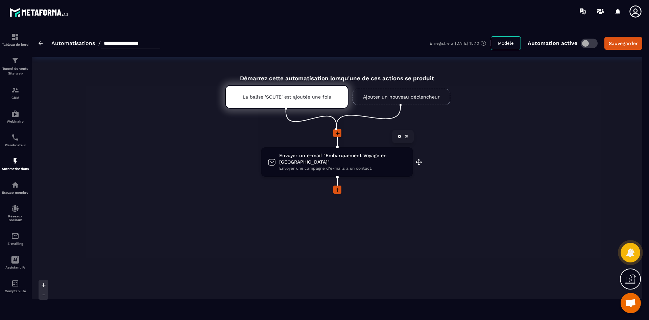
click at [315, 158] on span "Envoyer un e-mail "Embarquement Voyage en [GEOGRAPHIC_DATA]"" at bounding box center [342, 158] width 127 height 13
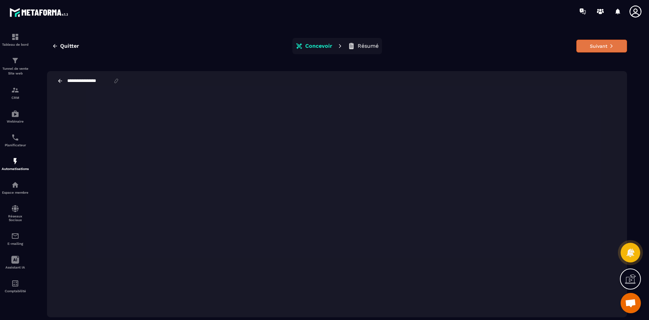
click at [609, 46] on icon at bounding box center [611, 46] width 5 height 5
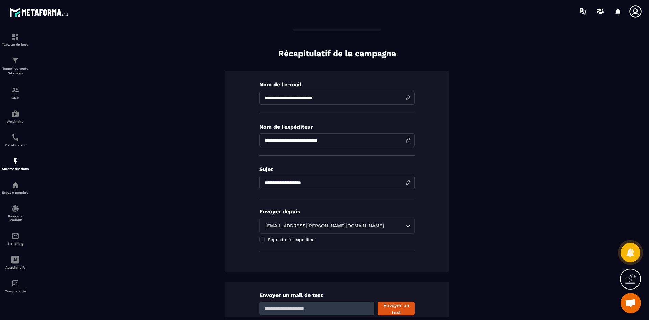
scroll to position [68, 0]
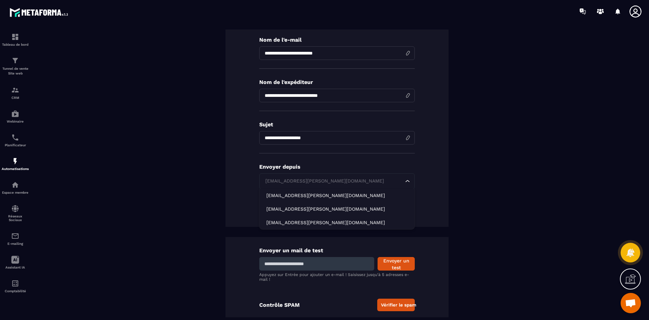
click at [354, 181] on div "[EMAIL_ADDRESS][PERSON_NAME][DOMAIN_NAME]" at bounding box center [333, 180] width 141 height 7
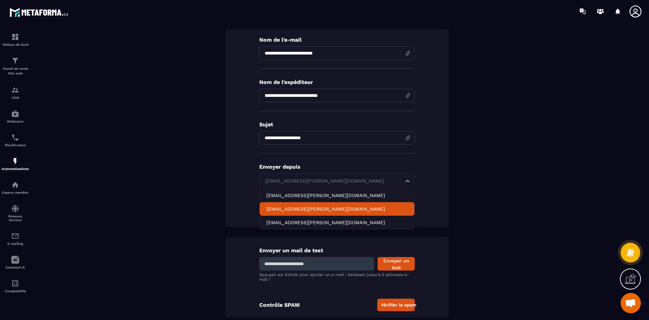
click at [346, 209] on p "[EMAIL_ADDRESS][PERSON_NAME][DOMAIN_NAME]" at bounding box center [336, 208] width 141 height 7
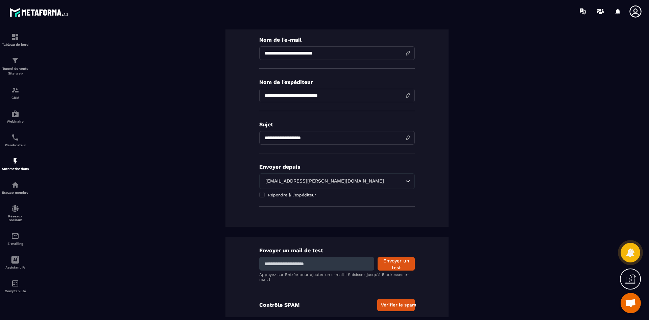
scroll to position [78, 0]
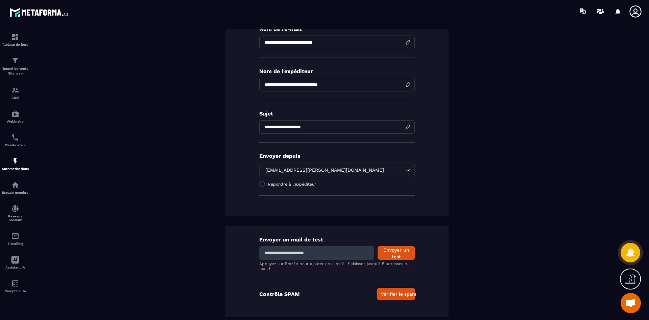
click at [531, 109] on div "**********" at bounding box center [337, 155] width 580 height 324
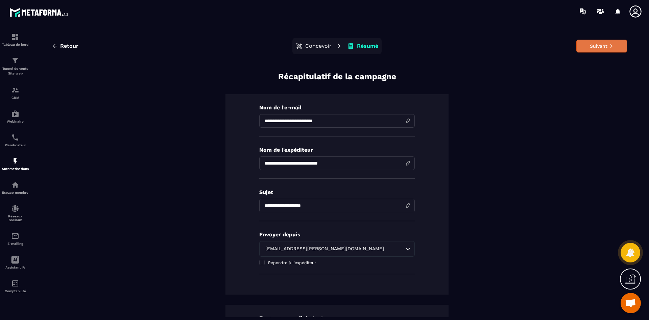
click at [581, 47] on button "Suivant" at bounding box center [602, 46] width 51 height 13
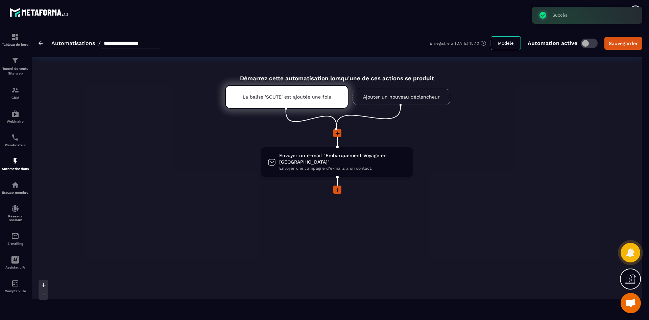
click at [87, 43] on link "Automatisations" at bounding box center [73, 43] width 44 height 6
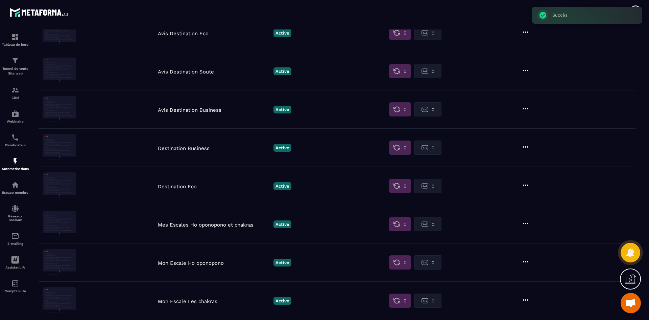
scroll to position [307, 0]
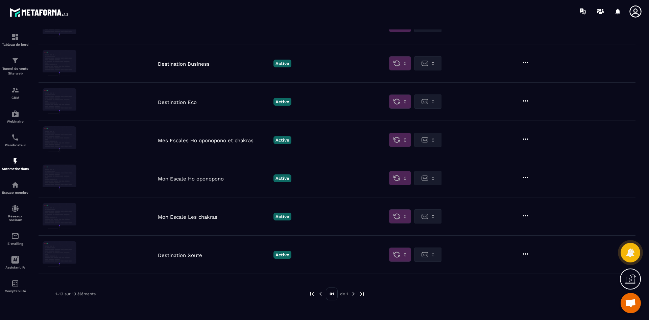
click at [190, 103] on p "Destination Eco" at bounding box center [214, 102] width 112 height 6
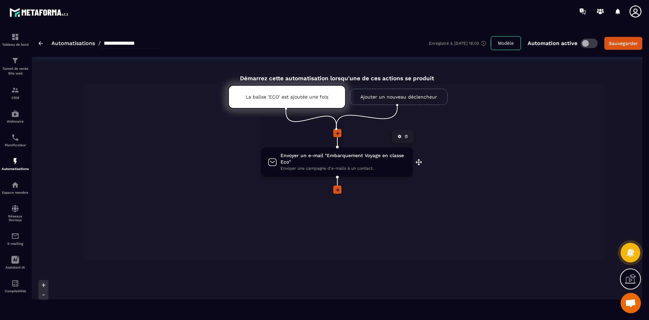
click at [332, 158] on span "Envoyer un e-mail "Embarquement Voyage en classe Eco"" at bounding box center [344, 158] width 126 height 13
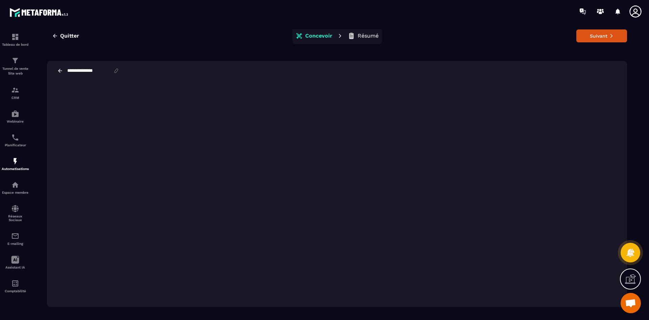
scroll to position [15, 0]
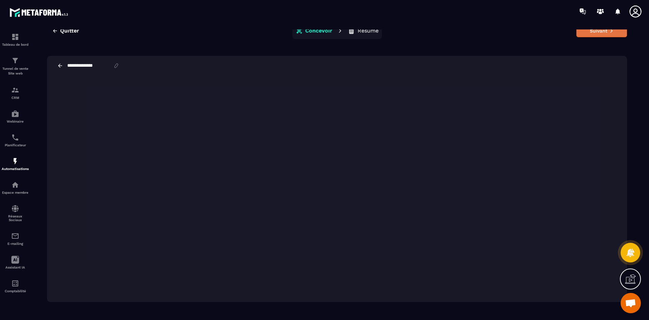
click at [609, 37] on button "Suivant" at bounding box center [602, 30] width 51 height 13
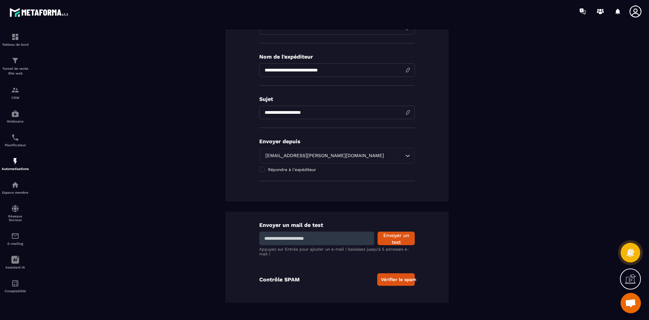
scroll to position [78, 0]
click at [386, 158] on input "Search for option" at bounding box center [395, 154] width 18 height 7
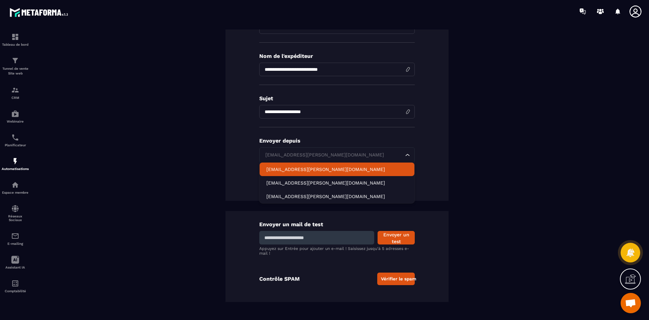
click at [405, 155] on icon "Search for option" at bounding box center [407, 155] width 7 height 7
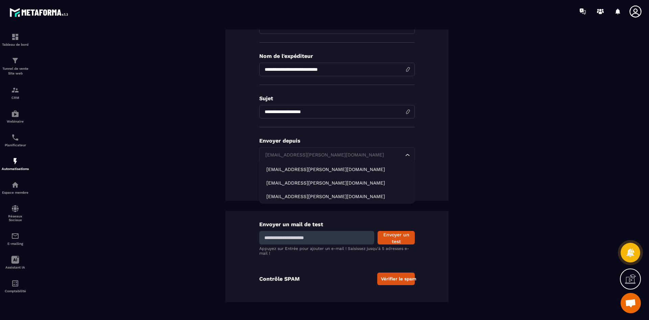
click at [405, 156] on icon "Search for option" at bounding box center [407, 155] width 7 height 7
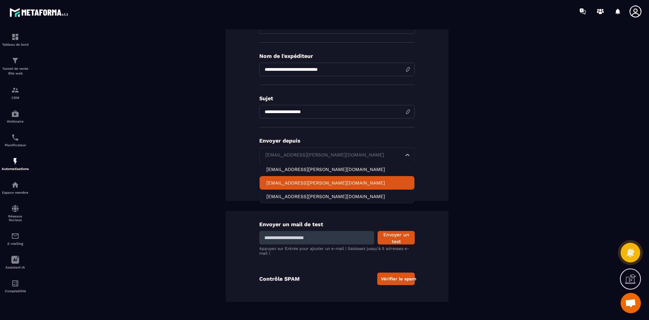
click at [339, 181] on p "[EMAIL_ADDRESS][PERSON_NAME][DOMAIN_NAME]" at bounding box center [336, 182] width 141 height 7
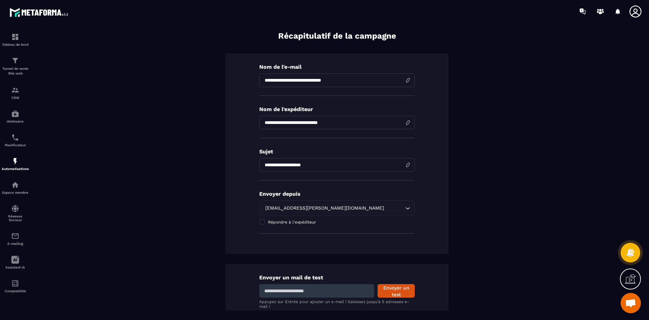
scroll to position [0, 0]
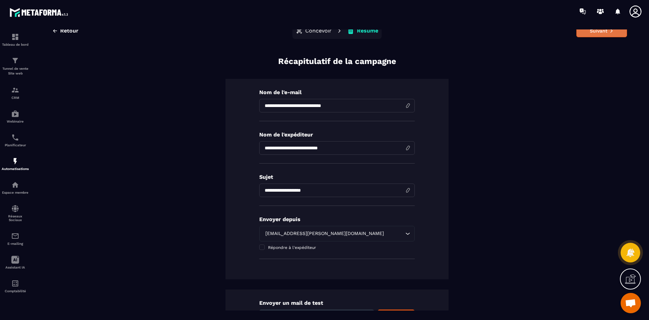
click at [593, 33] on button "Suivant" at bounding box center [602, 30] width 51 height 13
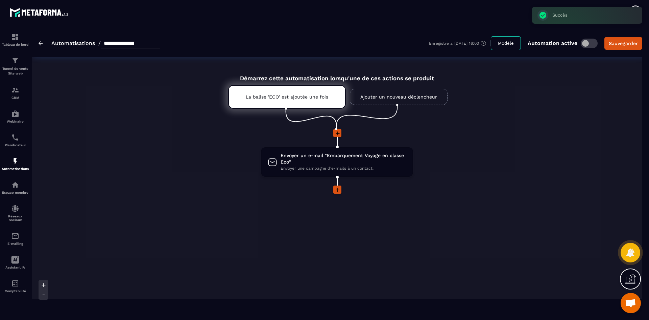
click at [49, 43] on div "**********" at bounding box center [100, 43] width 122 height 11
click at [70, 45] on link "Automatisations" at bounding box center [73, 43] width 44 height 6
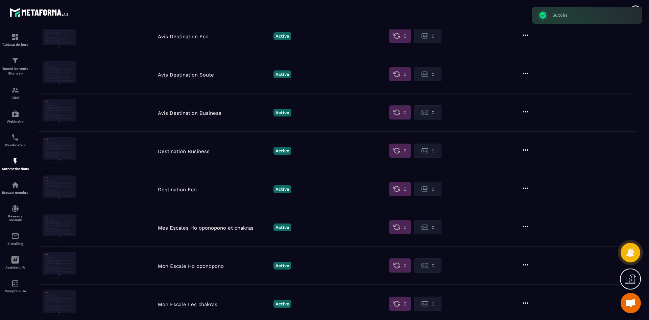
scroll to position [307, 0]
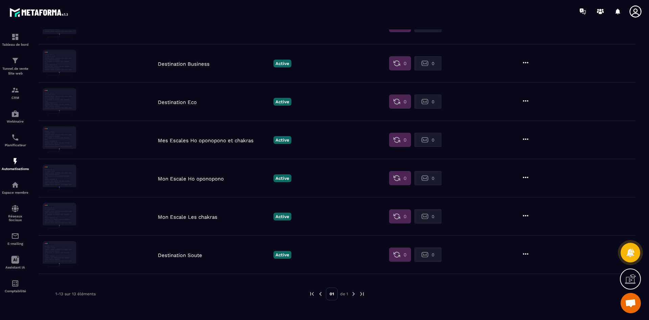
click at [199, 256] on p "Destination Soute" at bounding box center [214, 255] width 112 height 6
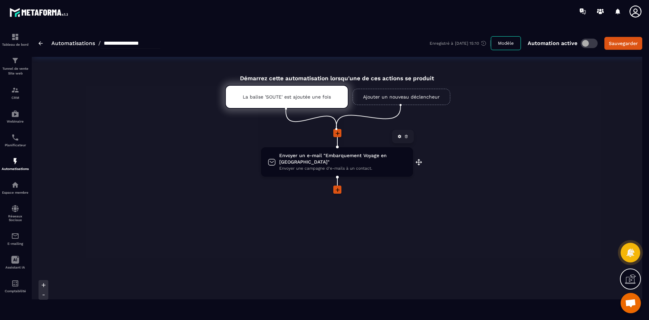
click at [331, 158] on span "Envoyer un e-mail "Embarquement Voyage en [GEOGRAPHIC_DATA]"" at bounding box center [342, 158] width 127 height 13
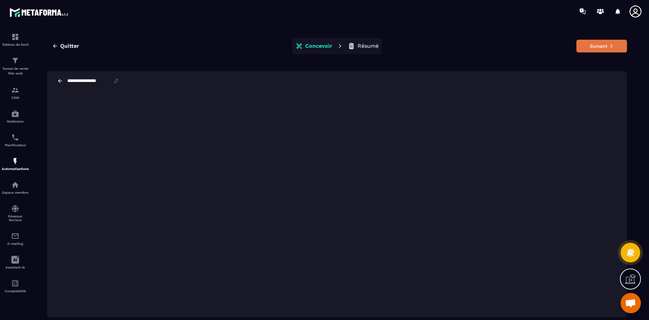
click at [603, 47] on button "Suivant" at bounding box center [602, 46] width 51 height 13
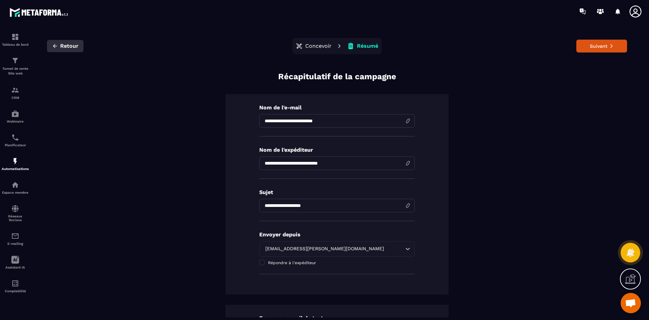
click at [68, 47] on span "Retour" at bounding box center [69, 46] width 18 height 7
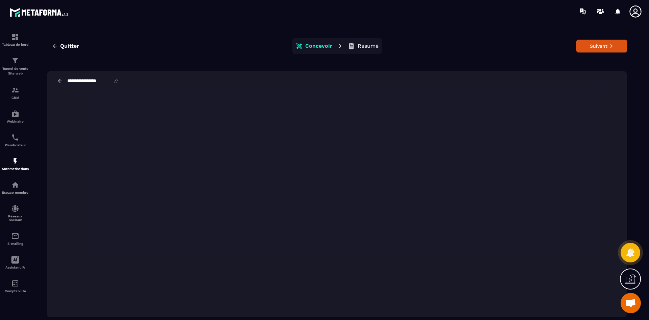
click at [68, 47] on span "Quitter" at bounding box center [69, 46] width 19 height 7
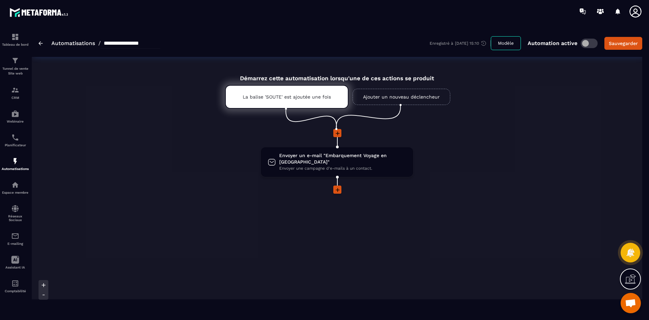
click at [58, 41] on link "Automatisations" at bounding box center [73, 43] width 44 height 6
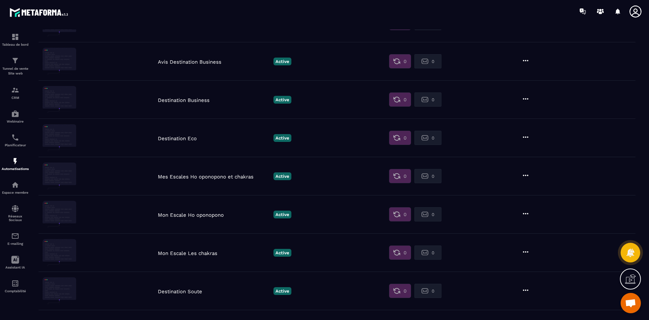
scroll to position [307, 0]
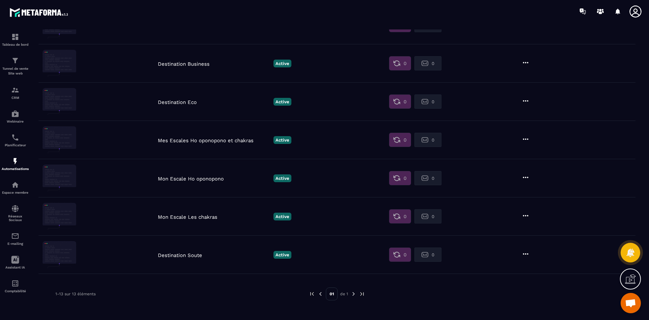
click at [196, 66] on p "Destination Business" at bounding box center [214, 64] width 112 height 6
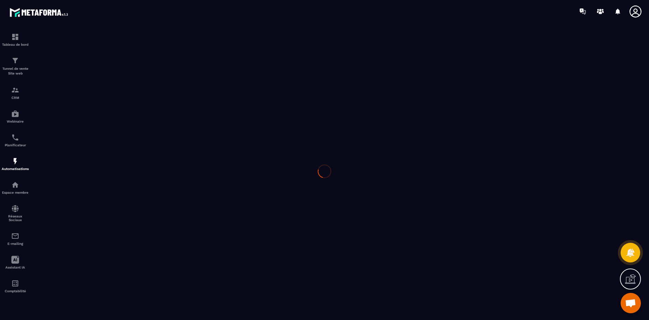
type input "**********"
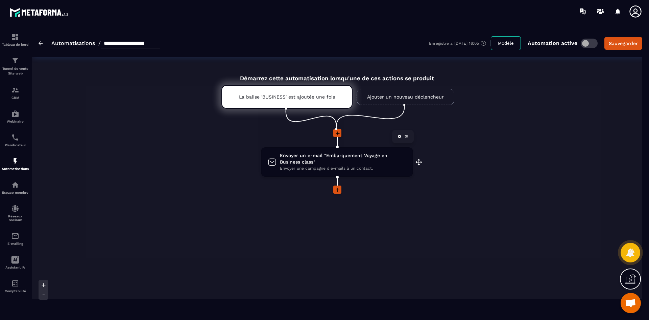
click at [322, 161] on span "Envoyer un e-mail "Embarquement Voyage en Business class"" at bounding box center [343, 158] width 126 height 13
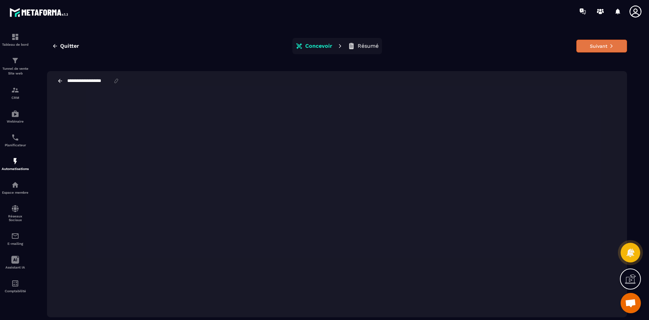
click at [607, 47] on button "Suivant" at bounding box center [602, 46] width 51 height 13
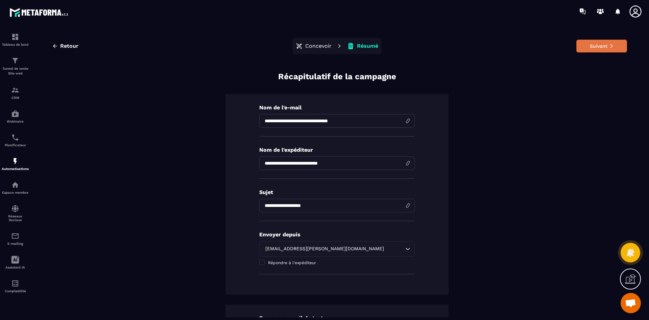
click at [601, 46] on button "Suivant" at bounding box center [602, 46] width 51 height 13
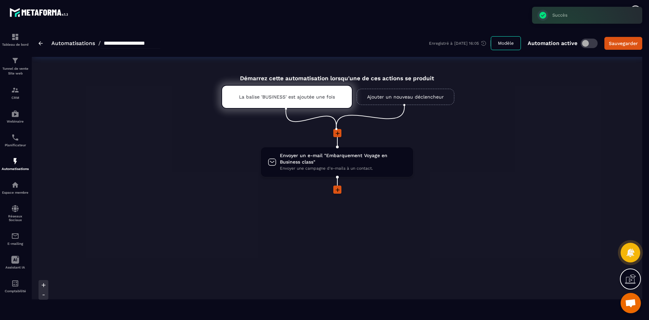
click at [72, 42] on link "Automatisations" at bounding box center [73, 43] width 44 height 6
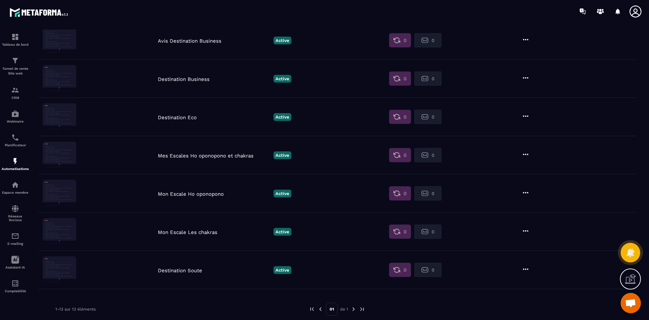
scroll to position [307, 0]
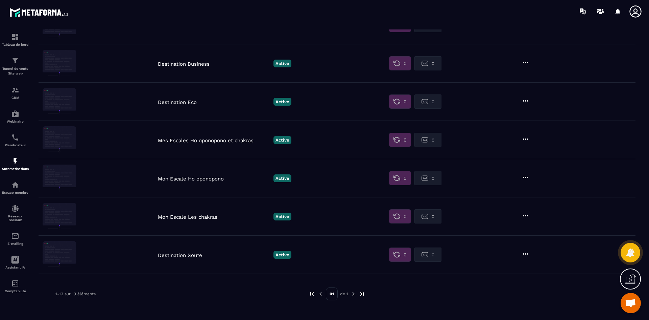
click at [191, 215] on p "Mon Escale Les chakras" at bounding box center [214, 217] width 112 height 6
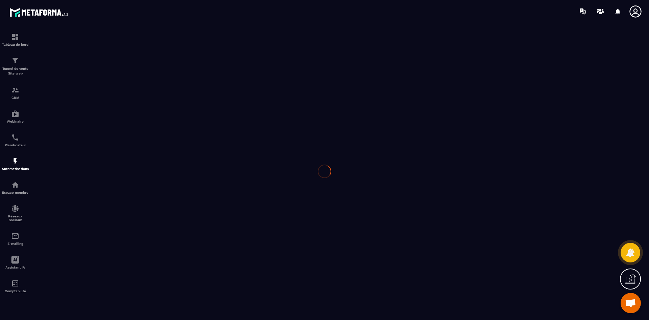
type input "**********"
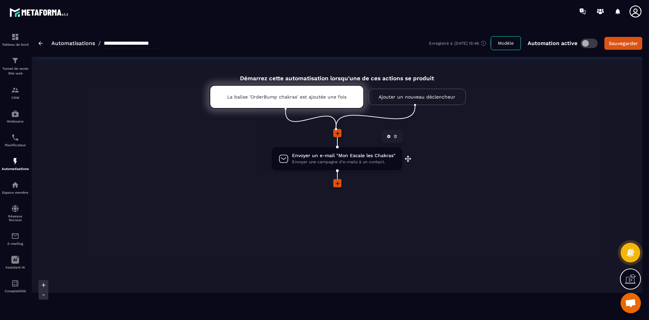
click at [312, 159] on span "Envoyer une campagne d'e-mails à un contact." at bounding box center [343, 162] width 103 height 6
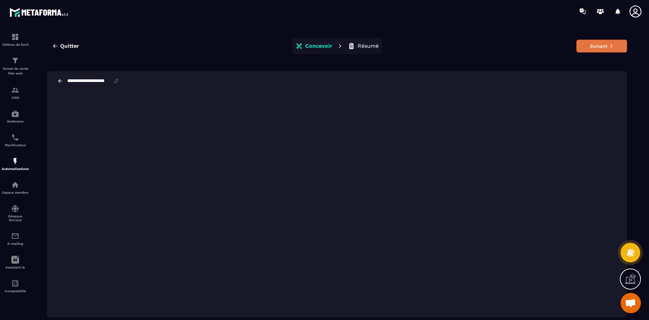
click at [593, 50] on button "Suivant" at bounding box center [602, 46] width 51 height 13
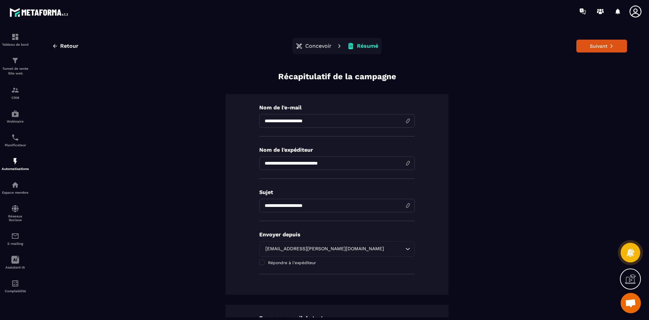
click at [387, 247] on input "Search for option" at bounding box center [395, 248] width 18 height 7
click at [408, 248] on icon "Search for option" at bounding box center [407, 248] width 7 height 7
click at [404, 249] on icon "Search for option" at bounding box center [407, 248] width 7 height 7
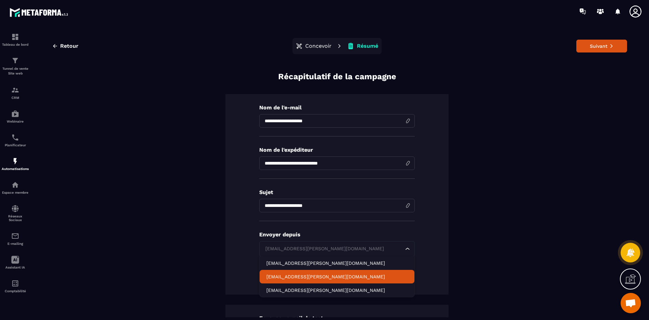
click at [354, 279] on p "[EMAIL_ADDRESS][PERSON_NAME][DOMAIN_NAME]" at bounding box center [336, 276] width 141 height 7
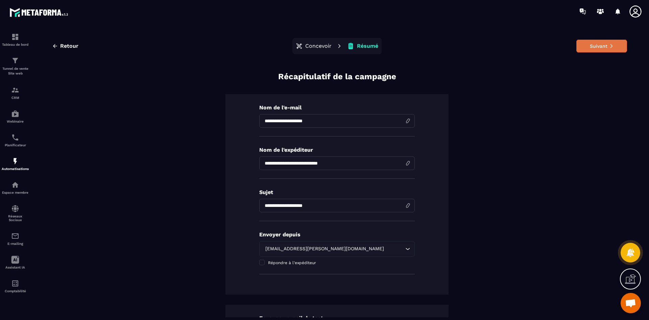
click at [591, 44] on button "Suivant" at bounding box center [602, 46] width 51 height 13
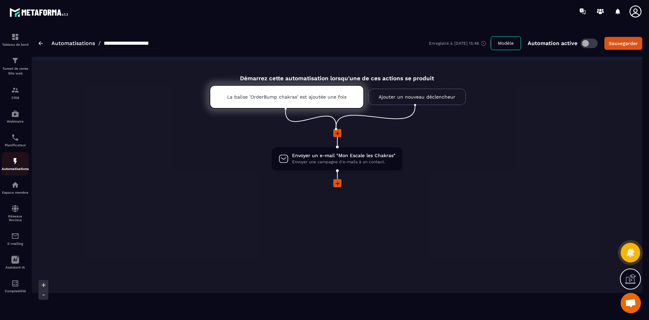
click at [10, 167] on p "Automatisations" at bounding box center [15, 169] width 27 height 4
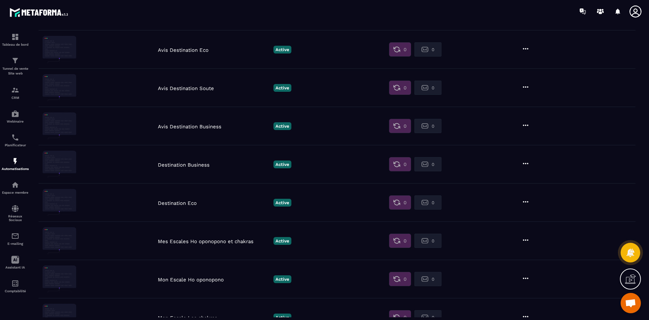
scroll to position [307, 0]
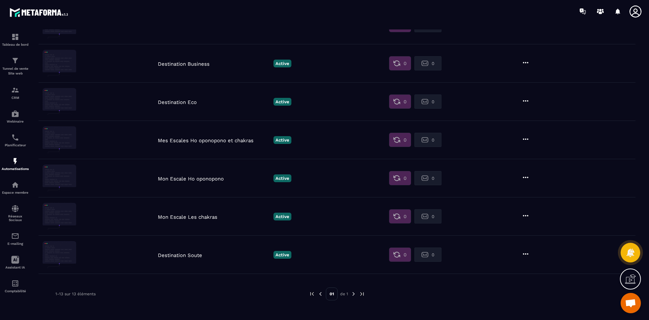
click at [194, 101] on p "Destination Eco" at bounding box center [214, 102] width 112 height 6
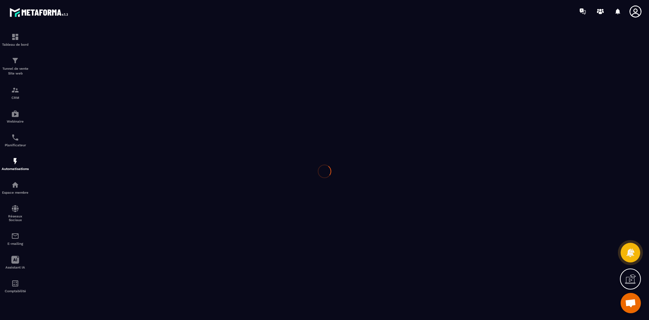
type input "**********"
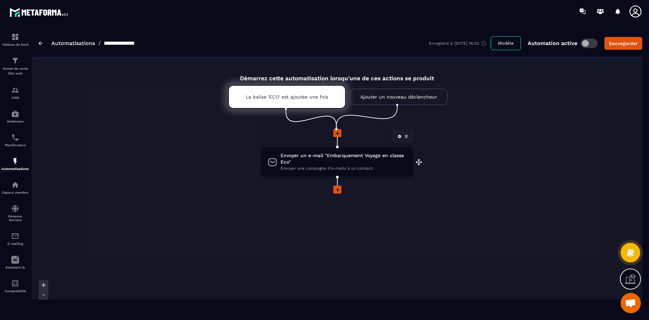
click at [328, 156] on span "Envoyer un e-mail "Embarquement Voyage en classe Eco"" at bounding box center [344, 158] width 126 height 13
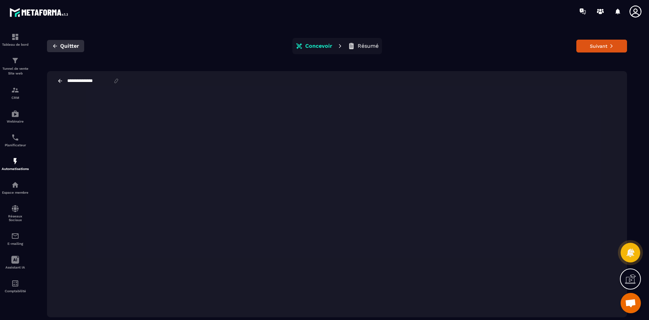
click at [62, 46] on span "Quitter" at bounding box center [69, 46] width 19 height 7
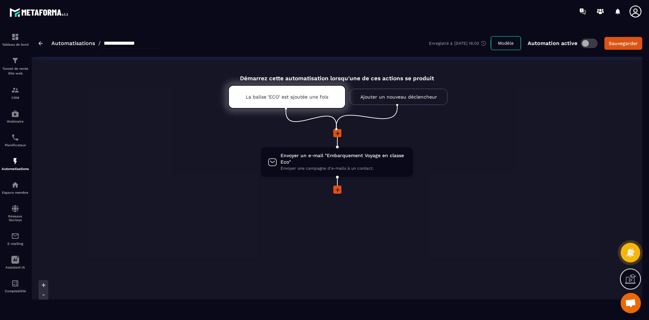
click at [86, 43] on link "Automatisations" at bounding box center [73, 43] width 44 height 6
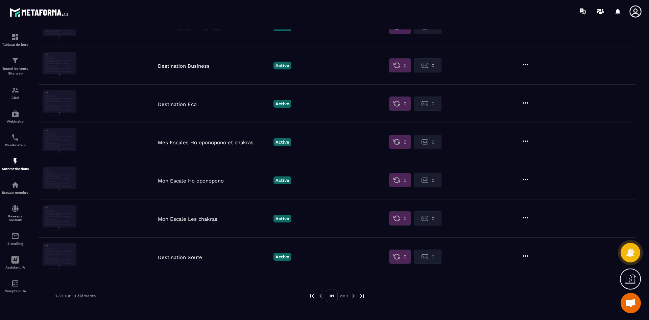
scroll to position [307, 0]
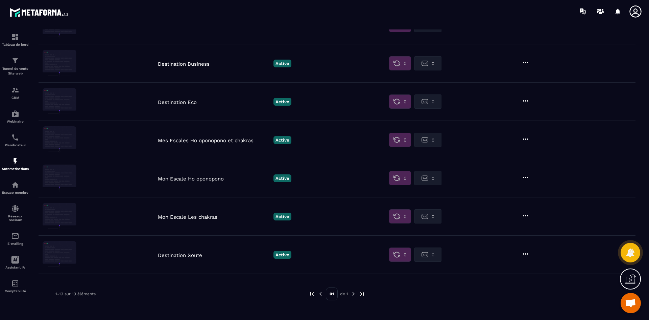
click at [209, 216] on p "Mon Escale Les chakras" at bounding box center [214, 217] width 112 height 6
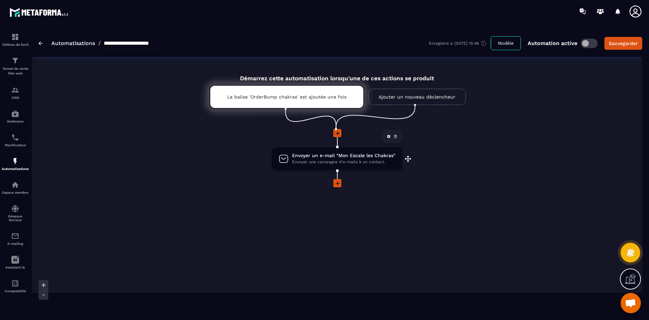
click at [325, 157] on span "Envoyer un e-mail "Mon Escale les Chakras"" at bounding box center [343, 155] width 103 height 6
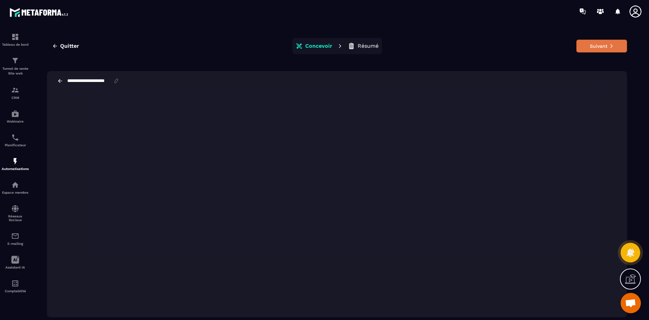
click at [603, 47] on button "Suivant" at bounding box center [602, 46] width 51 height 13
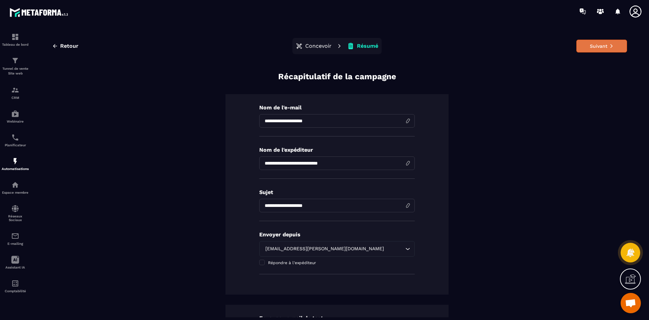
click at [609, 45] on icon at bounding box center [611, 46] width 5 height 5
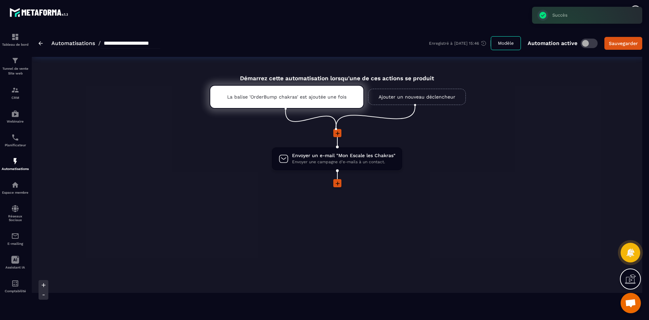
click at [77, 45] on link "Automatisations" at bounding box center [73, 43] width 44 height 6
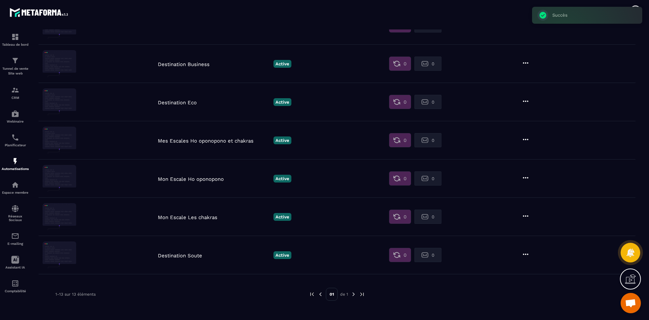
scroll to position [307, 0]
click at [208, 178] on p "Mon Escale Ho oponopono" at bounding box center [214, 179] width 112 height 6
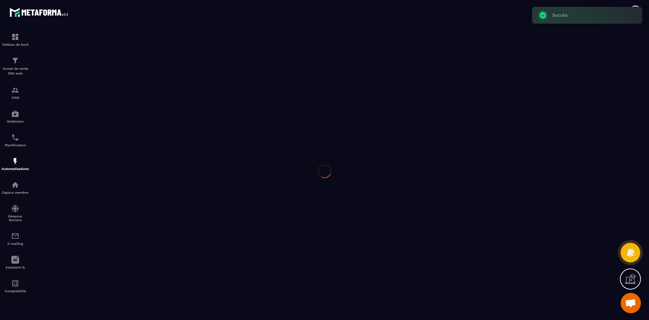
type input "**********"
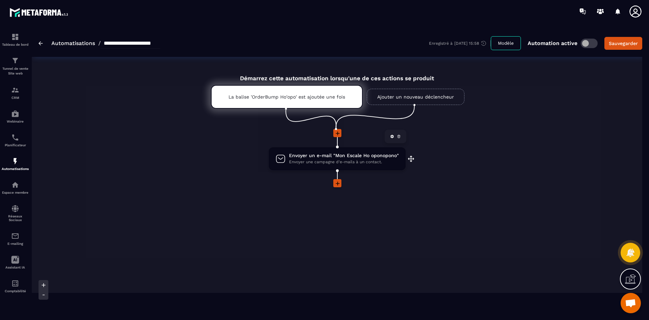
click at [318, 159] on span "Envoyer une campagne d'e-mails à un contact." at bounding box center [344, 162] width 110 height 6
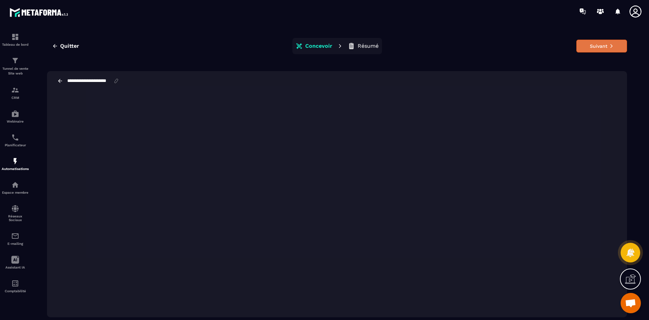
click at [600, 43] on button "Suivant" at bounding box center [602, 46] width 51 height 13
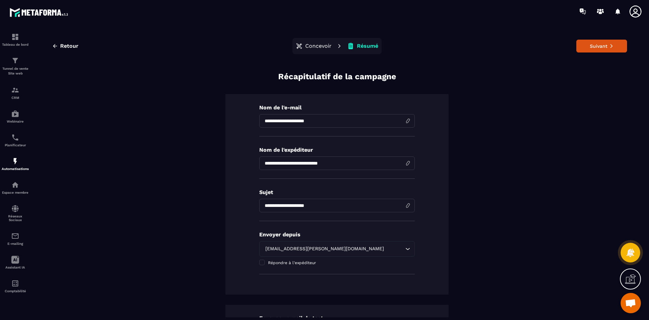
click at [404, 252] on icon "Search for option" at bounding box center [407, 248] width 7 height 7
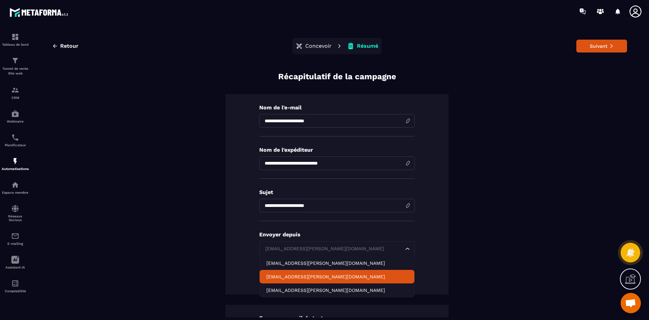
click at [335, 276] on p "[EMAIL_ADDRESS][PERSON_NAME][DOMAIN_NAME]" at bounding box center [336, 276] width 141 height 7
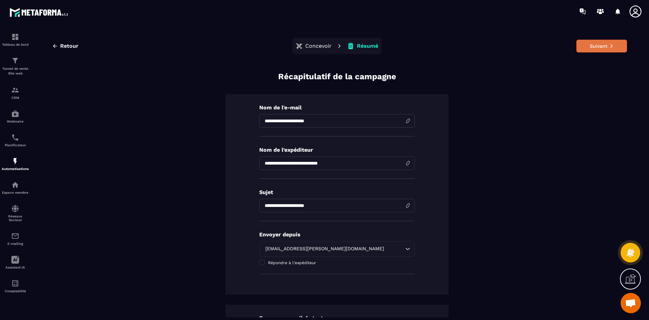
click at [597, 47] on button "Suivant" at bounding box center [602, 46] width 51 height 13
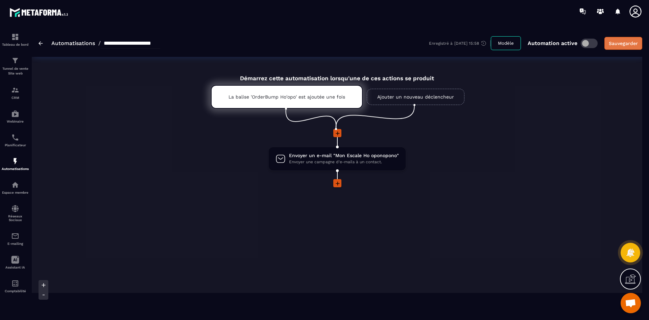
click at [634, 45] on div "Sauvegarder" at bounding box center [623, 43] width 29 height 7
click at [86, 42] on link "Automatisations" at bounding box center [73, 43] width 44 height 6
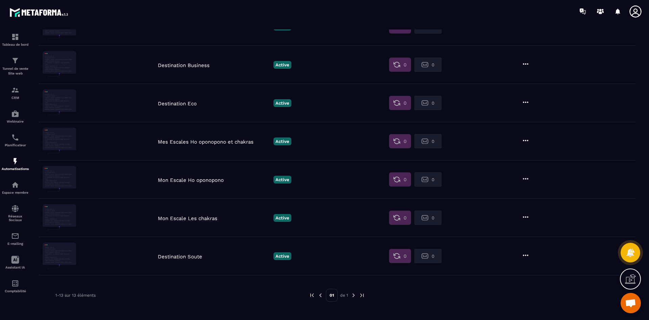
scroll to position [307, 0]
click at [189, 257] on p "Destination Soute" at bounding box center [214, 255] width 112 height 6
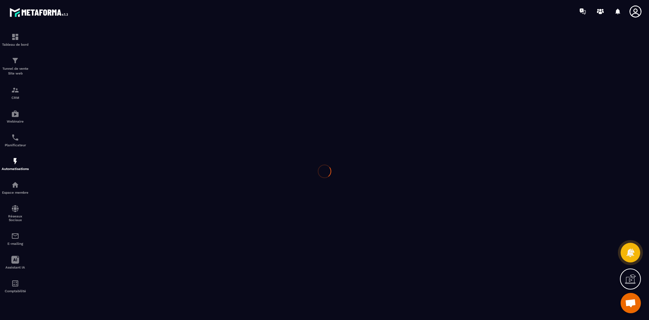
type input "**********"
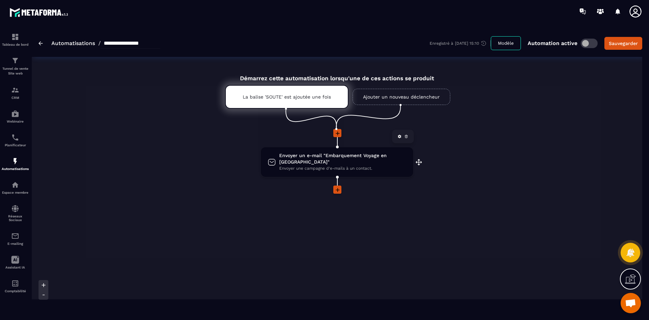
click at [366, 165] on span "Envoyer une campagne d'e-mails à un contact." at bounding box center [342, 168] width 127 height 6
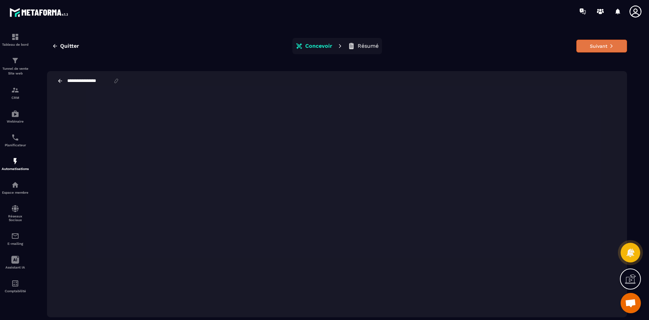
click at [607, 45] on button "Suivant" at bounding box center [602, 46] width 51 height 13
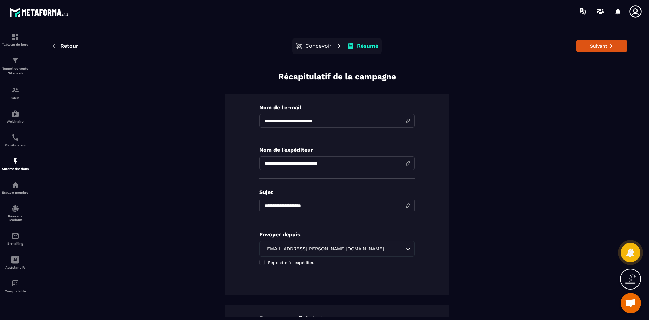
click at [610, 45] on icon at bounding box center [611, 46] width 2 height 4
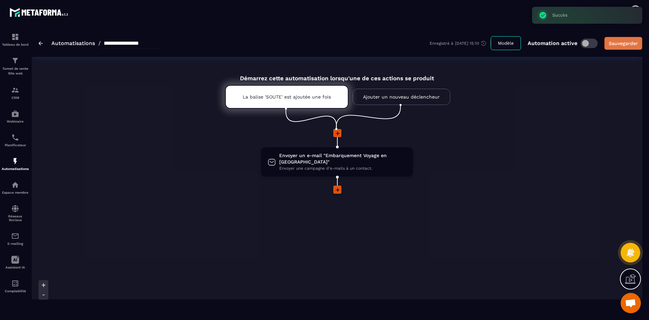
click at [621, 44] on div "Sauvegarder" at bounding box center [623, 43] width 29 height 7
click at [80, 43] on link "Automatisations" at bounding box center [73, 43] width 44 height 6
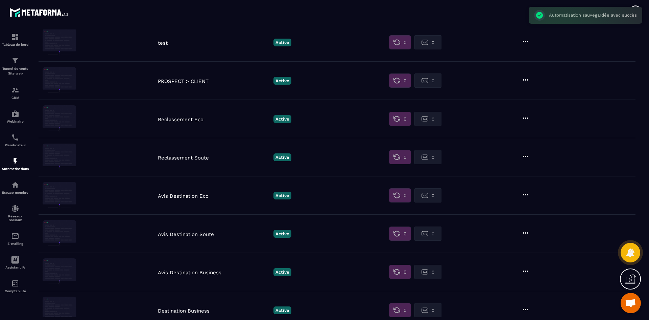
scroll to position [271, 0]
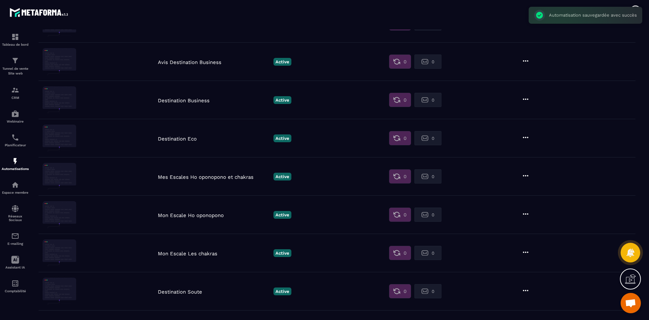
click at [203, 253] on p "Mon Escale Les chakras" at bounding box center [214, 253] width 112 height 6
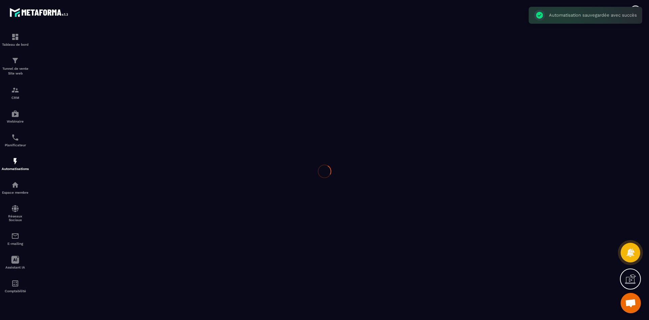
type input "**********"
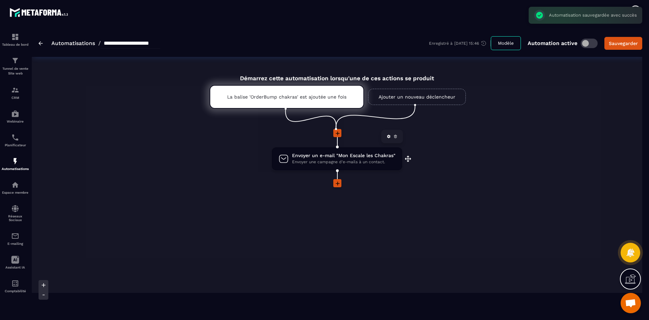
click at [349, 158] on span "Envoyer un e-mail "Mon Escale les Chakras"" at bounding box center [343, 155] width 103 height 6
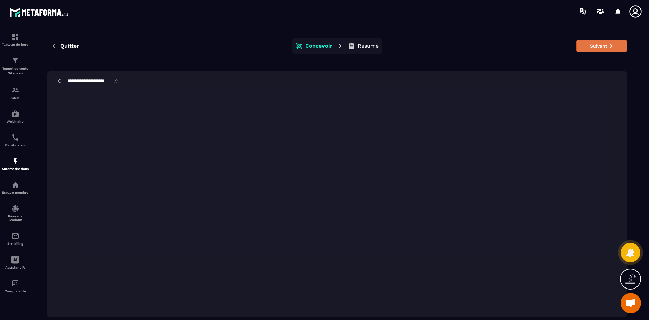
click at [612, 46] on icon at bounding box center [611, 46] width 5 height 5
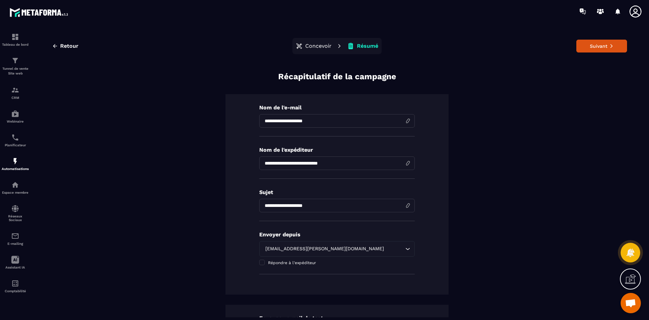
click at [288, 205] on input "**********" at bounding box center [337, 206] width 156 height 14
type input "**********"
click at [598, 46] on button "Suivant" at bounding box center [602, 46] width 51 height 13
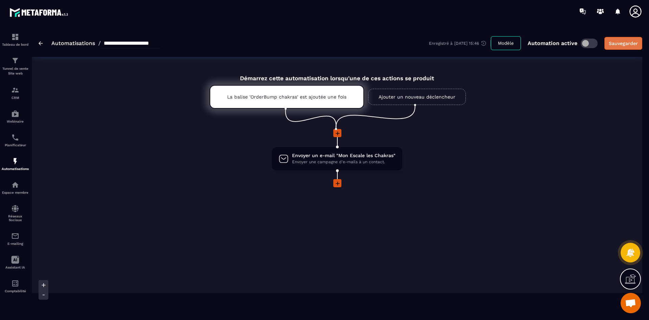
click at [628, 42] on div "Sauvegarder" at bounding box center [623, 43] width 29 height 7
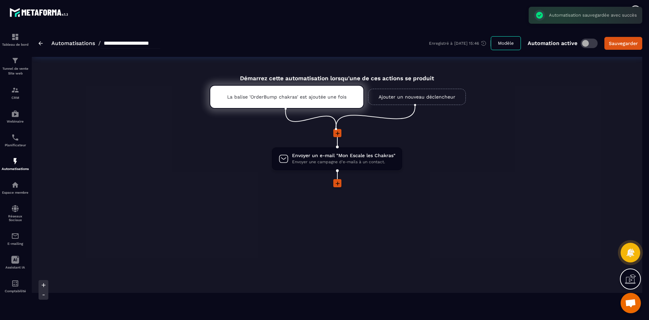
click at [83, 43] on link "Automatisations" at bounding box center [73, 43] width 44 height 6
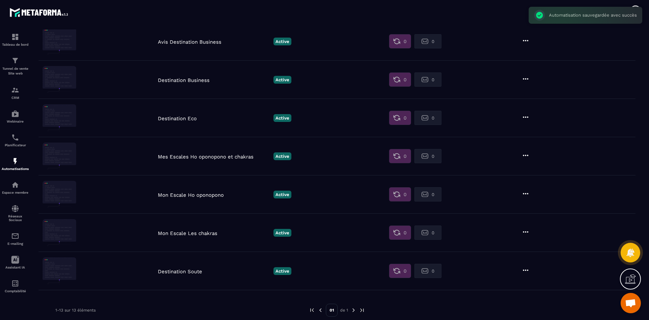
scroll to position [307, 0]
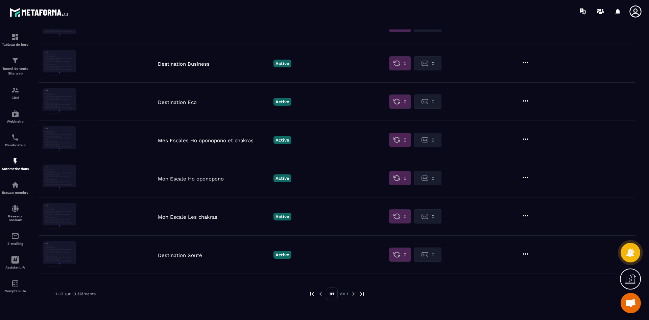
click at [198, 181] on p "Mon Escale Ho oponopono" at bounding box center [214, 179] width 112 height 6
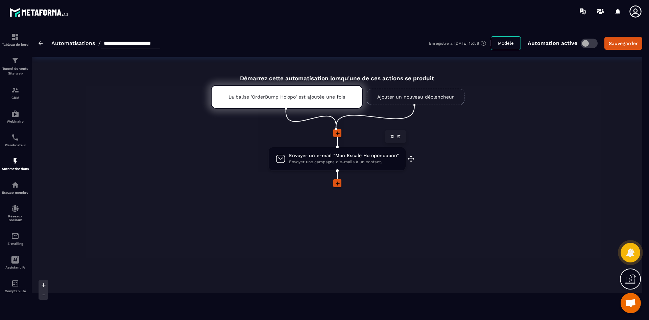
click at [347, 158] on span "Envoyer un e-mail "Mon Escale Ho oponopono"" at bounding box center [344, 155] width 110 height 6
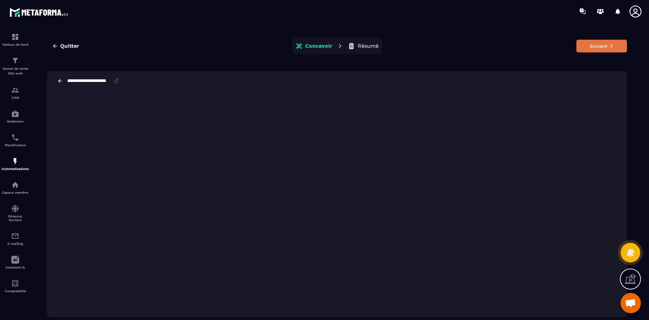
click at [614, 45] on icon at bounding box center [611, 46] width 5 height 5
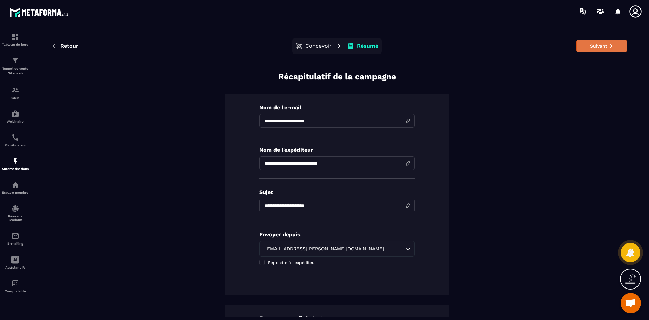
click at [601, 49] on button "Suivant" at bounding box center [602, 46] width 51 height 13
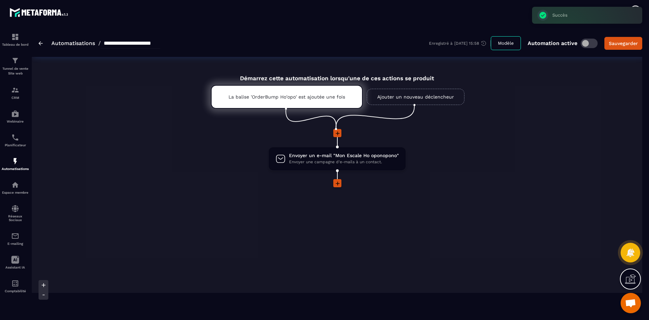
click at [67, 46] on link "Automatisations" at bounding box center [73, 43] width 44 height 6
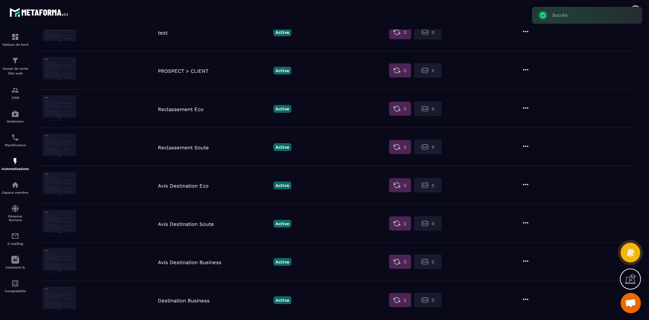
scroll to position [271, 0]
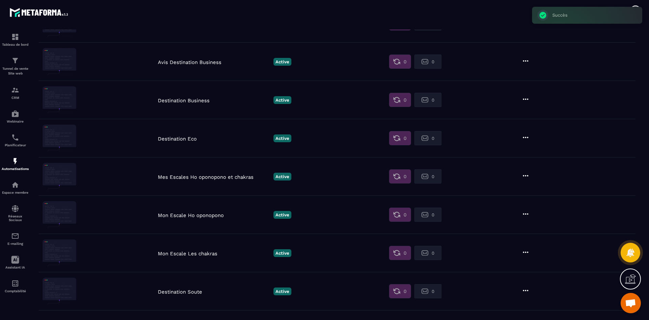
click at [193, 294] on p "Destination Soute" at bounding box center [214, 291] width 112 height 6
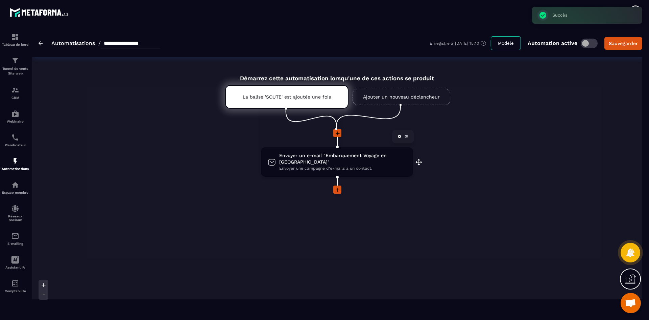
click at [335, 167] on div "Envoyer un e-mail "Embarquement Voyage en Soute" Envoyer une campagne d'e-mails…" at bounding box center [337, 161] width 152 height 29
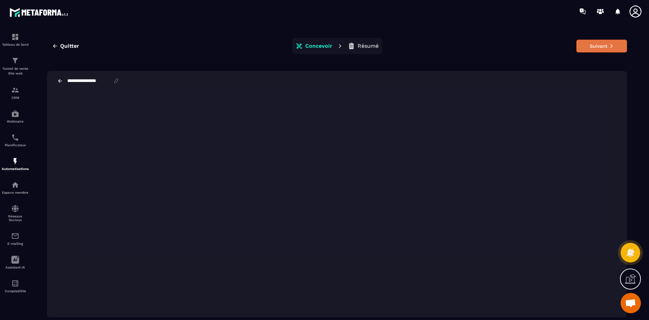
click at [605, 49] on button "Suivant" at bounding box center [602, 46] width 51 height 13
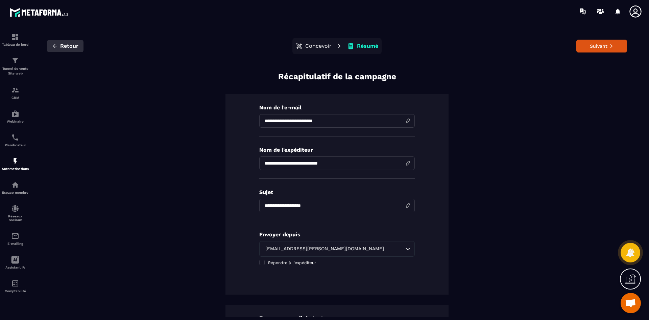
click at [66, 46] on span "Retour" at bounding box center [69, 46] width 18 height 7
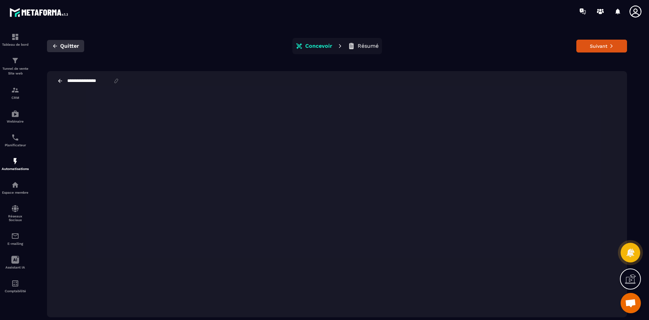
click at [71, 47] on span "Quitter" at bounding box center [69, 46] width 19 height 7
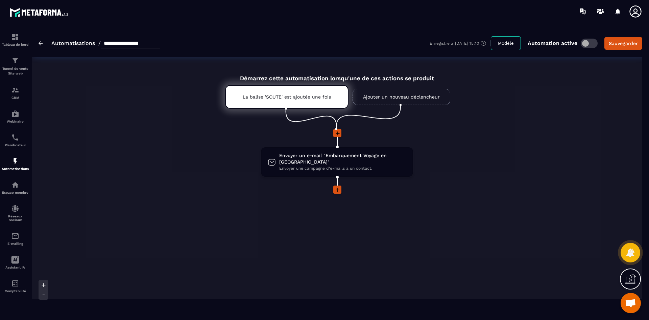
click at [91, 43] on link "Automatisations" at bounding box center [73, 43] width 44 height 6
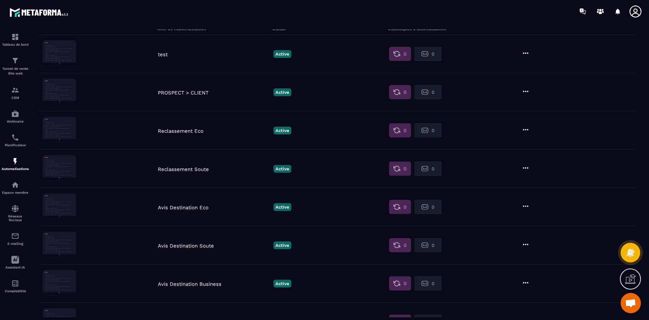
scroll to position [237, 0]
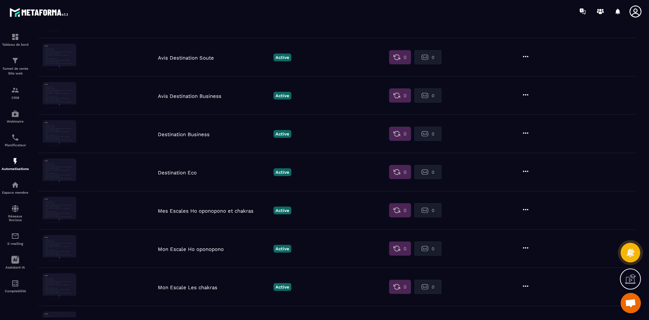
click at [224, 212] on p "Mes Escales Ho oponopono et chakras" at bounding box center [214, 211] width 112 height 6
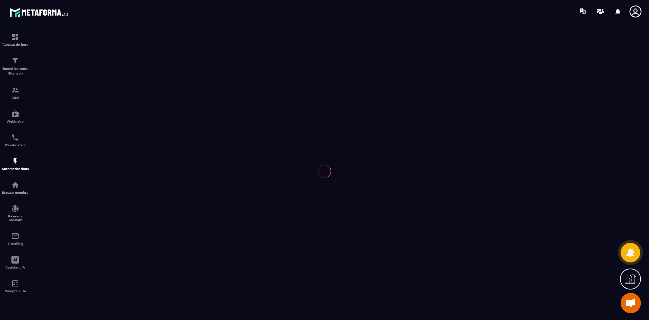
type input "**********"
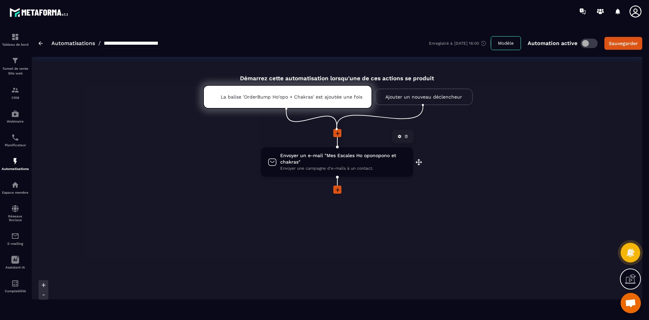
click at [315, 164] on span "Envoyer un e-mail "Mes Escales Ho oponopono et chakras"" at bounding box center [343, 158] width 126 height 13
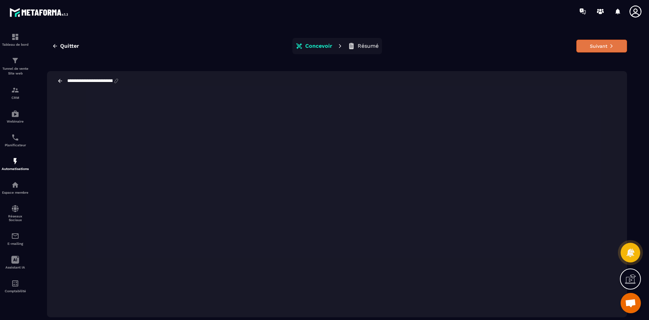
click at [605, 50] on button "Suivant" at bounding box center [602, 46] width 51 height 13
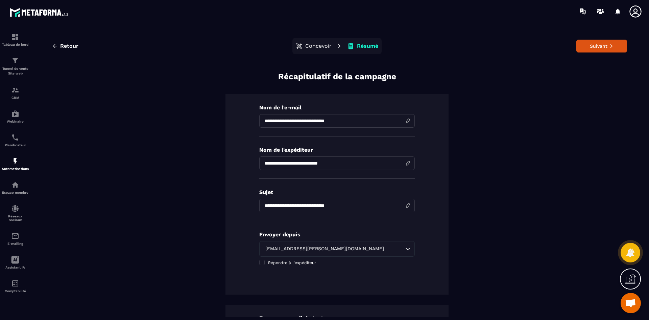
click at [300, 206] on input "**********" at bounding box center [337, 206] width 156 height 14
type input "**********"
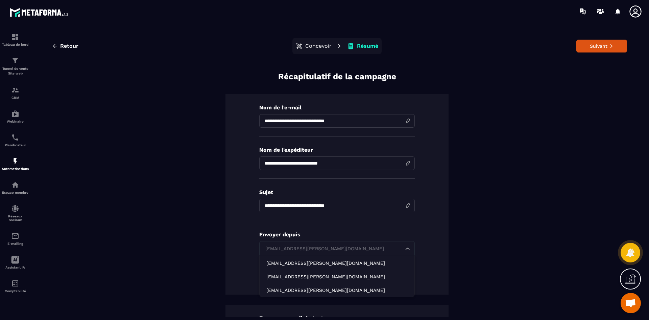
click at [402, 250] on div "[EMAIL_ADDRESS][PERSON_NAME][DOMAIN_NAME] Loading..." at bounding box center [337, 249] width 156 height 16
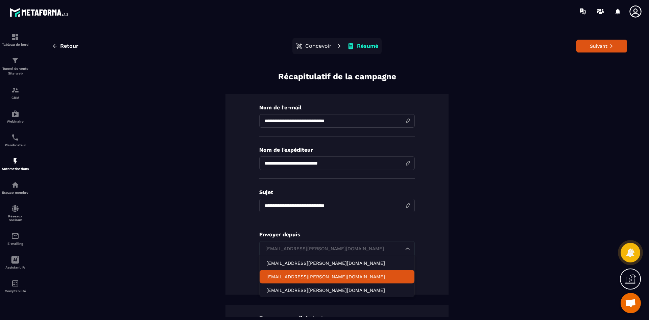
click at [339, 276] on p "[EMAIL_ADDRESS][PERSON_NAME][DOMAIN_NAME]" at bounding box center [336, 276] width 141 height 7
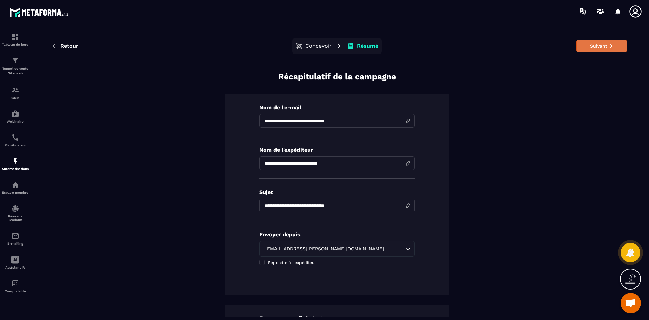
click at [595, 49] on button "Suivant" at bounding box center [602, 46] width 51 height 13
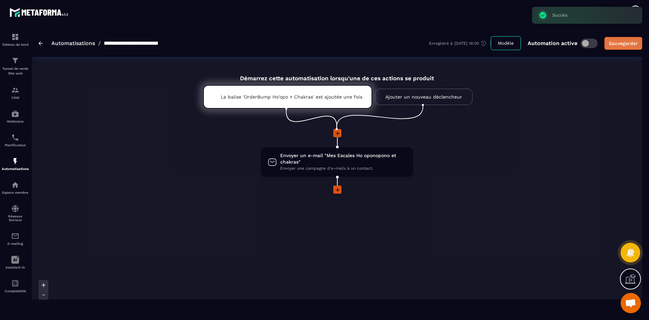
click at [615, 42] on div "Sauvegarder" at bounding box center [623, 43] width 29 height 7
click at [87, 41] on link "Automatisations" at bounding box center [73, 43] width 44 height 6
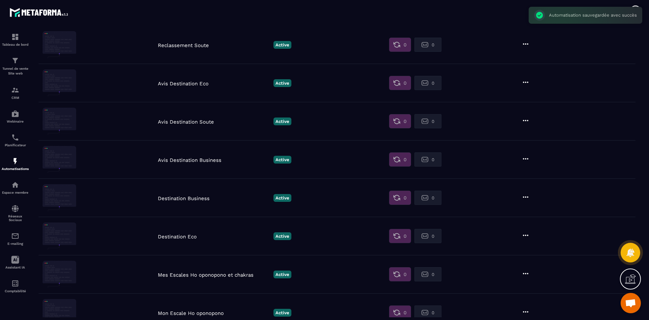
scroll to position [172, 0]
click at [187, 236] on p "Destination Eco" at bounding box center [214, 237] width 112 height 6
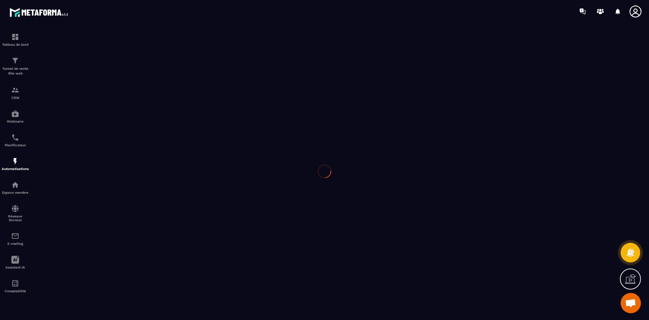
type input "**********"
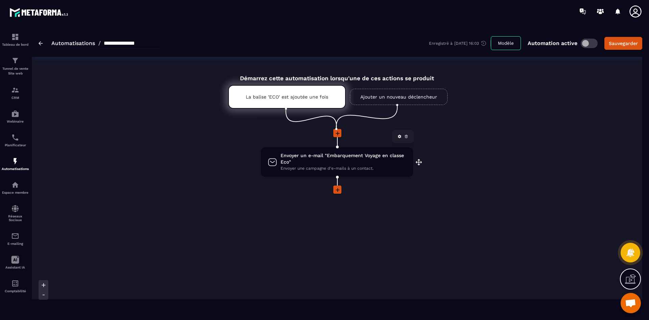
click at [320, 162] on span "Envoyer un e-mail "Embarquement Voyage en classe Eco"" at bounding box center [344, 158] width 126 height 13
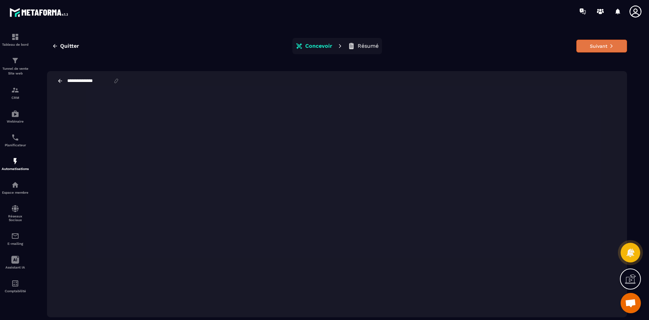
click at [603, 47] on button "Suivant" at bounding box center [602, 46] width 51 height 13
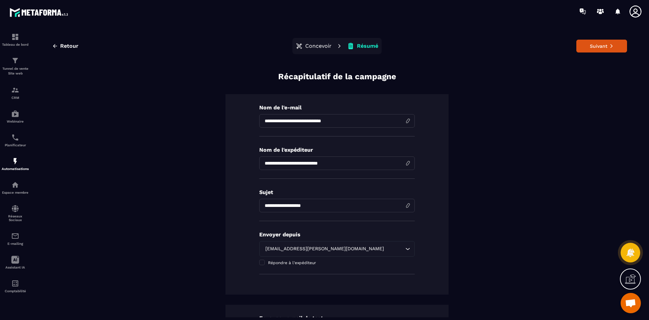
click at [603, 47] on button "Suivant" at bounding box center [602, 46] width 51 height 13
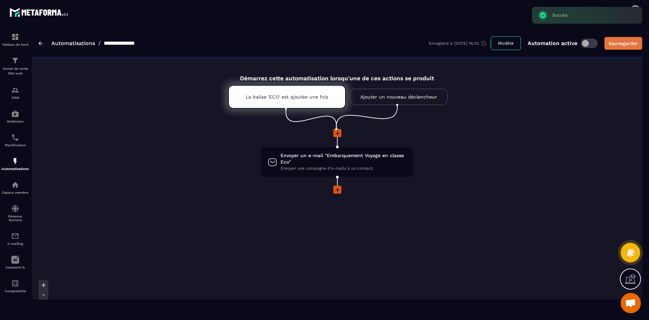
click at [620, 45] on div "Sauvegarder" at bounding box center [623, 43] width 29 height 7
click at [75, 42] on link "Automatisations" at bounding box center [73, 43] width 44 height 6
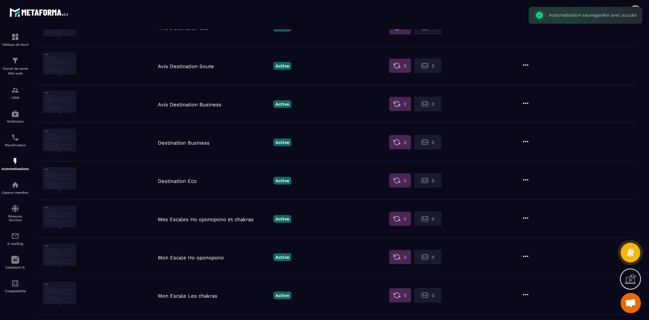
scroll to position [206, 0]
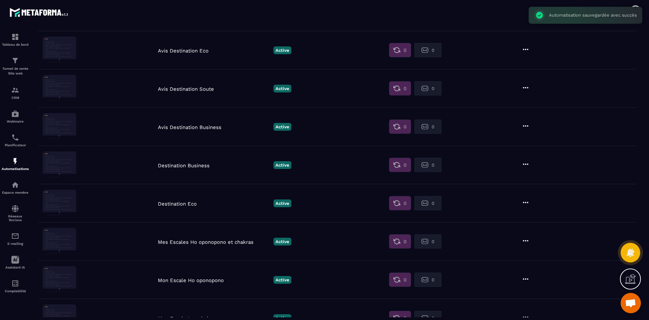
click at [198, 166] on p "Destination Business" at bounding box center [214, 165] width 112 height 6
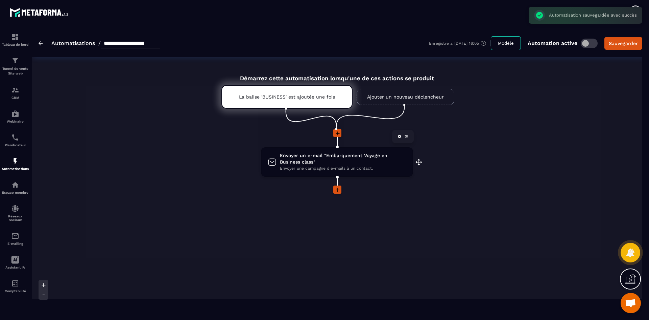
click at [350, 159] on span "Envoyer un e-mail "Embarquement Voyage en Business class"" at bounding box center [343, 158] width 126 height 13
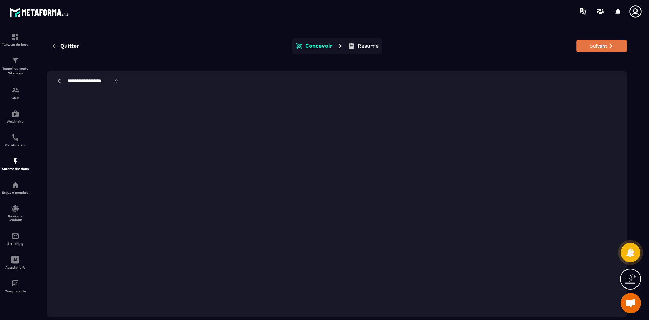
click at [608, 46] on button "Suivant" at bounding box center [602, 46] width 51 height 13
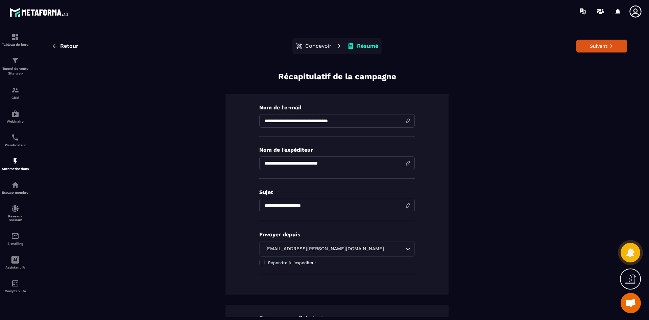
click at [609, 46] on icon at bounding box center [611, 46] width 5 height 5
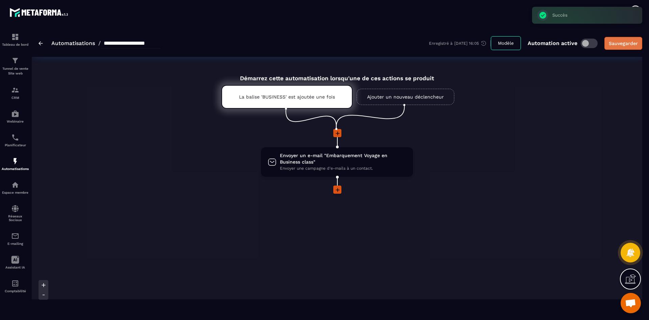
click at [623, 42] on div "Sauvegarder" at bounding box center [623, 43] width 29 height 7
click at [77, 41] on link "Automatisations" at bounding box center [73, 43] width 44 height 6
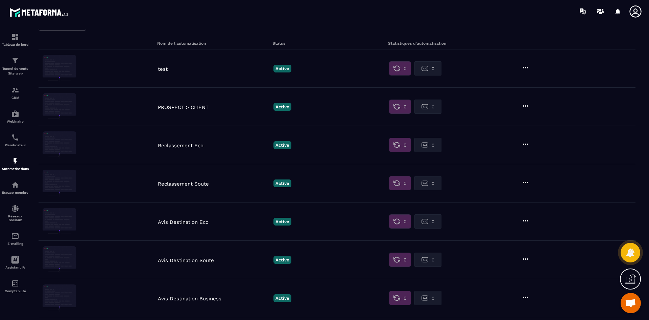
scroll to position [34, 0]
click at [197, 185] on p "Reclassement Soute" at bounding box center [214, 184] width 112 height 6
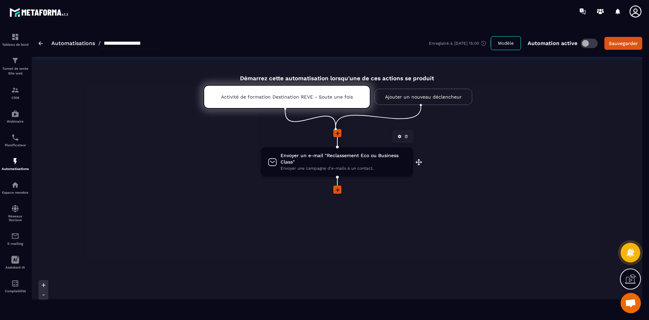
click at [354, 158] on span "Envoyer un e-mail "Reclassement Eco ou Business Class"" at bounding box center [344, 158] width 126 height 13
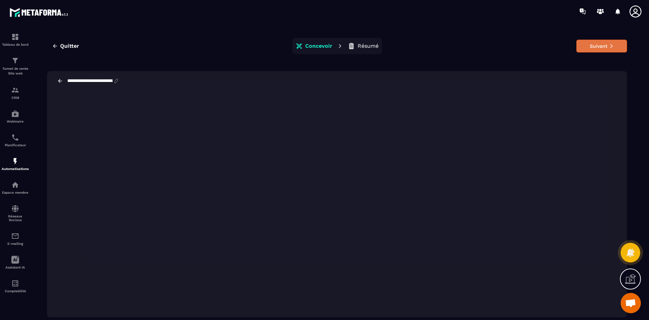
click at [616, 49] on button "Suivant" at bounding box center [602, 46] width 51 height 13
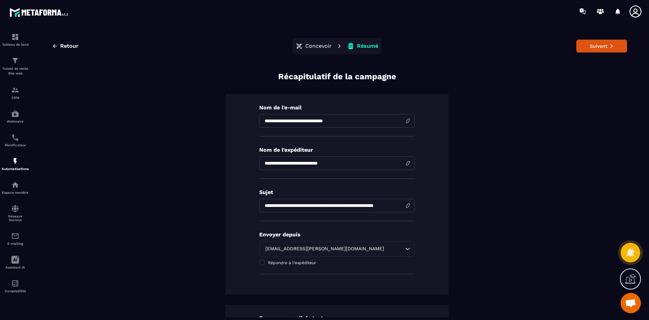
drag, startPoint x: 358, startPoint y: 205, endPoint x: 259, endPoint y: 205, distance: 99.1
click at [259, 205] on input "**********" at bounding box center [337, 206] width 156 height 14
click at [319, 205] on input "**********" at bounding box center [337, 206] width 156 height 14
type input "**********"
click at [405, 249] on icon "Search for option" at bounding box center [407, 248] width 7 height 7
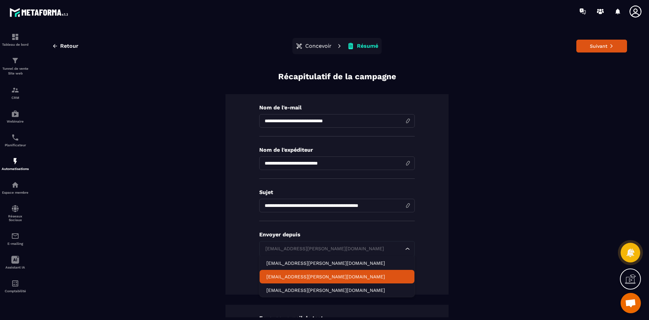
click at [350, 274] on p "[EMAIL_ADDRESS][PERSON_NAME][DOMAIN_NAME]" at bounding box center [336, 276] width 141 height 7
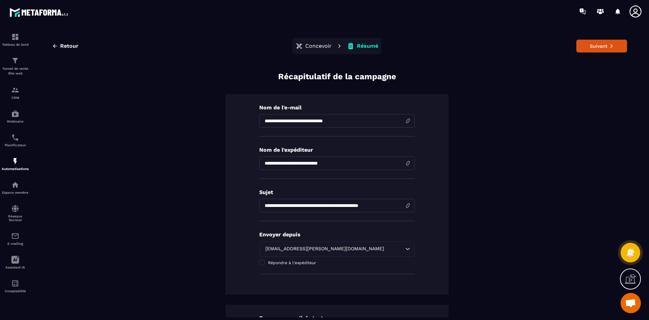
click at [475, 231] on div "**********" at bounding box center [337, 233] width 580 height 324
click at [595, 44] on button "Suivant" at bounding box center [602, 46] width 51 height 13
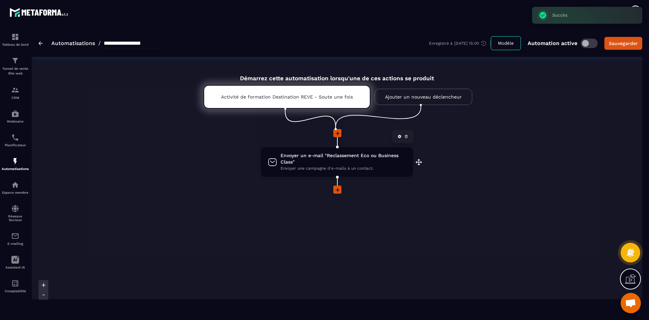
click at [340, 159] on span "Envoyer un e-mail "Reclassement Eco ou Business Class"" at bounding box center [344, 158] width 126 height 13
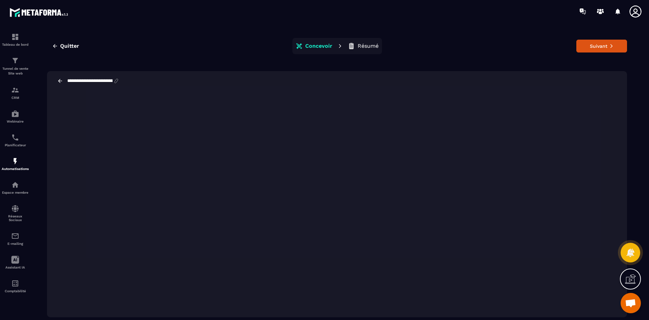
scroll to position [15, 0]
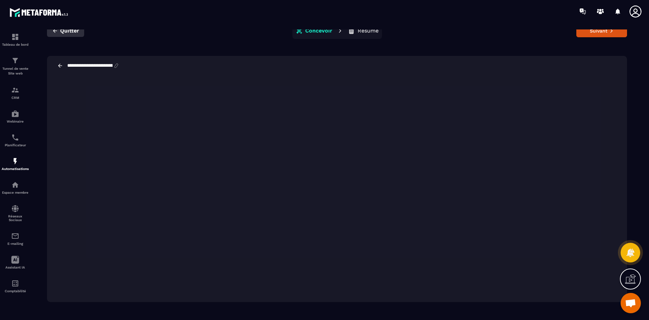
click at [68, 31] on span "Quitter" at bounding box center [69, 30] width 19 height 7
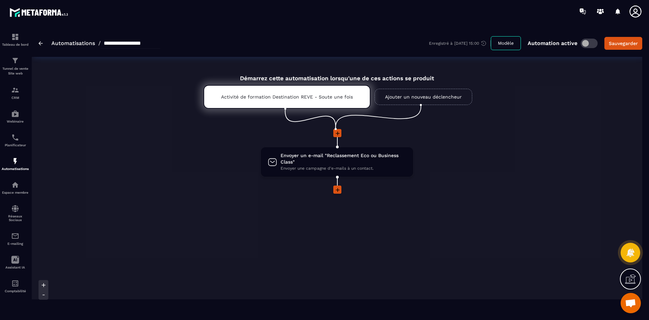
click at [78, 43] on link "Automatisations" at bounding box center [73, 43] width 44 height 6
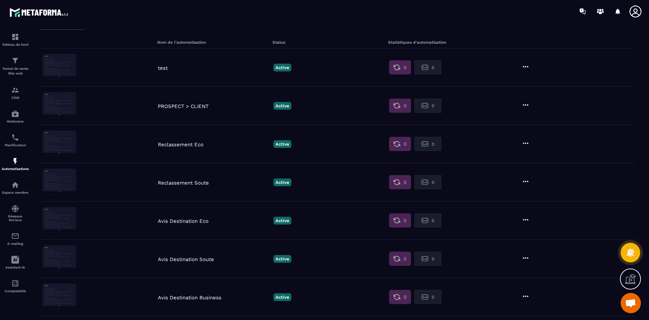
scroll to position [34, 0]
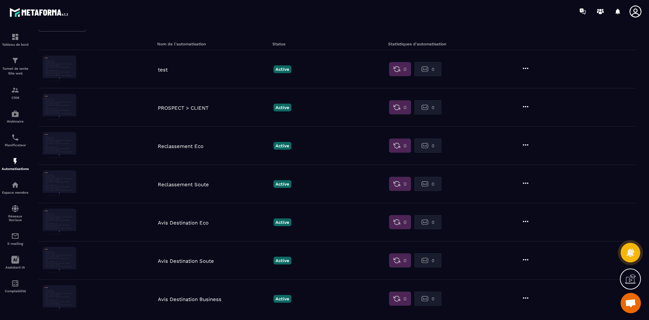
click at [192, 145] on p "Reclassement Eco" at bounding box center [214, 146] width 112 height 6
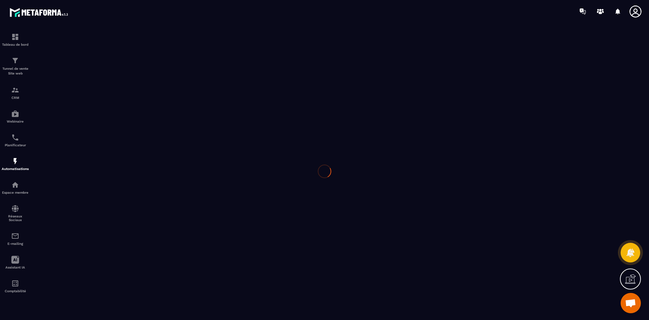
type input "**********"
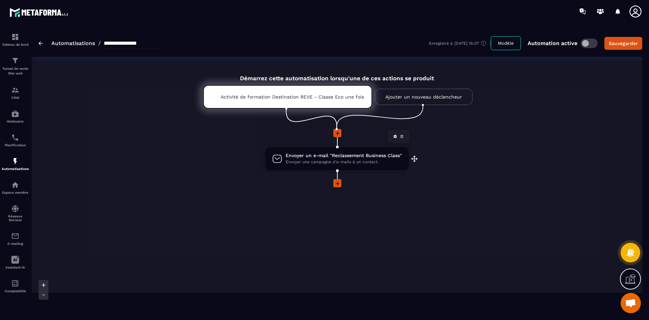
click at [311, 157] on span "Envoyer un e-mail "Reclassement Business Class"" at bounding box center [344, 155] width 116 height 6
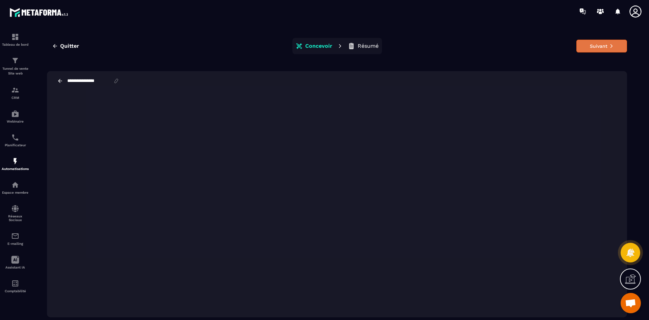
click at [604, 47] on button "Suivant" at bounding box center [602, 46] width 51 height 13
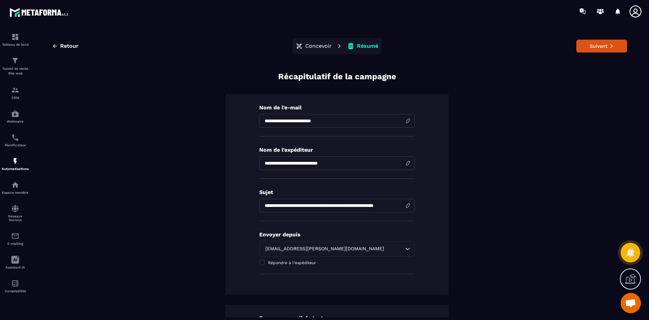
scroll to position [0, 7]
drag, startPoint x: 262, startPoint y: 206, endPoint x: 415, endPoint y: 204, distance: 153.2
click at [415, 204] on div "**********" at bounding box center [337, 194] width 223 height 200
type input "**********"
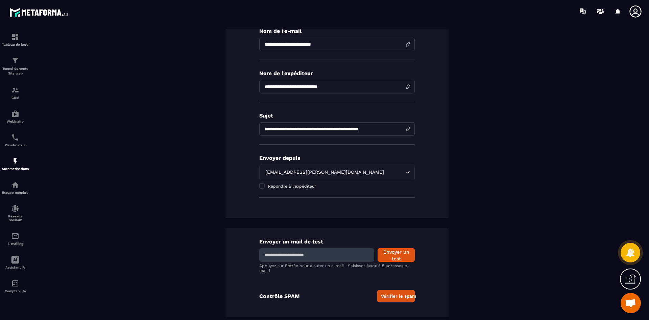
scroll to position [78, 0]
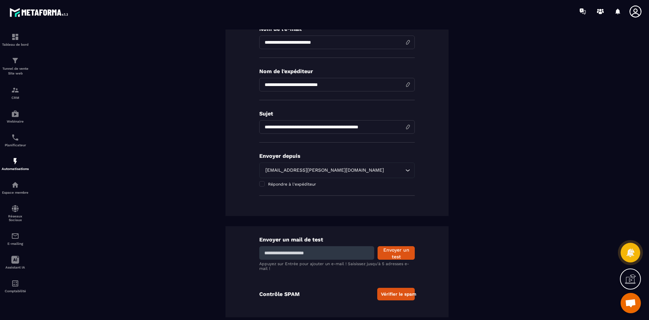
click at [405, 168] on icon "Search for option" at bounding box center [407, 170] width 7 height 7
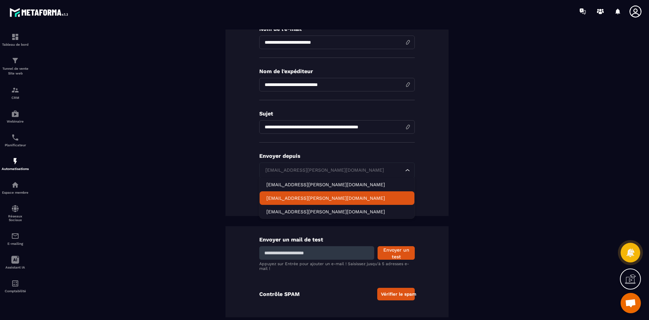
click at [329, 197] on p "[EMAIL_ADDRESS][PERSON_NAME][DOMAIN_NAME]" at bounding box center [336, 197] width 141 height 7
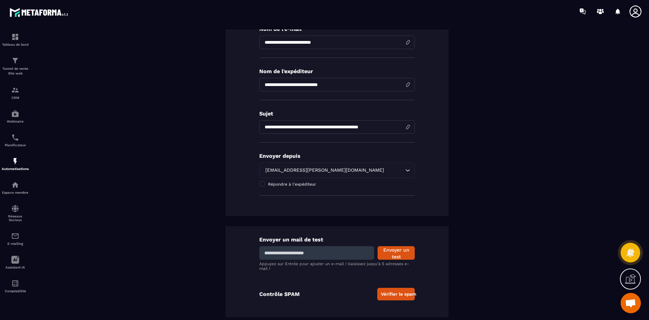
scroll to position [0, 0]
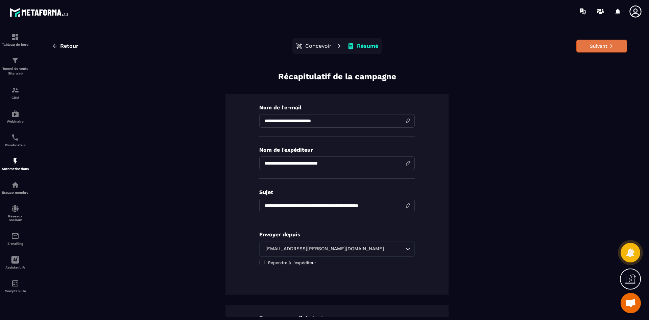
click at [594, 43] on button "Suivant" at bounding box center [602, 46] width 51 height 13
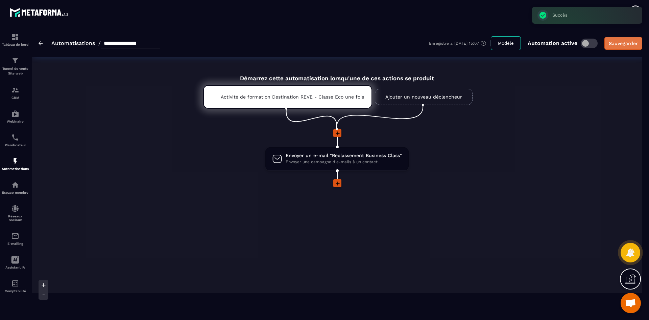
click at [625, 44] on div "Sauvegarder" at bounding box center [623, 43] width 29 height 7
click at [79, 43] on link "Automatisations" at bounding box center [73, 43] width 44 height 6
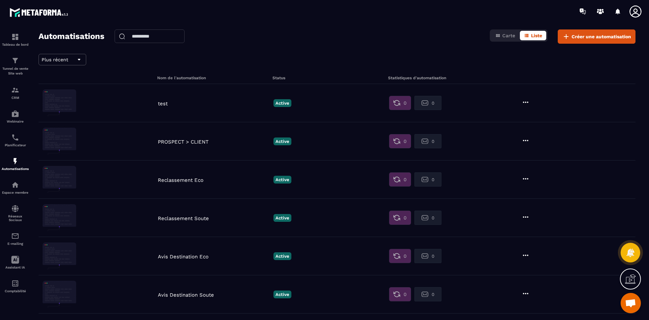
click at [185, 217] on p "Reclassement Soute" at bounding box center [214, 218] width 112 height 6
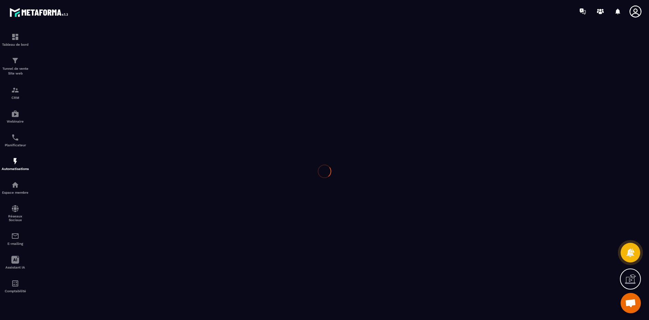
type input "**********"
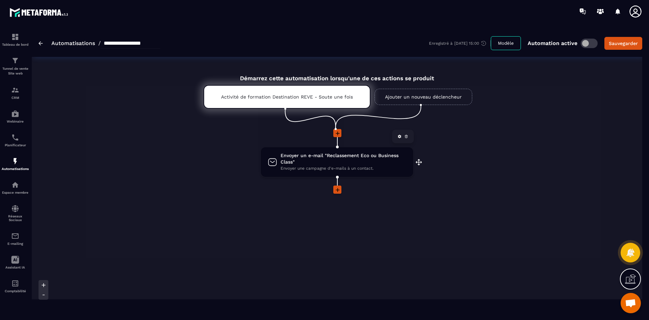
click at [332, 161] on span "Envoyer un e-mail "Reclassement Eco ou Business Class"" at bounding box center [344, 158] width 126 height 13
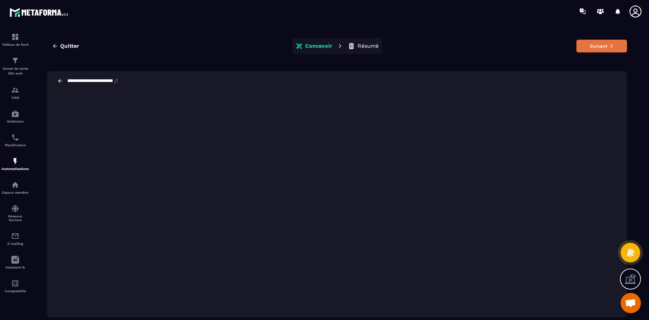
click at [601, 48] on button "Suivant" at bounding box center [602, 46] width 51 height 13
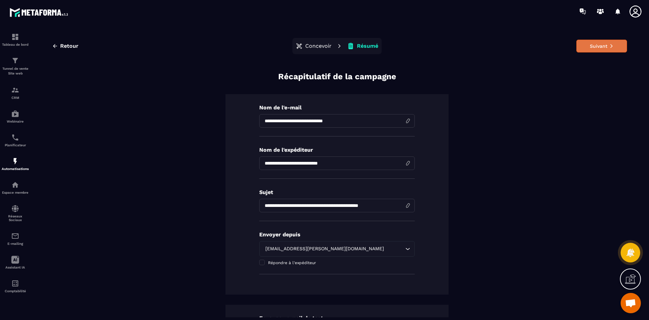
click at [596, 45] on button "Suivant" at bounding box center [602, 46] width 51 height 13
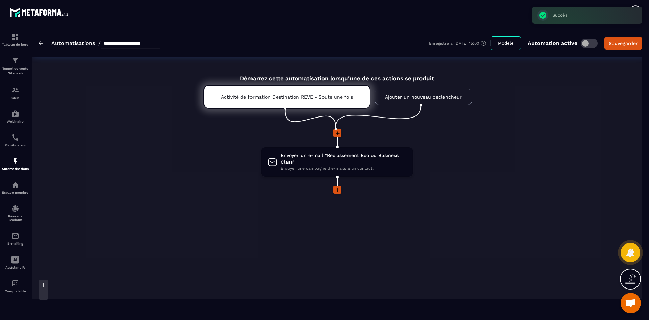
click at [79, 43] on link "Automatisations" at bounding box center [73, 43] width 44 height 6
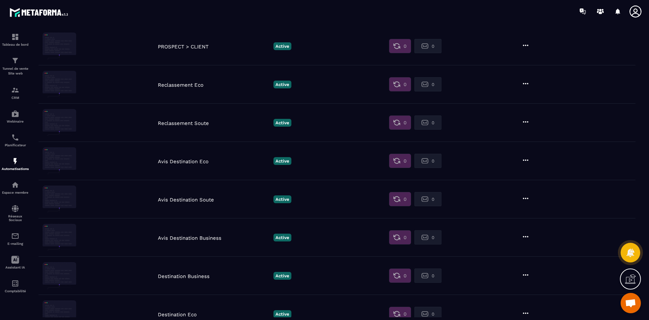
scroll to position [101, 0]
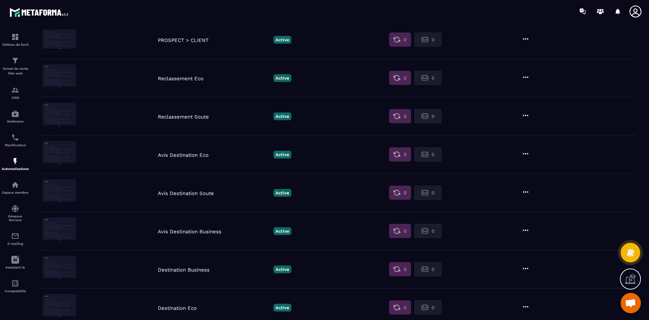
click at [187, 78] on p "Reclassement Eco" at bounding box center [214, 78] width 112 height 6
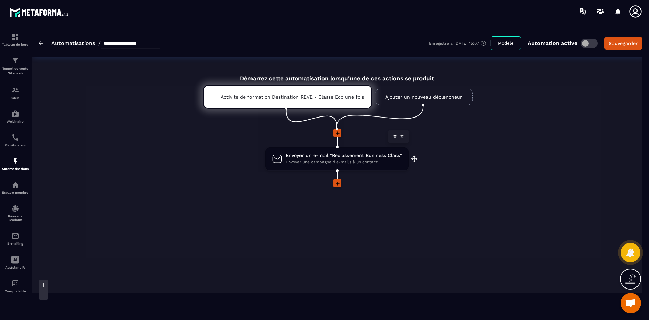
click at [356, 161] on span "Envoyer une campagne d'e-mails à un contact." at bounding box center [344, 162] width 116 height 6
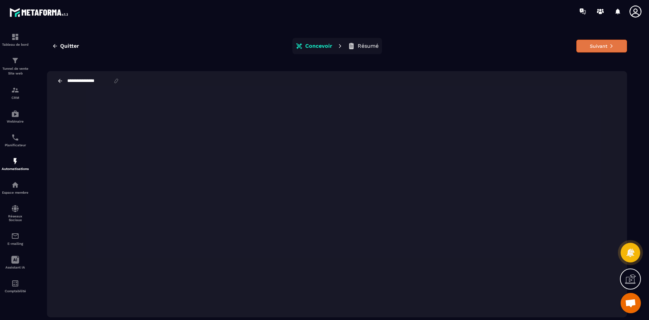
click at [616, 46] on button "Suivant" at bounding box center [602, 46] width 51 height 13
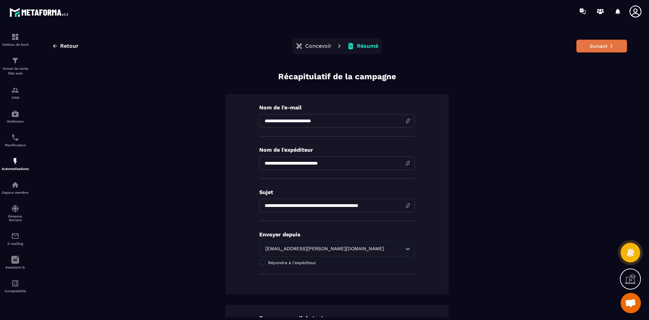
click at [611, 46] on button "Suivant" at bounding box center [602, 46] width 51 height 13
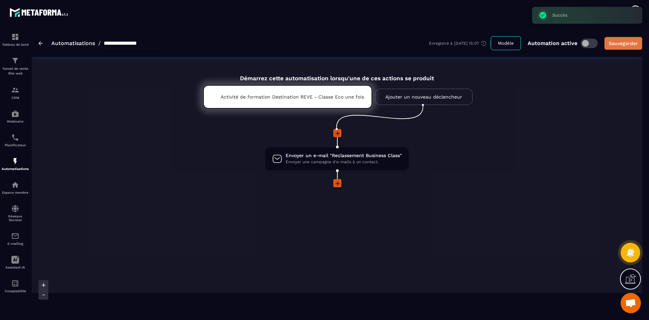
click at [613, 44] on div "Sauvegarder" at bounding box center [623, 43] width 29 height 7
click at [74, 43] on link "Automatisations" at bounding box center [73, 43] width 44 height 6
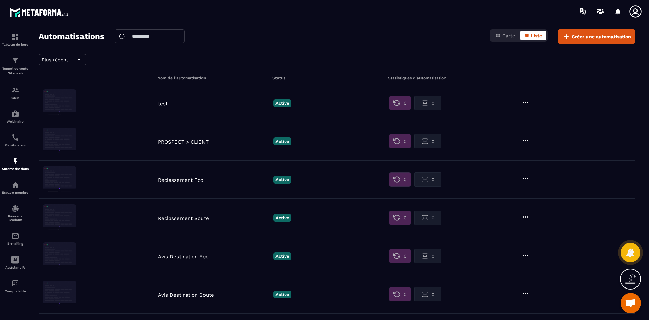
click at [181, 139] on p "PROSPECT > CLIENT" at bounding box center [214, 142] width 112 height 6
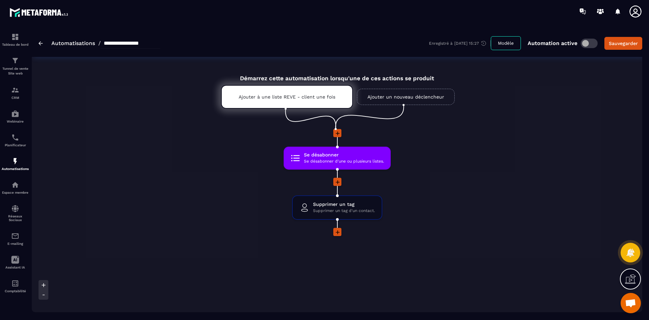
click at [90, 45] on link "Automatisations" at bounding box center [73, 43] width 44 height 6
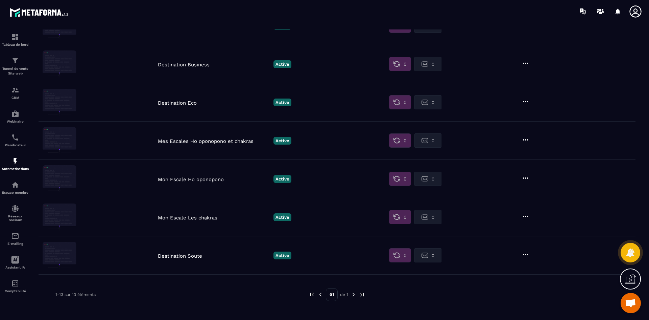
scroll to position [307, 0]
click at [637, 17] on icon at bounding box center [636, 11] width 12 height 12
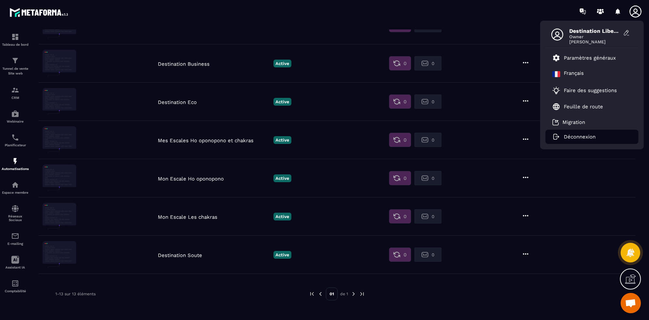
click at [582, 138] on p "Déconnexion" at bounding box center [580, 137] width 32 height 6
